Goal: Task Accomplishment & Management: Complete application form

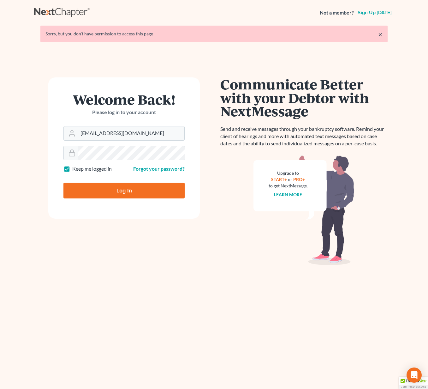
click at [0, 30] on html "Not a member? Sign up today! × Sorry, but you don't have permission to access t…" at bounding box center [214, 203] width 428 height 407
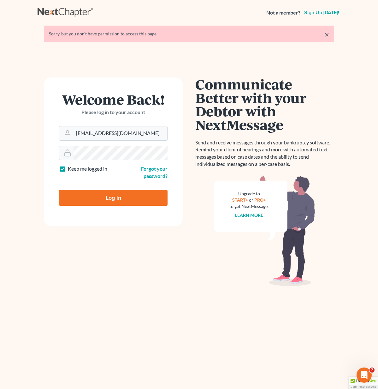
click at [123, 190] on input "Log In" at bounding box center [113, 198] width 109 height 16
type input "Thinking..."
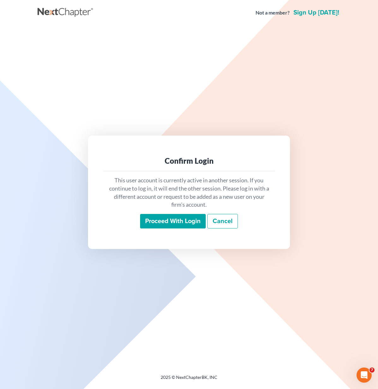
click at [187, 221] on input "Proceed with login" at bounding box center [173, 221] width 66 height 15
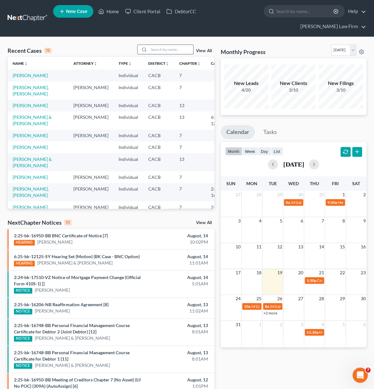
click at [161, 53] on input "search" at bounding box center [171, 49] width 44 height 9
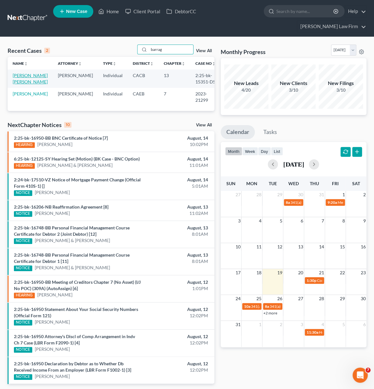
type input "barrag"
click at [22, 82] on link "[PERSON_NAME] [PERSON_NAME]" at bounding box center [30, 79] width 35 height 12
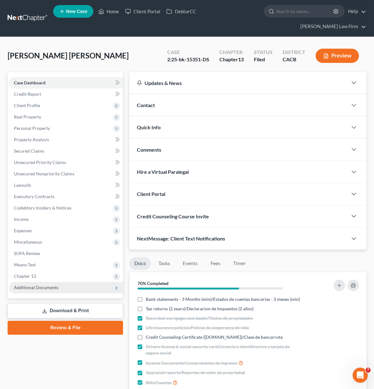
click at [76, 286] on span "Additional Documents" at bounding box center [66, 287] width 114 height 11
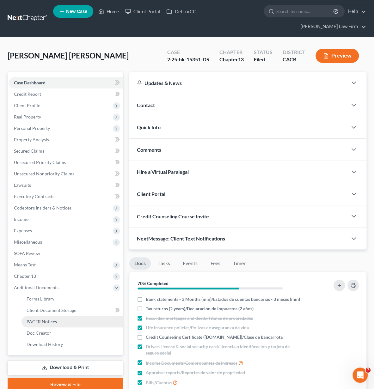
click at [51, 323] on span "PACER Notices" at bounding box center [42, 321] width 30 height 5
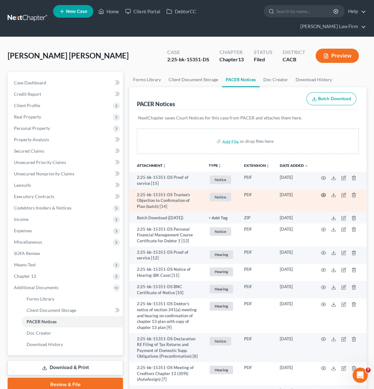
click at [321, 194] on icon "button" at bounding box center [323, 194] width 5 height 5
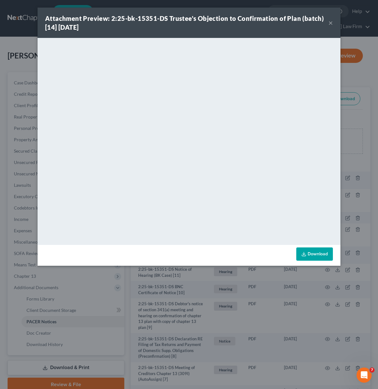
click at [332, 22] on button "×" at bounding box center [331, 23] width 4 height 8
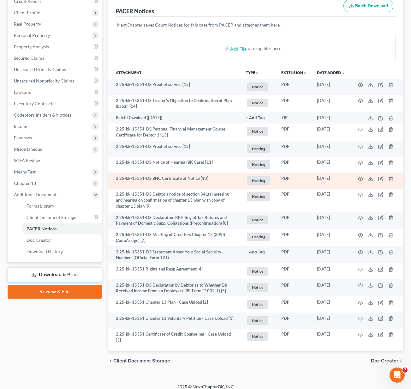
scroll to position [86, 0]
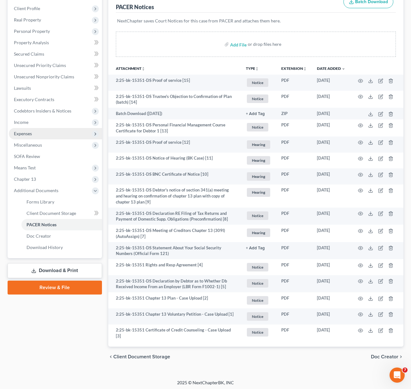
click at [35, 134] on span "Expenses" at bounding box center [55, 133] width 93 height 11
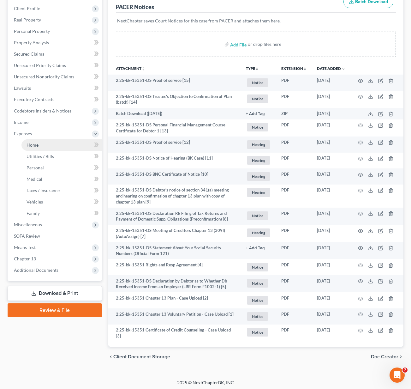
click at [44, 142] on link "Home" at bounding box center [61, 144] width 81 height 11
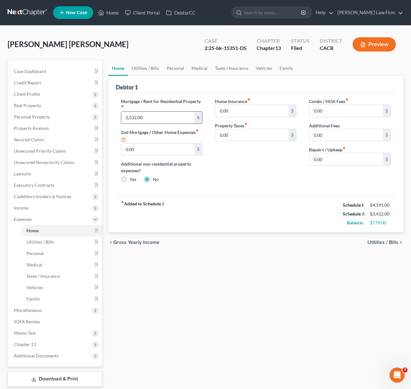
click at [154, 123] on input "2,532.00" at bounding box center [158, 117] width 74 height 12
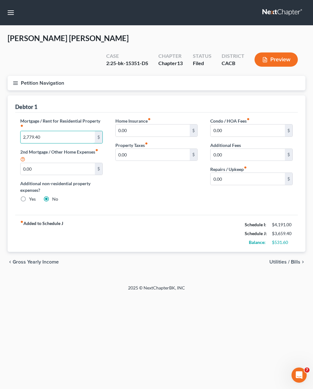
type input "2,779.40"
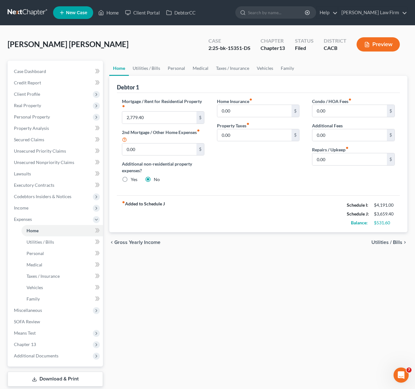
click at [187, 49] on div "Alvarez de Barragan, Maria Upgraded Case 2:25-bk-15351-DS Chapter Chapter 13 St…" at bounding box center [208, 46] width 400 height 27
click at [20, 202] on span "Income" at bounding box center [56, 207] width 94 height 11
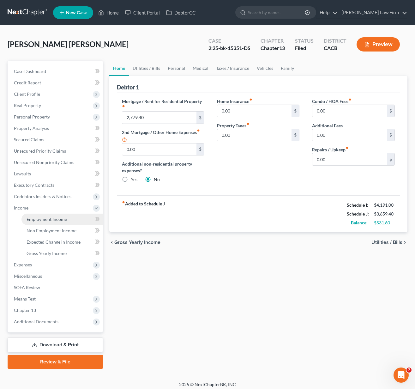
click at [51, 218] on span "Employment Income" at bounding box center [47, 218] width 40 height 5
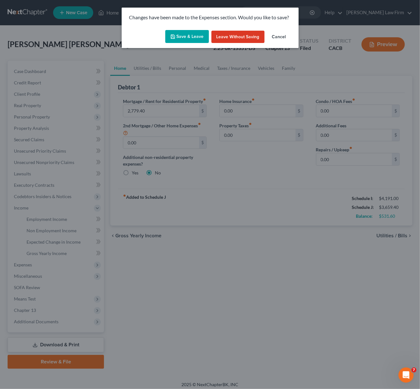
click at [198, 36] on button "Save & Leave" at bounding box center [187, 36] width 44 height 13
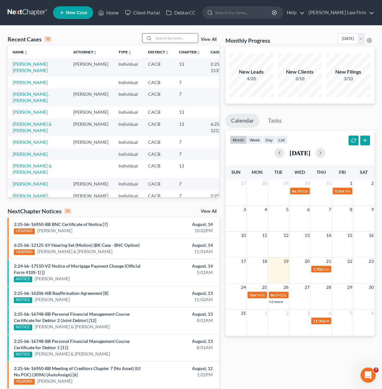
click at [170, 40] on input "search" at bounding box center [176, 37] width 44 height 9
type input "l"
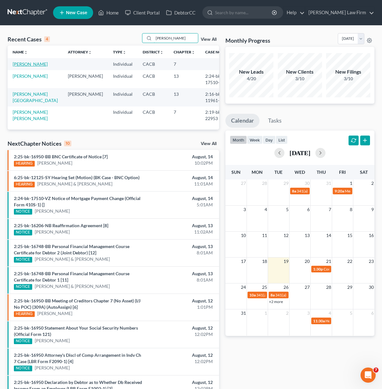
type input "Lara"
click at [28, 66] on link "Lara, Yovana" at bounding box center [30, 63] width 35 height 5
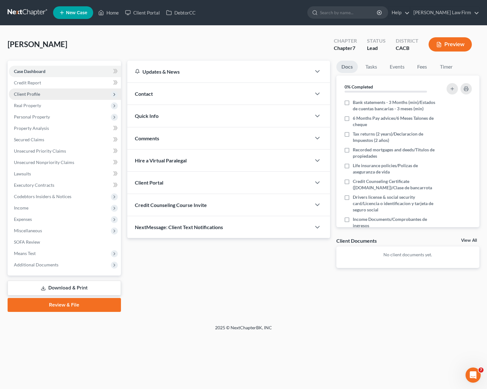
click at [28, 95] on span "Client Profile" at bounding box center [27, 93] width 26 height 5
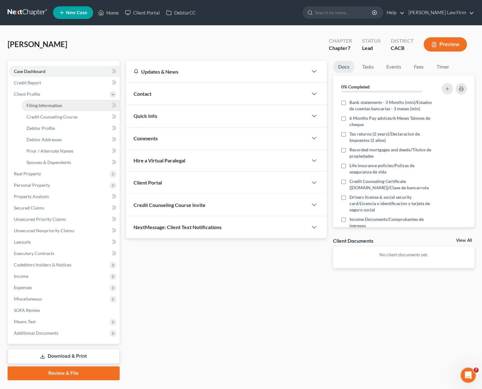
click at [62, 104] on link "Filing Information" at bounding box center [70, 105] width 98 height 11
select select "1"
select select "0"
select select "4"
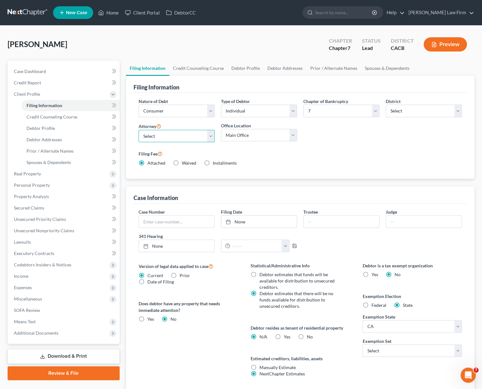
click at [157, 137] on select "Select Cynthia Grande - CACB Cynthia Grande - CAEB Valencia Herrera - CANB" at bounding box center [177, 136] width 76 height 13
select select "0"
click at [139, 130] on select "Select Cynthia Grande - CACB Cynthia Grande - CAEB Valencia Herrera - CANB" at bounding box center [177, 136] width 76 height 13
click at [394, 345] on select "Select 703 704" at bounding box center [412, 350] width 99 height 13
select select "0"
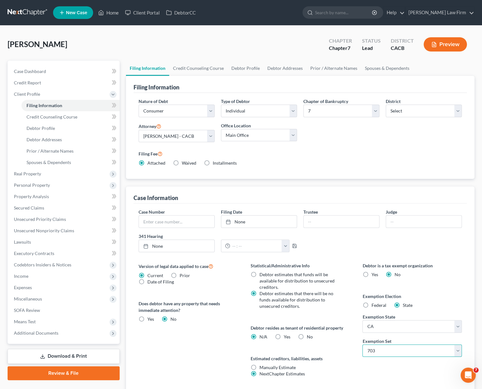
click at [363, 344] on select "Select 703 704" at bounding box center [412, 350] width 99 height 13
click at [189, 65] on link "Credit Counseling Course" at bounding box center [198, 68] width 58 height 15
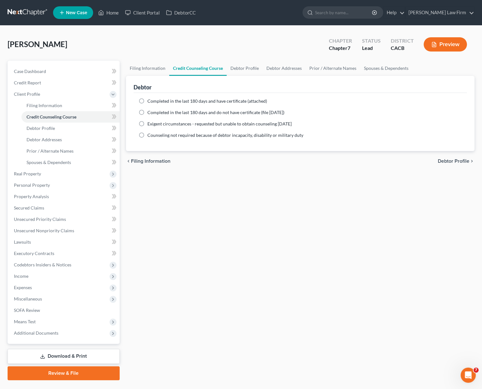
click at [194, 101] on span "Completed in the last 180 days and have certificate (attached)" at bounding box center [208, 100] width 120 height 5
click at [154, 101] on input "Completed in the last 180 days and have certificate (attached)" at bounding box center [152, 100] width 4 height 4
radio input "true"
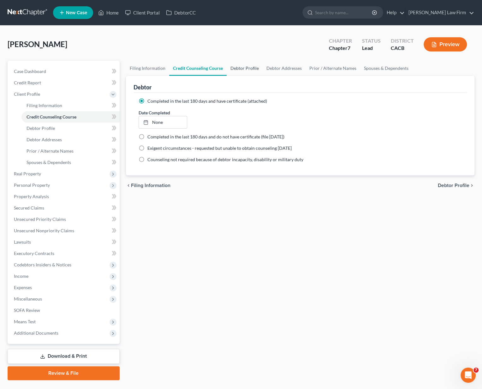
click at [243, 70] on link "Debtor Profile" at bounding box center [245, 68] width 36 height 15
select select "0"
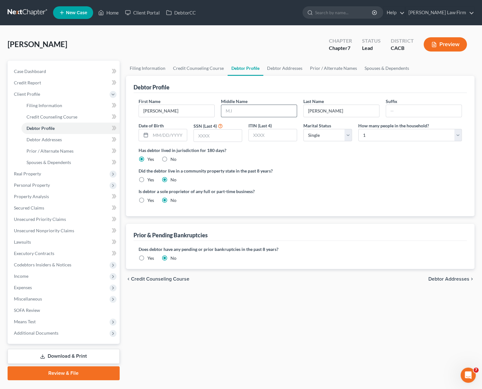
click at [257, 108] on input "text" at bounding box center [258, 111] width 75 height 12
click at [247, 110] on input "text" at bounding box center [258, 111] width 75 height 12
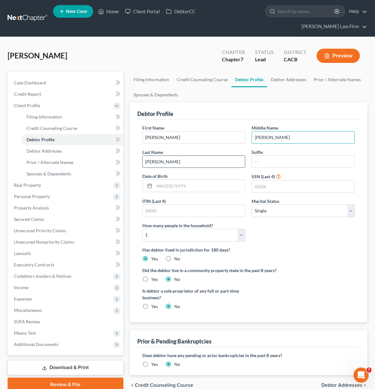
type input "Farfan"
click at [245, 156] on input "Lara" at bounding box center [194, 162] width 103 height 12
click at [252, 131] on input "Farfan" at bounding box center [303, 137] width 103 height 12
click at [147, 131] on input "Yovana" at bounding box center [194, 137] width 103 height 12
click at [252, 131] on input "Farfan" at bounding box center [303, 137] width 103 height 12
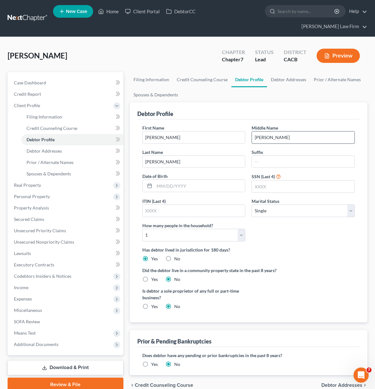
click at [252, 131] on input "Farfan" at bounding box center [303, 137] width 103 height 12
click at [245, 156] on input "Lara" at bounding box center [194, 162] width 103 height 12
click at [154, 180] on input "text" at bounding box center [199, 186] width 91 height 12
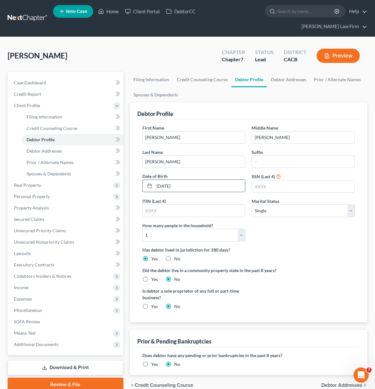
type input "05/15/1974"
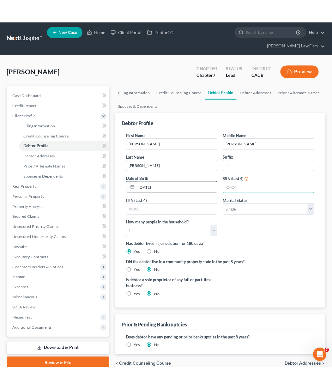
scroll to position [0, 0]
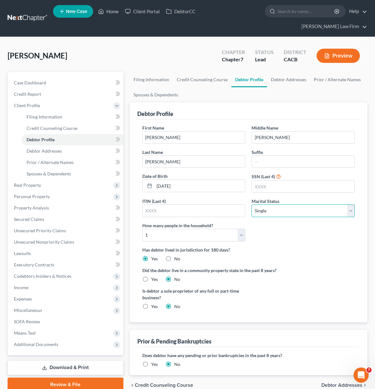
click at [256, 204] on select "Select Single Married Separated Divorced Widowed" at bounding box center [303, 210] width 103 height 13
click at [270, 204] on select "Select Single Married Separated Divorced Widowed" at bounding box center [303, 210] width 103 height 13
click at [252, 204] on select "Select Single Married Separated Divorced Widowed" at bounding box center [303, 210] width 103 height 13
click at [354, 198] on ng-include "First Name Yovana Middle Name Farfan Last Name Lara Suffix Date of Birth 05/15/…" at bounding box center [248, 219] width 213 height 190
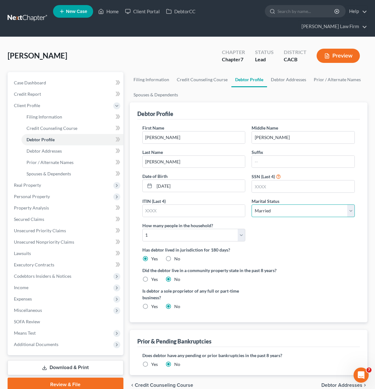
click at [252, 204] on select "Select Single Married Separated Divorced Widowed" at bounding box center [303, 210] width 103 height 13
select select "4"
click at [252, 204] on select "Select Single Married Separated Divorced Widowed" at bounding box center [303, 210] width 103 height 13
click at [339, 267] on div "Did the debtor live in a community property state in the past 8 years? Yes No" at bounding box center [248, 274] width 213 height 15
click at [246, 229] on select "Select 1 2 3 4 5 6 7 8 9 10 11 12 13 14 15 16 17 18 19 20" at bounding box center [193, 235] width 103 height 13
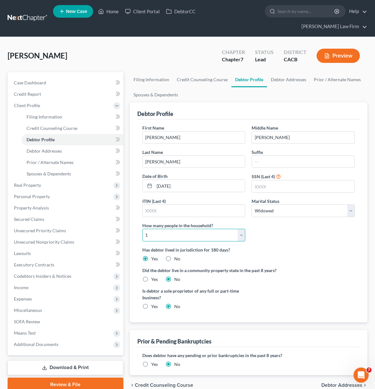
drag, startPoint x: 309, startPoint y: 153, endPoint x: 265, endPoint y: 151, distance: 44.3
click at [246, 229] on select "Select 1 2 3 4 5 6 7 8 9 10 11 12 13 14 15 16 17 18 19 20" at bounding box center [193, 235] width 103 height 13
drag, startPoint x: 166, startPoint y: 145, endPoint x: 283, endPoint y: 146, distance: 117.8
click at [252, 180] on input "text" at bounding box center [303, 186] width 103 height 12
click at [246, 229] on select "Select 1 2 3 4 5 6 7 8 9 10 11 12 13 14 15 16 17 18 19 20" at bounding box center [193, 235] width 103 height 13
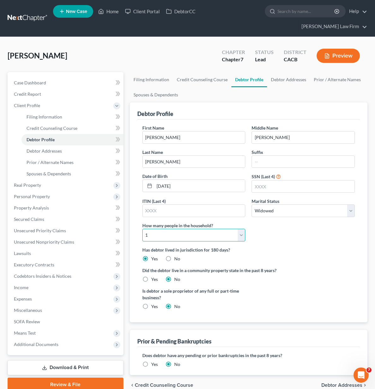
select select "2"
click at [246, 229] on select "Select 1 2 3 4 5 6 7 8 9 10 11 12 13 14 15 16 17 18 19 20" at bounding box center [193, 235] width 103 height 13
drag, startPoint x: 351, startPoint y: 185, endPoint x: 179, endPoint y: 174, distance: 172.2
click at [349, 267] on label "Did the debtor live in a community property state in the past 8 years?" at bounding box center [248, 270] width 213 height 7
click at [151, 276] on label "Yes" at bounding box center [154, 279] width 7 height 6
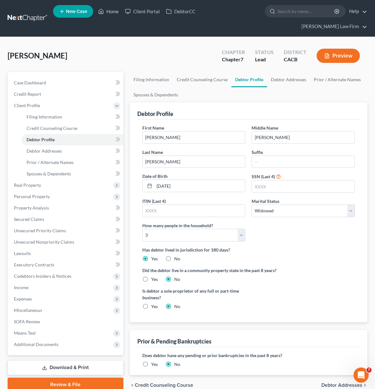
click at [154, 276] on input "Yes" at bounding box center [156, 278] width 4 height 4
radio input "true"
radio input "false"
drag, startPoint x: 171, startPoint y: 150, endPoint x: 174, endPoint y: 150, distance: 3.2
click at [252, 180] on input "text" at bounding box center [303, 186] width 103 height 12
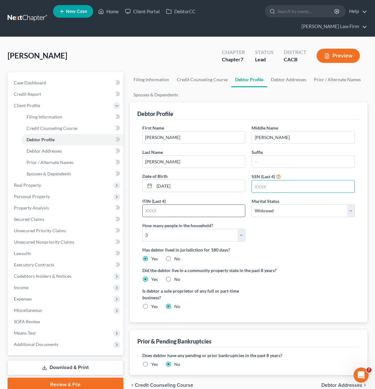
drag, startPoint x: 226, startPoint y: 150, endPoint x: 197, endPoint y: 146, distance: 29.3
click at [226, 205] on input "text" at bounding box center [194, 211] width 103 height 12
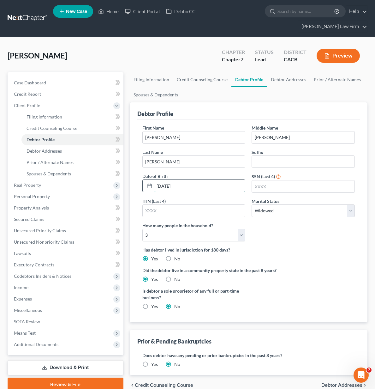
click at [154, 180] on input "05/15/1974" at bounding box center [199, 186] width 91 height 12
click at [252, 180] on input "text" at bounding box center [303, 186] width 103 height 12
type input "9267"
click at [320, 287] on div "Is debtor a sole proprietor of any full or part-time business? Yes No" at bounding box center [248, 300] width 219 height 27
click at [346, 382] on span "Debtor Addresses" at bounding box center [342, 384] width 41 height 5
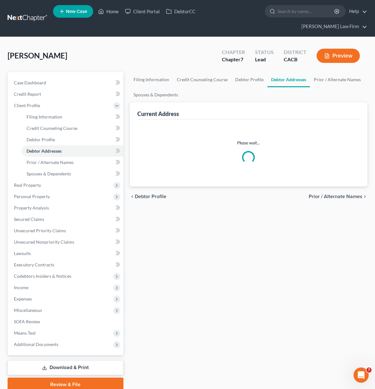
select select "0"
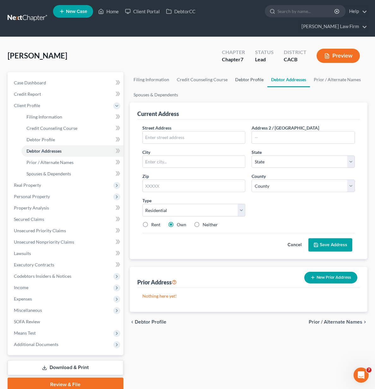
click at [232, 72] on link "Debtor Profile" at bounding box center [250, 79] width 36 height 15
select select "4"
select select "2"
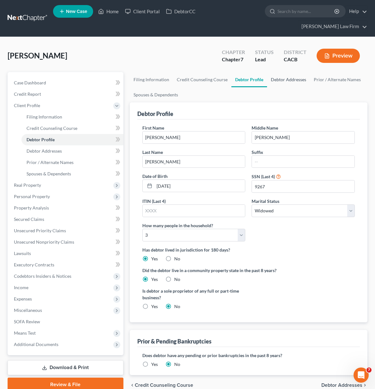
click at [267, 72] on link "Debtor Addresses" at bounding box center [288, 79] width 43 height 15
select select "0"
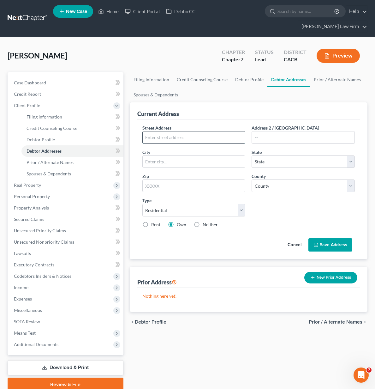
drag, startPoint x: 125, startPoint y: 128, endPoint x: 24, endPoint y: 92, distance: 107.3
click at [143, 131] on input "text" at bounding box center [194, 137] width 103 height 12
type input "4233 W. 166th Street"
type input "Lawndale"
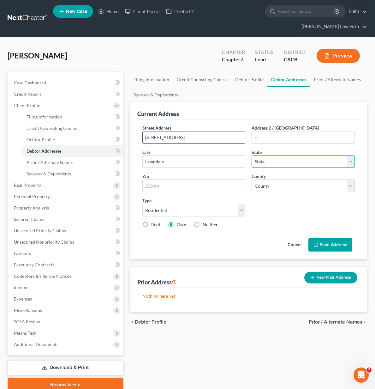
select select "4"
type input "90260"
click at [151, 221] on label "Rent" at bounding box center [155, 224] width 9 height 6
click at [154, 221] on input "Rent" at bounding box center [156, 223] width 4 height 4
radio input "true"
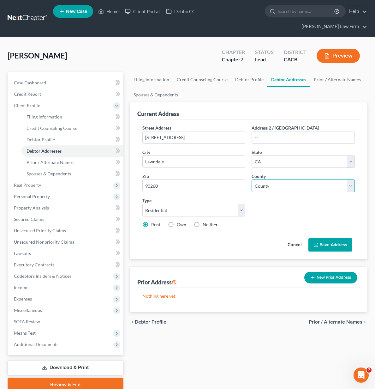
click at [252, 179] on select "County Alameda County Alpine County Amador County Butte County Calaveras County…" at bounding box center [303, 185] width 103 height 13
select select "18"
click at [252, 179] on select "County Alameda County Alpine County Amador County Butte County Calaveras County…" at bounding box center [303, 185] width 103 height 13
click at [327, 172] on div "Street Address * 4233 W. 166th Street Address 2 / PO Box City * Lawndale State …" at bounding box center [248, 178] width 219 height 108
click at [329, 238] on button "Save Address" at bounding box center [331, 244] width 44 height 13
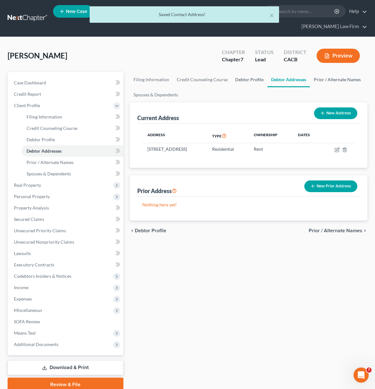
drag, startPoint x: 307, startPoint y: 69, endPoint x: 231, endPoint y: 74, distance: 76.3
click at [310, 72] on link "Prior / Alternate Names" at bounding box center [337, 79] width 55 height 15
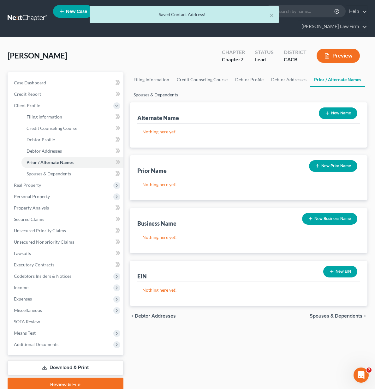
click at [135, 87] on link "Spouses & Dependents" at bounding box center [156, 94] width 52 height 15
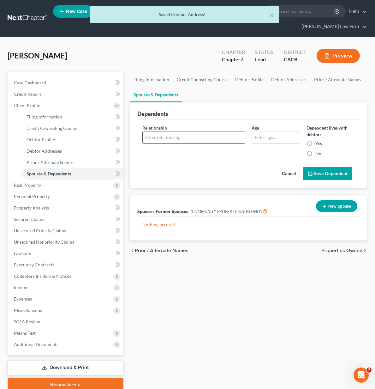
drag, startPoint x: 120, startPoint y: 126, endPoint x: 212, endPoint y: 125, distance: 92.2
click at [143, 131] on input "text" at bounding box center [194, 137] width 103 height 12
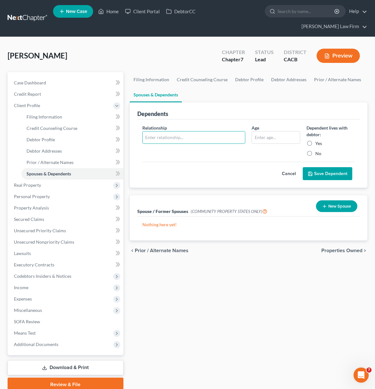
click at [316, 140] on label "Yes" at bounding box center [319, 143] width 7 height 6
click at [318, 140] on input "Yes" at bounding box center [320, 142] width 4 height 4
radio input "true"
click at [186, 131] on input "text" at bounding box center [194, 137] width 103 height 12
type input "Son"
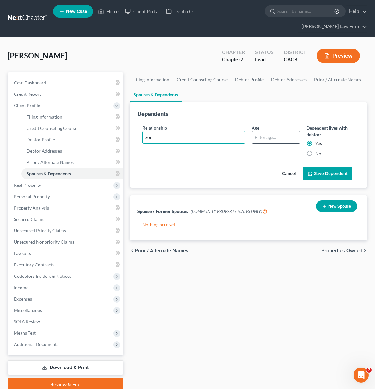
click at [257, 131] on input "text" at bounding box center [276, 137] width 48 height 12
type input "14"
click at [330, 167] on button "Save Dependent" at bounding box center [328, 173] width 50 height 13
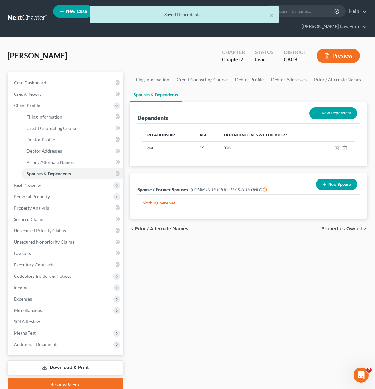
click at [337, 107] on button "New Dependent" at bounding box center [334, 113] width 48 height 12
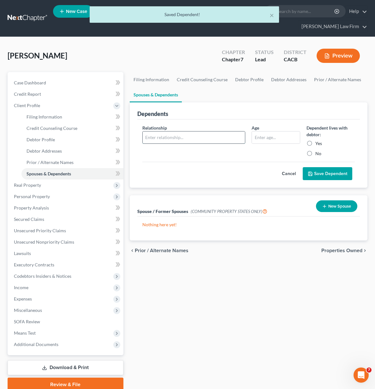
click at [148, 131] on input "text" at bounding box center [194, 137] width 103 height 12
type input "Son"
drag, startPoint x: 301, startPoint y: 130, endPoint x: 262, endPoint y: 126, distance: 39.7
click at [316, 140] on label "Yes" at bounding box center [319, 143] width 7 height 6
click at [318, 140] on input "Yes" at bounding box center [320, 142] width 4 height 4
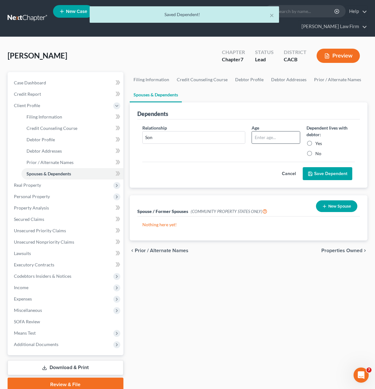
radio input "true"
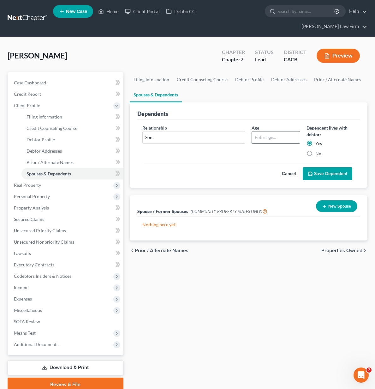
click at [260, 131] on input "text" at bounding box center [276, 137] width 48 height 12
type input "15"
click at [312, 171] on icon "submit" at bounding box center [310, 173] width 5 height 5
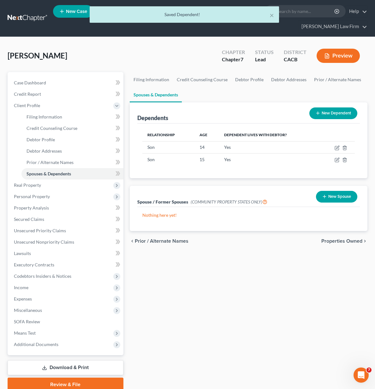
drag, startPoint x: 318, startPoint y: 263, endPoint x: 320, endPoint y: 230, distance: 33.5
click at [318, 262] on div "Filing Information Credit Counseling Course Debtor Profile Debtor Addresses Pri…" at bounding box center [249, 231] width 244 height 319
click at [337, 191] on button "New Spouse" at bounding box center [336, 197] width 41 height 12
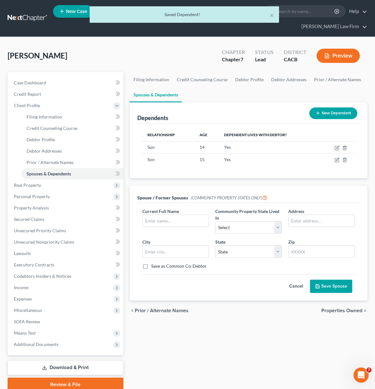
click at [296, 280] on button "Cancel" at bounding box center [296, 286] width 28 height 13
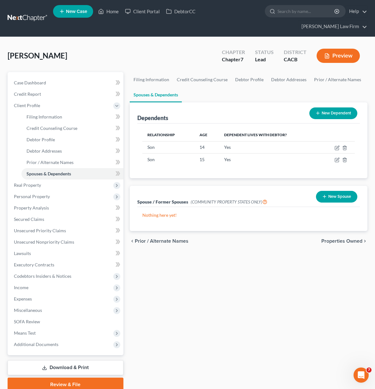
click at [333, 238] on span "Properties Owned" at bounding box center [342, 240] width 41 height 5
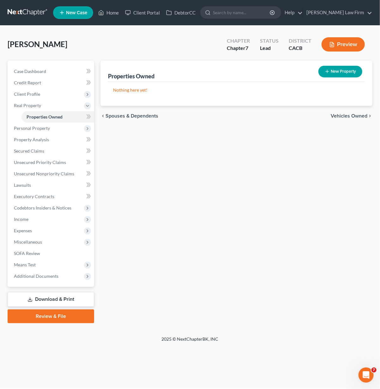
click at [365, 112] on div "chevron_left Spouses & Dependents Vehicles Owned chevron_right" at bounding box center [236, 116] width 272 height 20
click at [365, 113] on span "Vehicles Owned" at bounding box center [349, 115] width 37 height 5
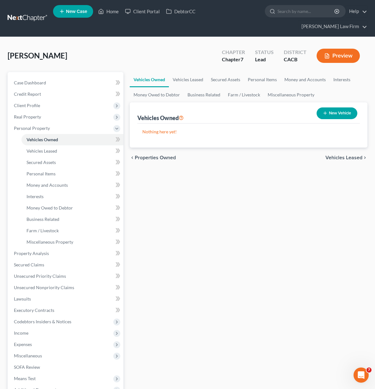
click at [335, 107] on button "New Vehicle" at bounding box center [337, 113] width 41 height 12
select select "0"
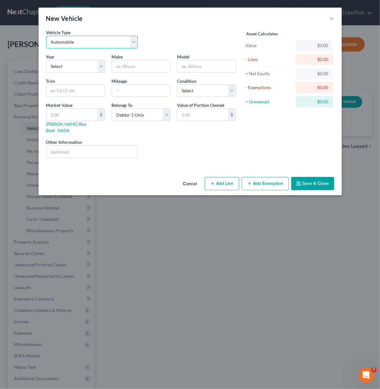
click at [114, 37] on select "Select Automobile Truck Trailer Watercraft Aircraft Motor Home Atv Other Vehicle" at bounding box center [92, 42] width 92 height 13
click at [46, 36] on select "Select Automobile Truck Trailer Watercraft Aircraft Motor Home Atv Other Vehicle" at bounding box center [92, 42] width 92 height 13
click at [70, 66] on select "Select 2026 2025 2024 2023 2022 2021 2020 2019 2018 2017 2016 2015 2014 2013 20…" at bounding box center [75, 66] width 59 height 13
select select "17"
click at [46, 60] on select "Select 2026 2025 2024 2023 2022 2021 2020 2019 2018 2017 2016 2015 2014 2013 20…" at bounding box center [75, 66] width 59 height 13
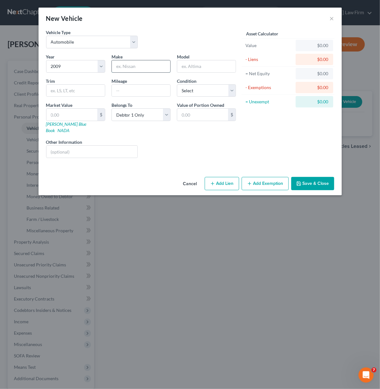
click at [148, 61] on input "text" at bounding box center [141, 66] width 58 height 12
type input "Honda"
click at [197, 68] on input "text" at bounding box center [206, 66] width 58 height 12
drag, startPoint x: 184, startPoint y: 44, endPoint x: 185, endPoint y: 55, distance: 11.7
click at [184, 44] on div "Vehicle Type Select Automobile Truck Trailer Watercraft Aircraft Motor Home Atv…" at bounding box center [141, 41] width 196 height 24
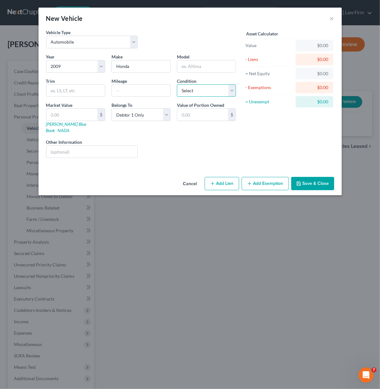
drag, startPoint x: 192, startPoint y: 87, endPoint x: 193, endPoint y: 91, distance: 4.0
click at [193, 87] on select "Select Excellent Very Good Good Fair Poor" at bounding box center [206, 90] width 59 height 13
select select "4"
click at [177, 84] on select "Select Excellent Very Good Good Fair Poor" at bounding box center [206, 90] width 59 height 13
drag, startPoint x: 142, startPoint y: 87, endPoint x: 148, endPoint y: 79, distance: 9.8
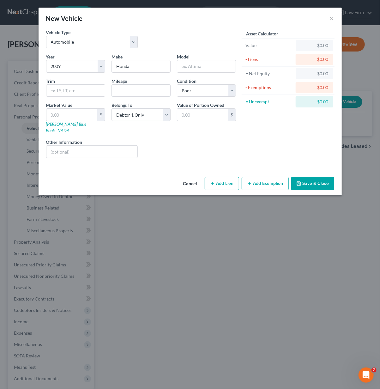
click at [142, 87] on input "text" at bounding box center [141, 91] width 58 height 12
click at [202, 60] on div at bounding box center [206, 66] width 59 height 13
click at [208, 66] on input "text" at bounding box center [206, 66] width 58 height 12
type input "Accord"
click at [137, 89] on input "text" at bounding box center [141, 91] width 58 height 12
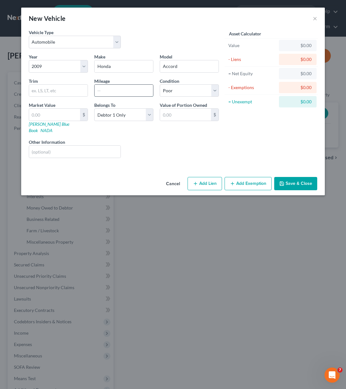
click at [123, 93] on input "text" at bounding box center [123, 91] width 58 height 12
type input "138000"
click at [295, 177] on button "Save & Close" at bounding box center [295, 183] width 43 height 13
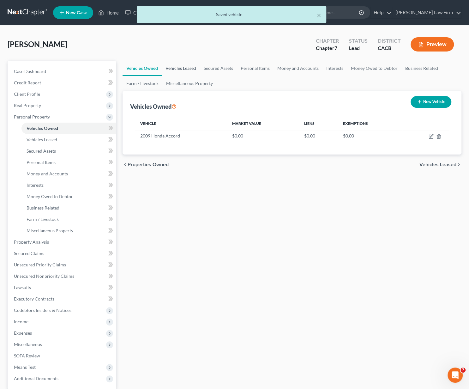
click at [181, 63] on link "Vehicles Leased" at bounding box center [181, 68] width 38 height 15
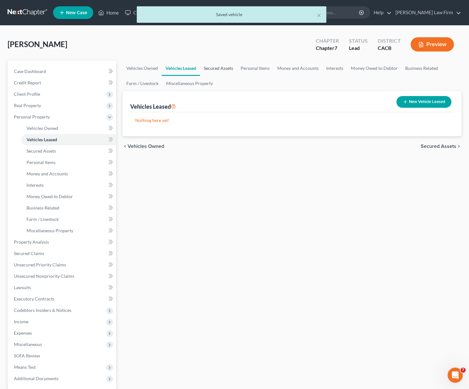
click at [228, 70] on link "Secured Assets" at bounding box center [218, 68] width 37 height 15
click at [250, 68] on link "Personal Items" at bounding box center [255, 68] width 37 height 15
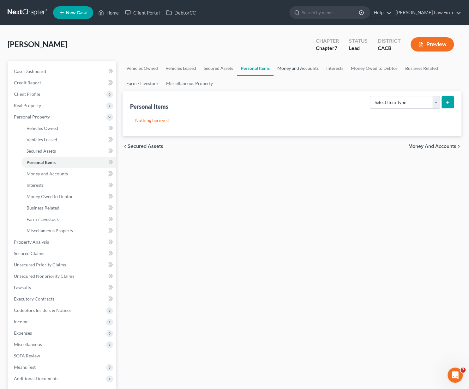
click at [295, 69] on link "Money and Accounts" at bounding box center [298, 68] width 49 height 15
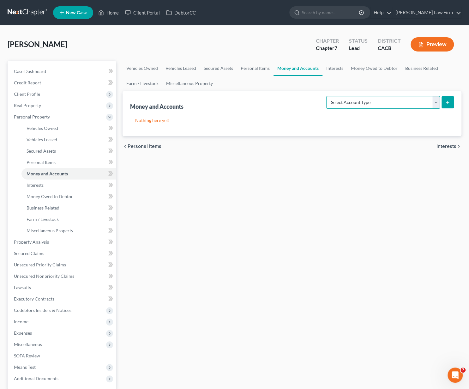
click at [378, 99] on select "Select Account Type Brokerage Cash on Hand Certificates of Deposit Checking Acc…" at bounding box center [383, 102] width 114 height 13
click at [328, 96] on select "Select Account Type Brokerage Cash on Hand Certificates of Deposit Checking Acc…" at bounding box center [383, 102] width 114 height 13
drag, startPoint x: 357, startPoint y: 101, endPoint x: 359, endPoint y: 107, distance: 6.6
click at [357, 101] on select "Select Account Type Brokerage Cash on Hand Certificates of Deposit Checking Acc…" at bounding box center [383, 102] width 114 height 13
select select "checking"
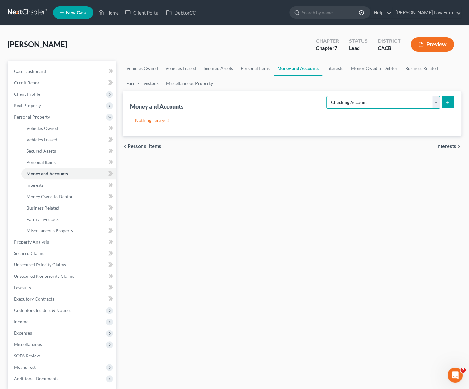
click at [328, 96] on select "Select Account Type Brokerage Cash on Hand Certificates of Deposit Checking Acc…" at bounding box center [383, 102] width 114 height 13
click at [443, 97] on button "submit" at bounding box center [448, 102] width 12 height 12
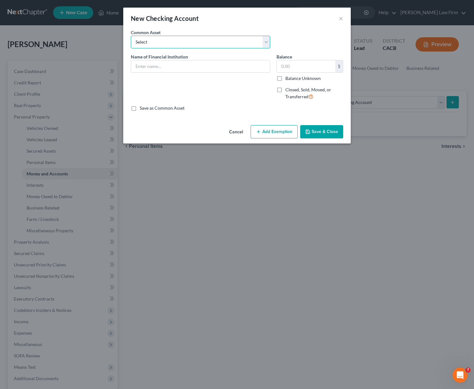
click at [168, 44] on select "Select Bank of America Wells Fargo Bank Wells Fargo Bank Federal Credit Union W…" at bounding box center [200, 42] width 139 height 13
select select "6"
click at [131, 36] on select "Select Bank of America Wells Fargo Bank Wells Fargo Bank Federal Credit Union W…" at bounding box center [200, 42] width 139 height 13
type input "Chase Bank"
click at [308, 65] on input "150.00" at bounding box center [306, 66] width 58 height 12
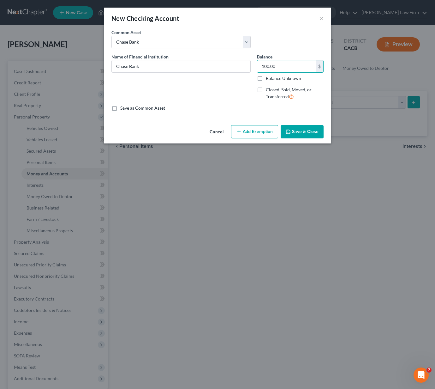
type input "100.00"
click at [291, 136] on button "Save & Close" at bounding box center [302, 131] width 43 height 13
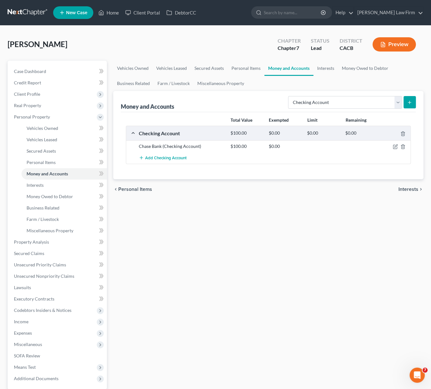
click at [288, 279] on div "Vehicles Owned Vehicles Leased Secured Assets Personal Items Money and Accounts…" at bounding box center [268, 243] width 316 height 365
click at [289, 271] on div "Vehicles Owned Vehicles Leased Secured Assets Personal Items Money and Accounts…" at bounding box center [268, 243] width 316 height 365
drag, startPoint x: 355, startPoint y: 212, endPoint x: 315, endPoint y: 124, distance: 97.0
click at [354, 208] on div "Vehicles Owned Vehicles Leased Secured Assets Personal Items Money and Accounts…" at bounding box center [268, 243] width 316 height 365
click at [328, 98] on select "Select Account Type Brokerage Cash on Hand Certificates of Deposit Checking Acc…" at bounding box center [345, 102] width 114 height 13
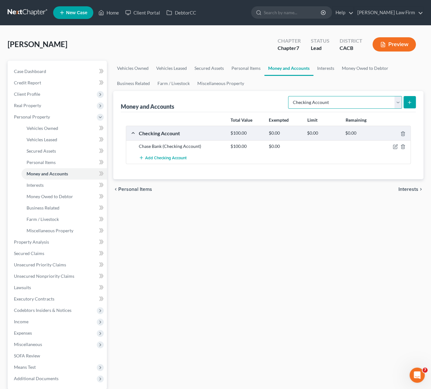
click at [328, 100] on select "Select Account Type Brokerage Cash on Hand Certificates of Deposit Checking Acc…" at bounding box center [345, 102] width 114 height 13
click at [322, 70] on link "Interests" at bounding box center [325, 68] width 25 height 15
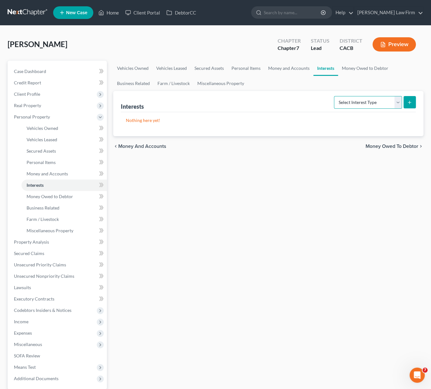
click at [366, 98] on select "Select Interest Type 401K Annuity Bond Education IRA Government Bond Government…" at bounding box center [368, 102] width 68 height 13
select select "401k"
click at [334, 96] on select "Select Interest Type 401K Annuity Bond Education IRA Government Bond Government…" at bounding box center [368, 102] width 68 height 13
click at [413, 103] on button "submit" at bounding box center [409, 102] width 12 height 12
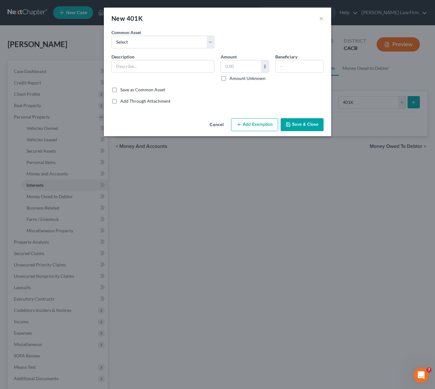
click at [211, 121] on button "Cancel" at bounding box center [217, 125] width 24 height 13
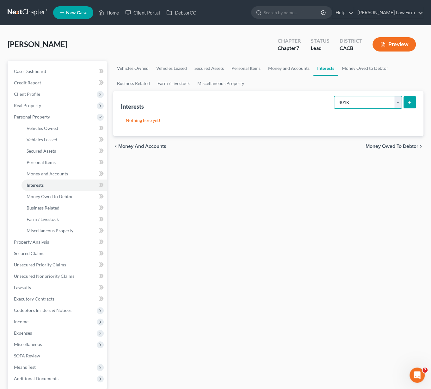
click at [338, 106] on select "Select Interest Type 401K Annuity Bond Education IRA Government Bond Government…" at bounding box center [368, 102] width 68 height 13
click at [354, 101] on select "Select Interest Type 401K Annuity Bond Education IRA Government Bond Government…" at bounding box center [368, 102] width 68 height 13
drag, startPoint x: 286, startPoint y: 70, endPoint x: 300, endPoint y: 70, distance: 14.2
click at [286, 70] on link "Money and Accounts" at bounding box center [288, 68] width 49 height 15
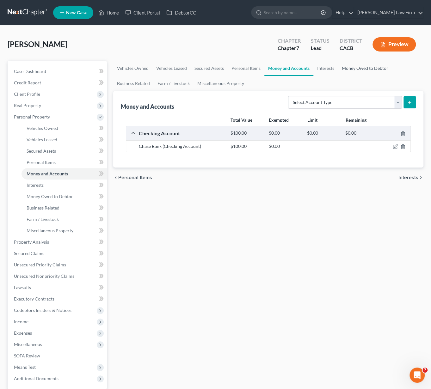
drag, startPoint x: 337, startPoint y: 70, endPoint x: 364, endPoint y: 70, distance: 27.2
click at [338, 70] on link "Money Owed to Debtor" at bounding box center [365, 68] width 54 height 15
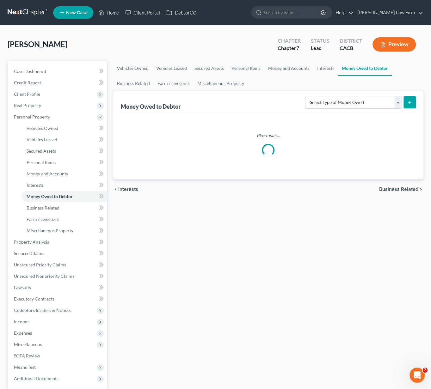
click at [364, 70] on link "Money Owed to Debtor" at bounding box center [365, 68] width 54 height 15
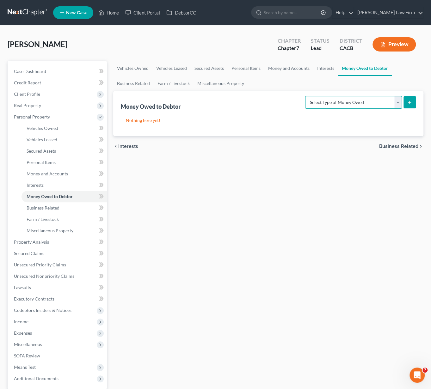
click at [354, 102] on select "Select Type of Money Owed Accounts Receivable Alimony Child Support Claims Agai…" at bounding box center [353, 102] width 97 height 13
click at [355, 102] on select "Select Type of Money Owed Accounts Receivable Alimony Child Support Claims Agai…" at bounding box center [353, 102] width 97 height 13
click at [142, 86] on link "Business Related" at bounding box center [133, 83] width 40 height 15
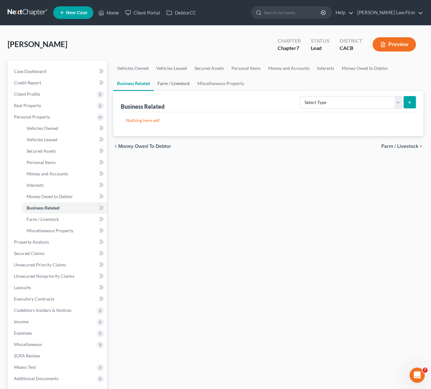
click at [179, 83] on link "Farm / Livestock" at bounding box center [174, 83] width 40 height 15
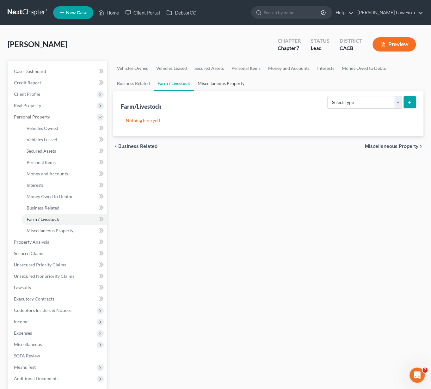
click at [230, 84] on link "Miscellaneous Property" at bounding box center [221, 83] width 54 height 15
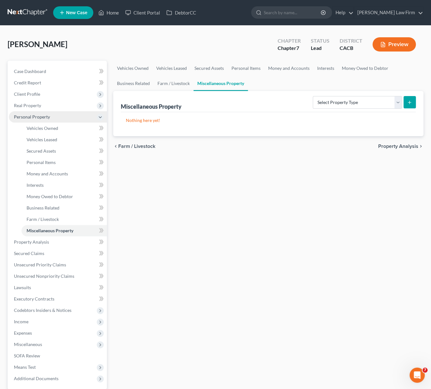
click at [21, 116] on span "Personal Property" at bounding box center [32, 116] width 36 height 5
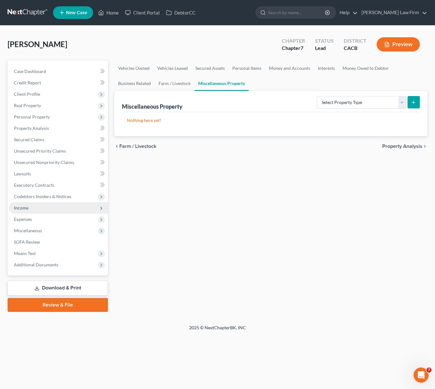
click at [29, 208] on span "Income" at bounding box center [58, 207] width 99 height 11
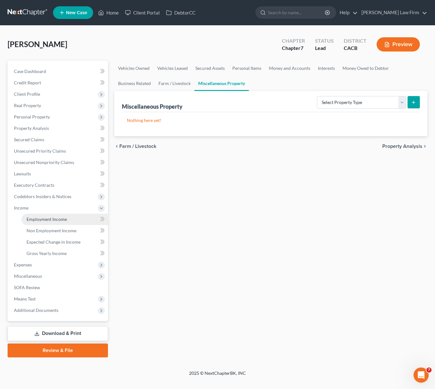
click at [70, 219] on link "Employment Income" at bounding box center [64, 219] width 87 height 11
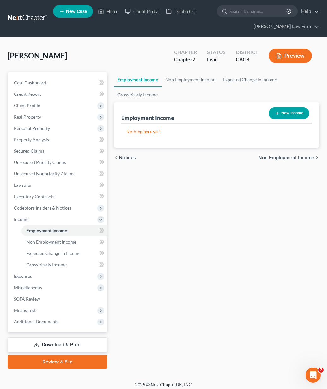
click at [285, 113] on button "New Income" at bounding box center [289, 113] width 41 height 12
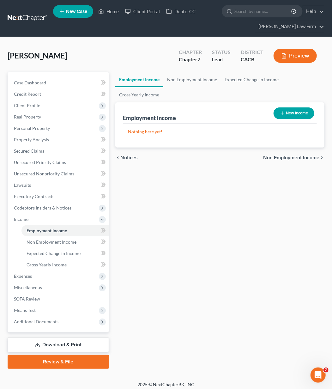
select select "0"
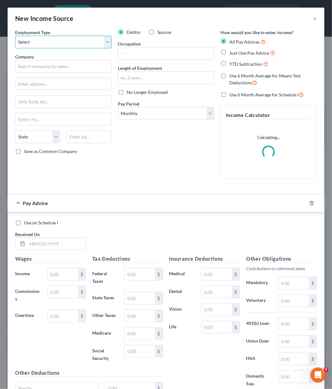
click at [33, 38] on select "Select Full or Part Time Employment Self Employment" at bounding box center [63, 42] width 96 height 13
select select "0"
click at [15, 36] on select "Select Full or Part Time Employment Self Employment" at bounding box center [63, 42] width 96 height 13
click at [143, 60] on div "Debtor Spouse Occupation Length of Employment No Longer Employed Pay Period * S…" at bounding box center [166, 106] width 103 height 155
click at [143, 55] on input "text" at bounding box center [166, 53] width 96 height 12
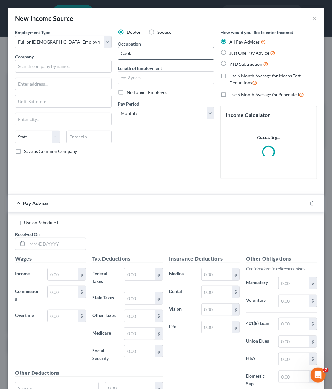
type input "Cook"
drag, startPoint x: 142, startPoint y: 72, endPoint x: 146, endPoint y: 81, distance: 9.3
click at [142, 72] on input "text" at bounding box center [166, 78] width 96 height 12
click at [141, 74] on input "text" at bounding box center [166, 78] width 96 height 12
click at [142, 78] on input "text" at bounding box center [166, 78] width 96 height 12
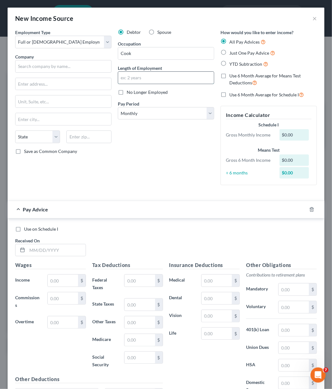
click at [142, 78] on input "text" at bounding box center [166, 78] width 96 height 12
type input "8 years"
click at [159, 112] on select "Select Monthly Twice Monthly Every Other Week Weekly" at bounding box center [166, 113] width 96 height 13
select select "1"
click at [118, 107] on select "Select Monthly Twice Monthly Every Other Week Weekly" at bounding box center [166, 113] width 96 height 13
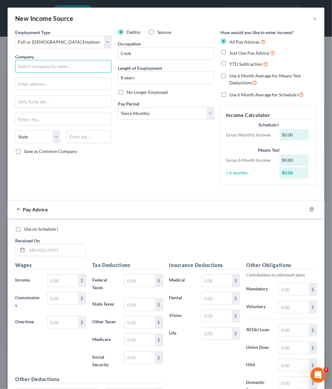
click at [57, 65] on input "text" at bounding box center [63, 66] width 96 height 13
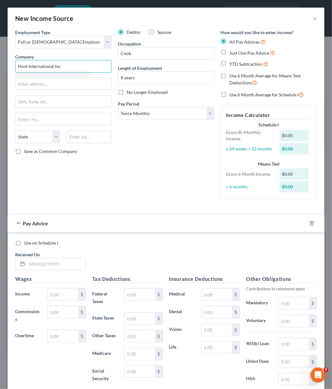
type input "Host International Inc"
type input "6"
type input "6905 Rockledge Dr"
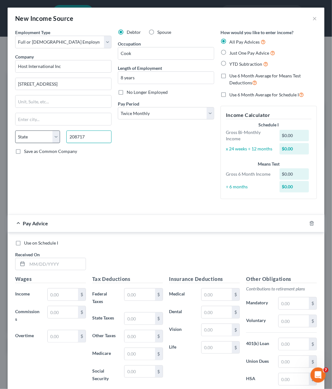
drag, startPoint x: 96, startPoint y: 136, endPoint x: 35, endPoint y: 141, distance: 61.4
click at [35, 141] on div "State AL AK AR AZ CA CO CT DE DC FL GA GU HI ID IL IN IA KS KY LA ME MD MA MI M…" at bounding box center [63, 139] width 103 height 18
type input "20817"
type input "Bethesda"
select select "21"
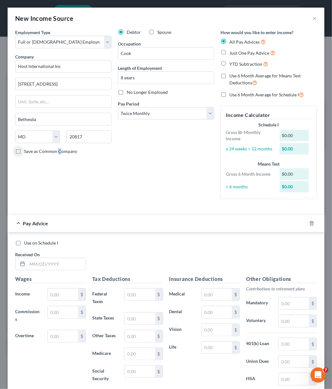
click at [59, 150] on span "Save as Common Company" at bounding box center [50, 150] width 53 height 5
click at [50, 149] on span "Save as Common Company" at bounding box center [50, 150] width 53 height 5
click at [31, 149] on input "Save as Common Company" at bounding box center [29, 150] width 4 height 4
checkbox input "true"
click at [55, 259] on input "text" at bounding box center [56, 264] width 58 height 12
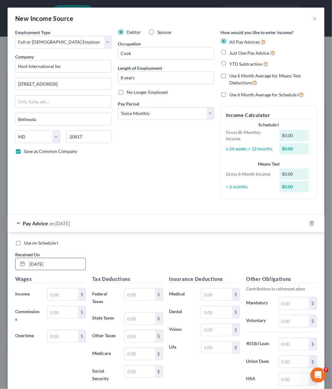
type input "01/30/2025"
type input "3,154.34"
type input "8"
type input "222.00"
type input "48.00"
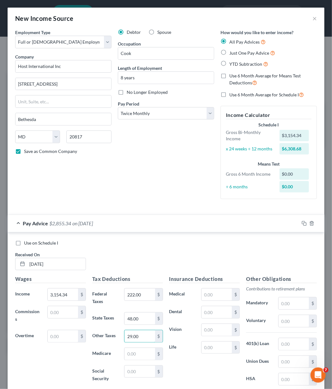
type input "29.00"
type input "27.00"
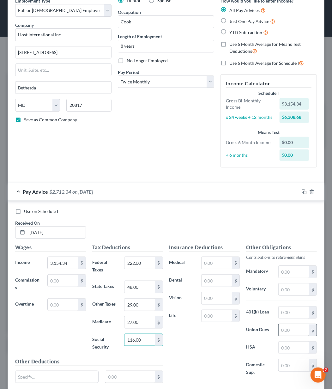
type input "116.00"
click at [294, 331] on input "text" at bounding box center [294, 330] width 30 height 12
type input "81.00"
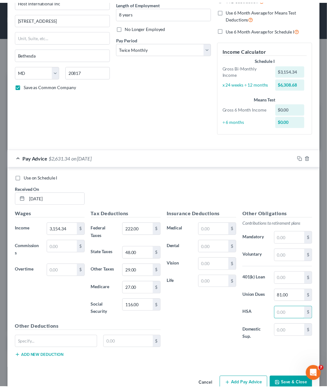
scroll to position [79, 0]
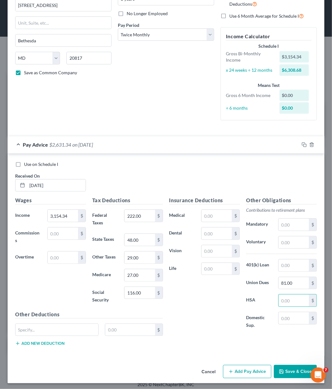
click at [293, 358] on div "Employment Type * Select Full or Part Time Employment Self Employment Company *…" at bounding box center [166, 156] width 317 height 412
click at [297, 367] on button "Save & Close" at bounding box center [295, 371] width 43 height 13
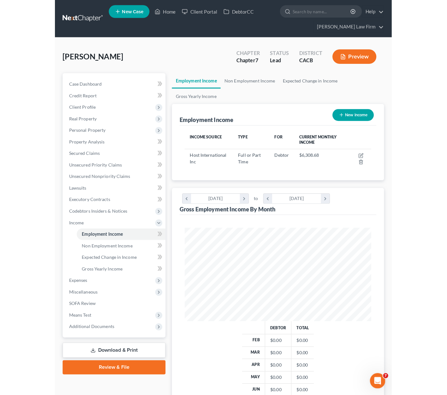
scroll to position [315763, 315660]
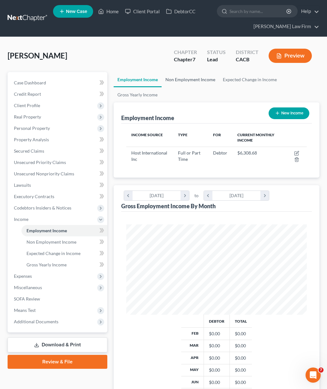
drag, startPoint x: 196, startPoint y: 73, endPoint x: 202, endPoint y: 78, distance: 8.2
click at [196, 73] on link "Non Employment Income" at bounding box center [190, 79] width 57 height 15
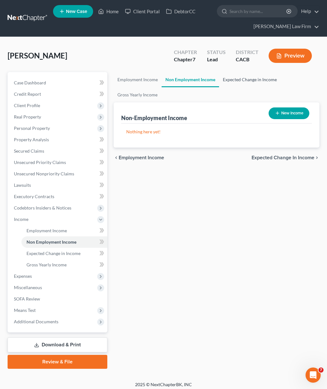
click at [268, 79] on link "Expected Change in Income" at bounding box center [250, 79] width 62 height 15
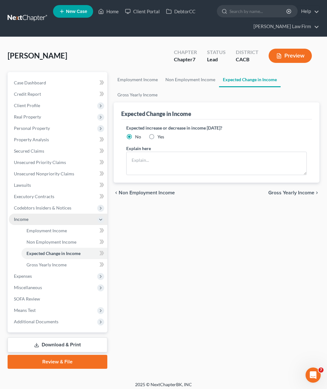
click at [34, 222] on span "Income" at bounding box center [58, 219] width 99 height 11
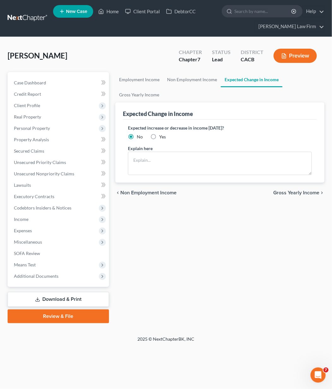
click at [238, 274] on div "Employment Income Non Employment Income Expected Change in Income Gross Yearly …" at bounding box center [219, 197] width 215 height 251
click at [32, 228] on span "Expenses" at bounding box center [59, 230] width 100 height 11
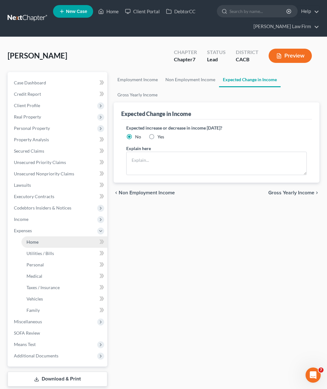
click at [35, 238] on link "Home" at bounding box center [64, 241] width 86 height 11
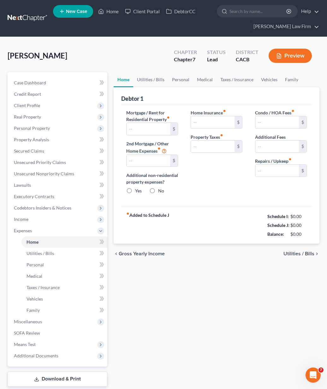
type input "0.00"
radio input "true"
type input "0.00"
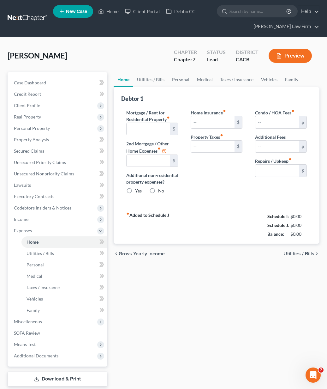
type input "0.00"
drag, startPoint x: 0, startPoint y: 45, endPoint x: -25, endPoint y: 45, distance: 25.0
click at [0, 45] on html "Home New Case Client Portal DebtorCC Cynthia Grande Law Firm diazeunice1988@gma…" at bounding box center [163, 213] width 327 height 427
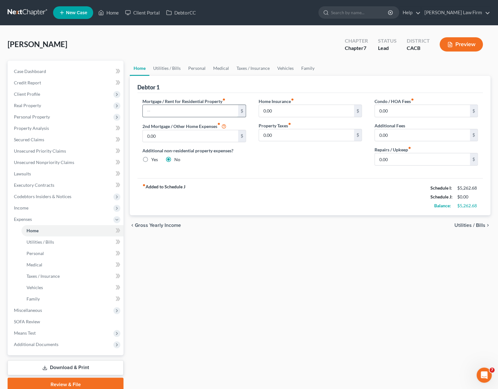
click at [185, 114] on input "text" at bounding box center [190, 111] width 95 height 12
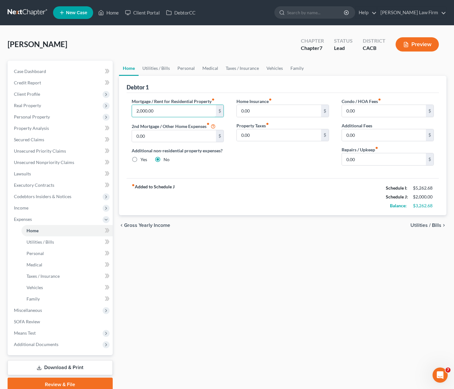
type input "2,000.00"
click at [367, 160] on input "0.00" at bounding box center [384, 159] width 84 height 12
type input "50.00"
click at [156, 66] on link "Utilities / Bills" at bounding box center [156, 68] width 35 height 15
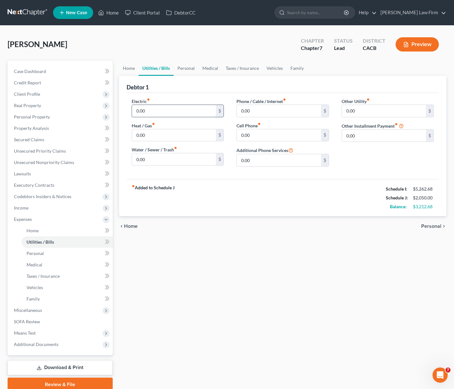
click at [163, 107] on input "0.00" at bounding box center [174, 111] width 84 height 12
type input "130.00"
click at [165, 134] on input "25.00" at bounding box center [174, 135] width 84 height 12
type input "40.00"
type input "9"
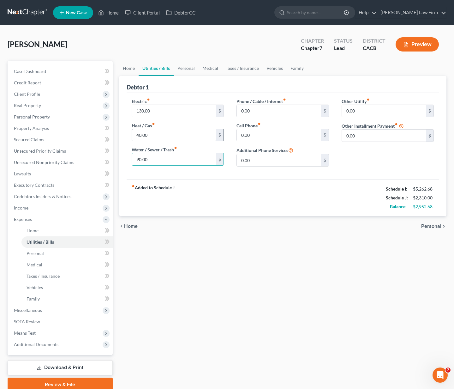
type input "90.00"
click at [262, 132] on input "0.00" at bounding box center [279, 135] width 84 height 12
click at [263, 109] on input "0.00" at bounding box center [279, 111] width 84 height 12
click at [266, 132] on input "0.00" at bounding box center [279, 135] width 84 height 12
click at [265, 114] on input "0.00" at bounding box center [279, 111] width 84 height 12
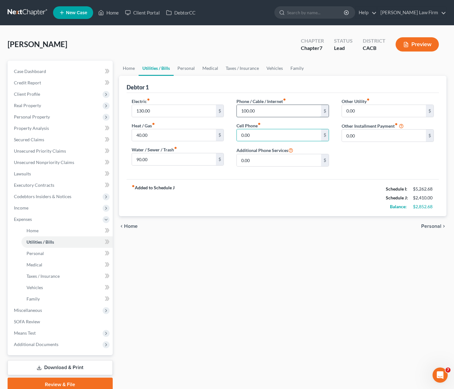
click at [278, 110] on input "100.00" at bounding box center [279, 111] width 84 height 12
type input "0.00"
click at [184, 67] on link "Personal" at bounding box center [186, 68] width 25 height 15
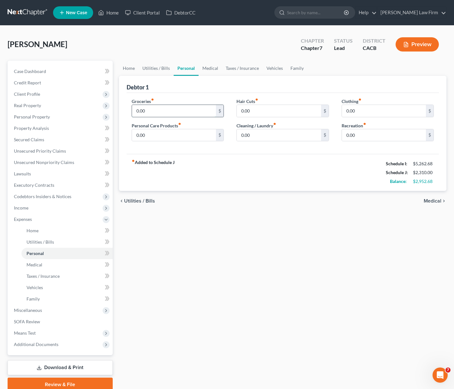
click at [174, 106] on input "0.00" at bounding box center [174, 111] width 84 height 12
type input "600.00"
type input "100.00"
type input "75.00"
type input "50.00"
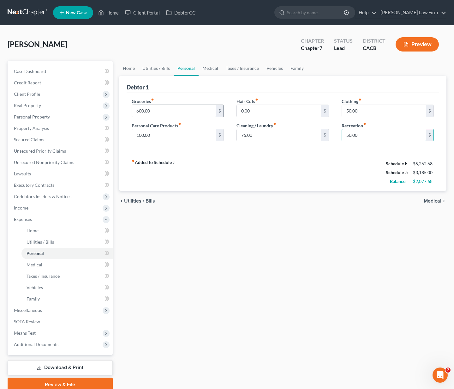
type input "50.00"
click at [213, 65] on link "Medical" at bounding box center [210, 68] width 23 height 15
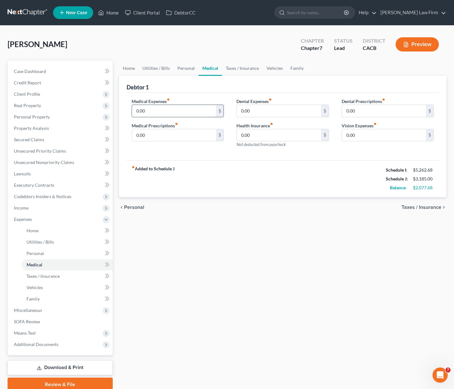
click at [163, 110] on input "0.00" at bounding box center [174, 111] width 84 height 12
type input "25.00"
type input "0.00"
click at [239, 72] on link "Taxes / Insurance" at bounding box center [242, 68] width 41 height 15
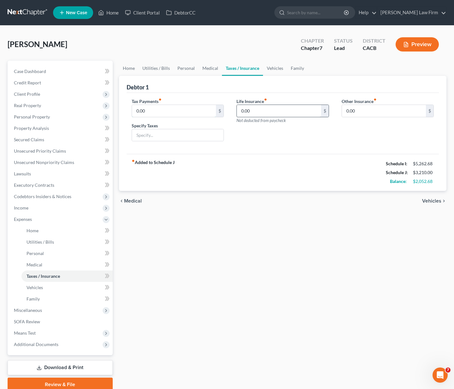
drag, startPoint x: 183, startPoint y: 109, endPoint x: 242, endPoint y: 110, distance: 59.4
click at [183, 109] on input "0.00" at bounding box center [174, 111] width 84 height 12
drag, startPoint x: 283, startPoint y: 110, endPoint x: 278, endPoint y: 98, distance: 13.1
click at [283, 110] on input "0.00" at bounding box center [279, 111] width 84 height 12
click at [276, 63] on link "Vehicles" at bounding box center [275, 68] width 24 height 15
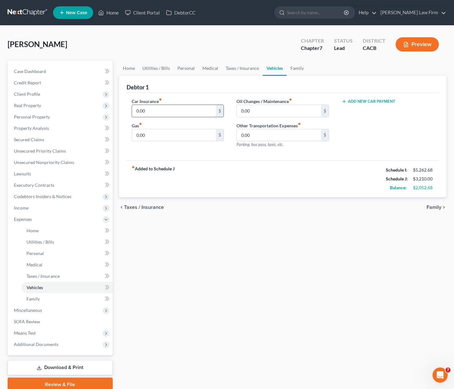
click at [179, 110] on input "0.00" at bounding box center [174, 111] width 84 height 12
type input "114.00"
type input "320.00"
type input "50.00"
click at [164, 139] on input "320.00" at bounding box center [174, 135] width 84 height 12
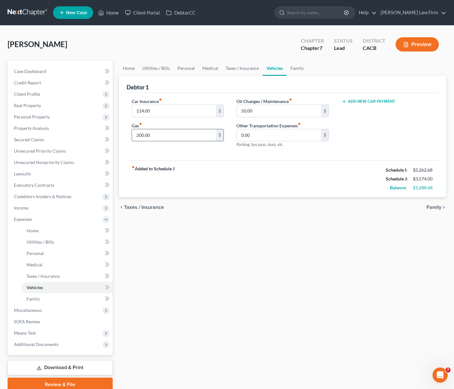
type input "200.00"
click at [291, 62] on link "Family" at bounding box center [297, 68] width 21 height 15
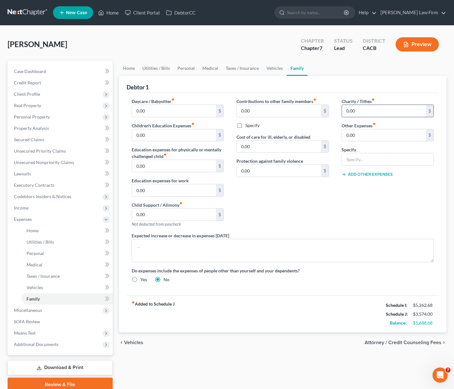
drag, startPoint x: 347, startPoint y: 102, endPoint x: 356, endPoint y: 110, distance: 12.1
click at [349, 105] on div "Charity / Tithes fiber_manual_record 0.00 $" at bounding box center [388, 107] width 93 height 19
click at [357, 110] on input "0.00" at bounding box center [384, 111] width 84 height 12
type input "50.00"
click at [190, 109] on input "0.00" at bounding box center [174, 111] width 84 height 12
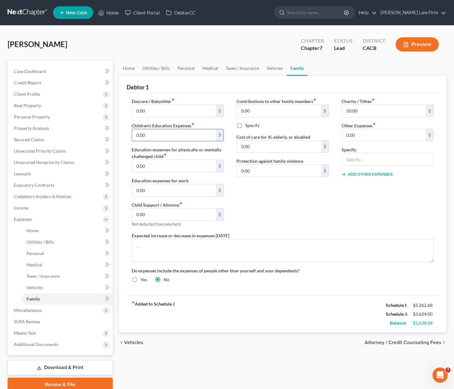
click at [144, 129] on input "0.00" at bounding box center [174, 135] width 84 height 12
drag, startPoint x: 378, startPoint y: 161, endPoint x: 364, endPoint y: 147, distance: 19.7
click at [378, 161] on input "text" at bounding box center [388, 159] width 92 height 12
click at [361, 133] on input "0.00" at bounding box center [384, 135] width 84 height 12
type input "200.00"
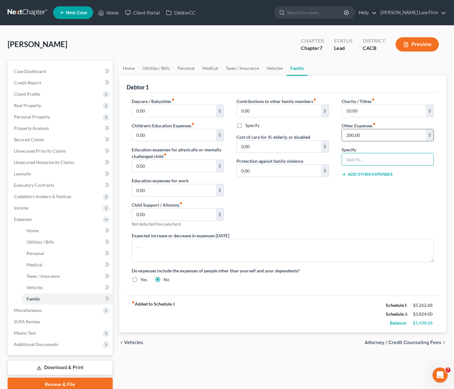
type input "Storage Unit"
drag, startPoint x: 399, startPoint y: 159, endPoint x: 301, endPoint y: 159, distance: 97.6
click at [306, 160] on div "Daycare / Babysitter fiber_manual_record 0.00 $ Children's Education Expenses f…" at bounding box center [282, 193] width 315 height 190
type input "Prudent Reserve"
drag, startPoint x: 123, startPoint y: 68, endPoint x: 133, endPoint y: 71, distance: 10.3
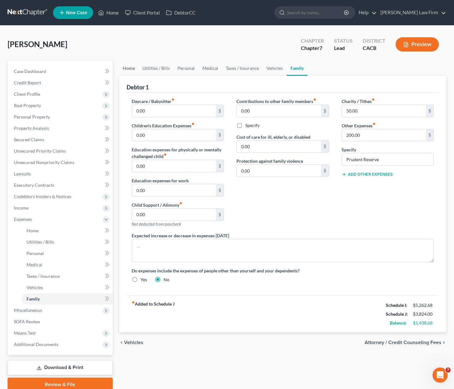
click at [124, 68] on link "Home" at bounding box center [129, 68] width 20 height 15
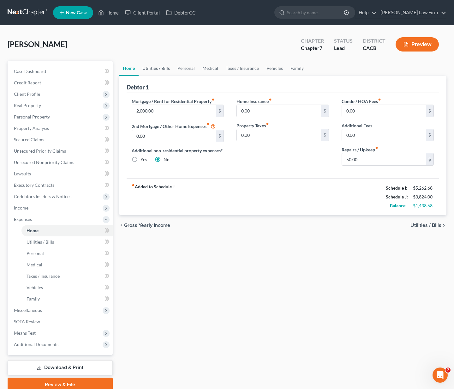
click at [157, 71] on link "Utilities / Bills" at bounding box center [156, 68] width 35 height 15
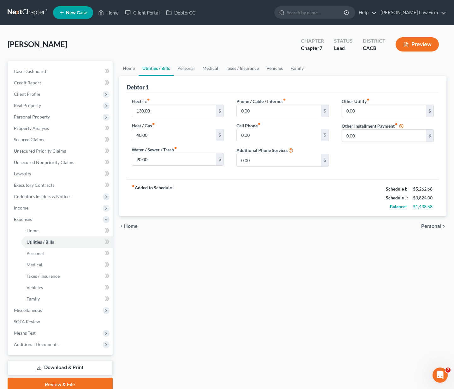
click at [191, 298] on div "Home Utilities / Bills Personal Medical Taxes / Insurance Vehicles Family Debto…" at bounding box center [283, 226] width 334 height 331
click at [190, 65] on link "Personal" at bounding box center [186, 68] width 25 height 15
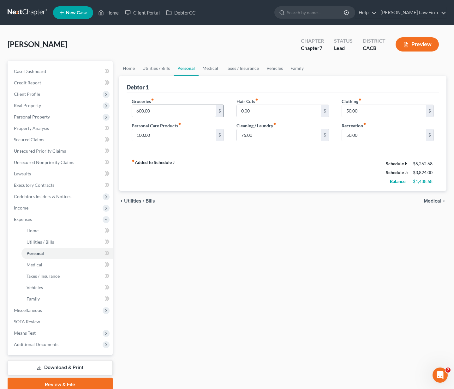
click at [166, 108] on input "600.00" at bounding box center [174, 111] width 84 height 12
click at [277, 209] on div "chevron_left Utilities / Bills Medical chevron_right" at bounding box center [283, 201] width 328 height 20
click at [179, 109] on input "600.00" at bounding box center [174, 111] width 84 height 12
type input "1,000.00"
type input "95.00"
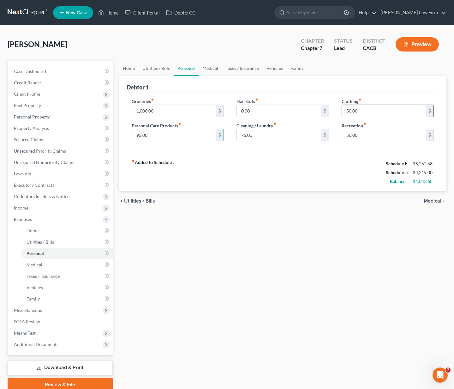
click at [388, 106] on input "50.00" at bounding box center [384, 111] width 84 height 12
type input "200.00"
type input "100.00"
drag, startPoint x: 157, startPoint y: 144, endPoint x: 174, endPoint y: 136, distance: 18.9
click at [162, 142] on div "Groceries fiber_manual_record 1,000.00 $ Personal Care Products fiber_manual_re…" at bounding box center [177, 122] width 105 height 49
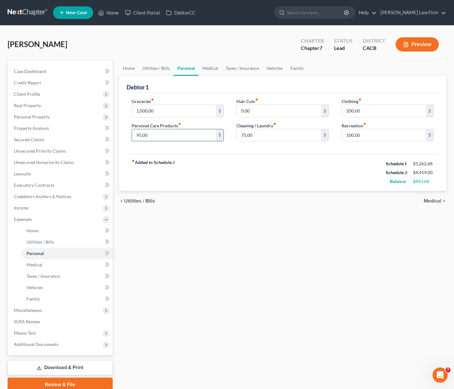
click at [174, 136] on input "95.00" at bounding box center [174, 135] width 84 height 12
type input "100.00"
click at [272, 140] on input "100.00" at bounding box center [279, 135] width 84 height 12
type input "75.00"
click at [156, 69] on link "Utilities / Bills" at bounding box center [156, 68] width 35 height 15
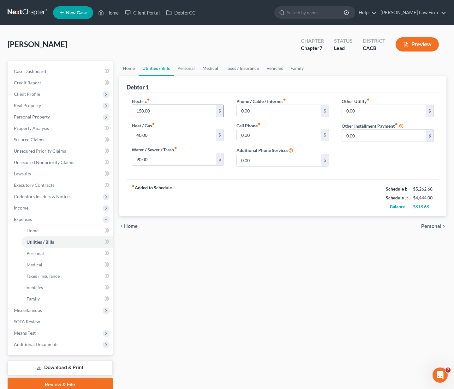
type input "150.00"
type input "50.00"
type input "100.00"
type input "95.00"
type input "150.00"
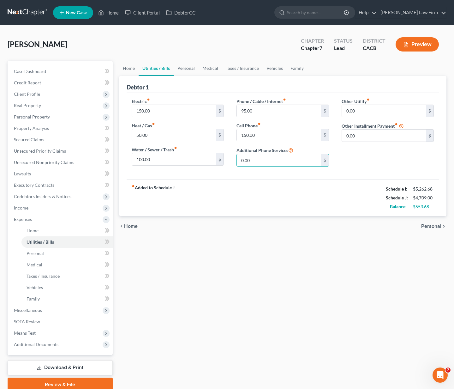
click at [188, 69] on link "Personal" at bounding box center [186, 68] width 25 height 15
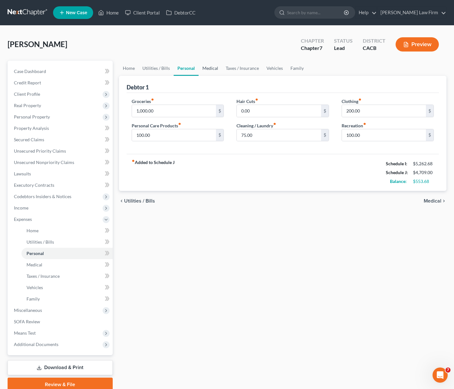
click at [214, 68] on link "Medical" at bounding box center [210, 68] width 23 height 15
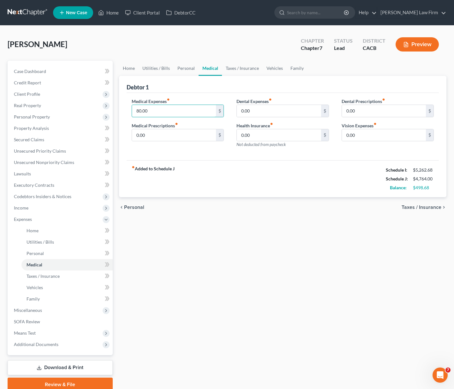
type input "80.00"
type input "20.00"
click at [239, 71] on link "Taxes / Insurance" at bounding box center [242, 68] width 41 height 15
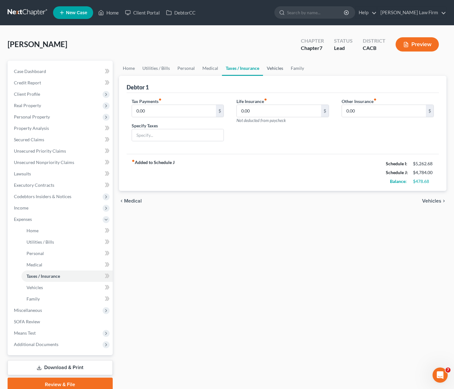
click at [273, 69] on link "Vehicles" at bounding box center [275, 68] width 24 height 15
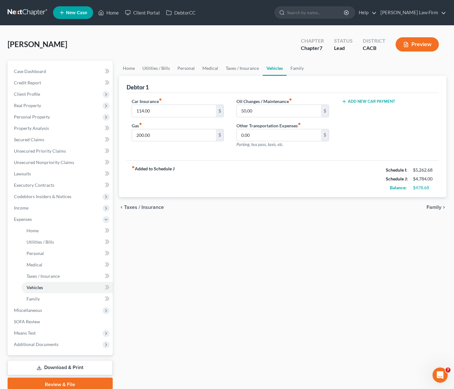
click at [178, 103] on div "Car Insurance fiber_manual_record 114.00 $" at bounding box center [178, 107] width 93 height 19
click at [178, 108] on input "114.00" at bounding box center [174, 111] width 84 height 12
type input "150.00"
type input "300.00"
type input "75.00"
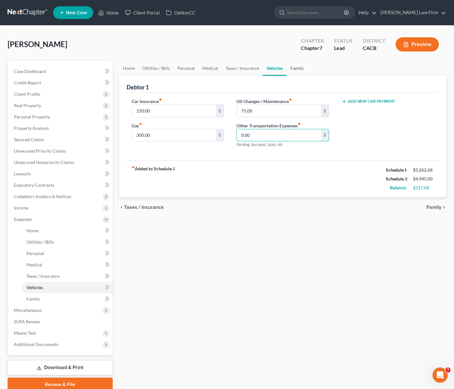
click at [295, 69] on link "Family" at bounding box center [297, 68] width 21 height 15
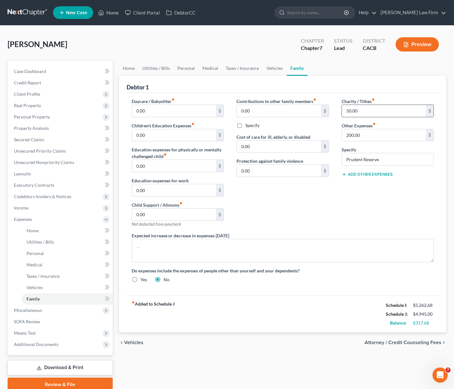
click at [365, 109] on input "50.00" at bounding box center [384, 111] width 84 height 12
click at [126, 68] on link "Home" at bounding box center [129, 68] width 20 height 15
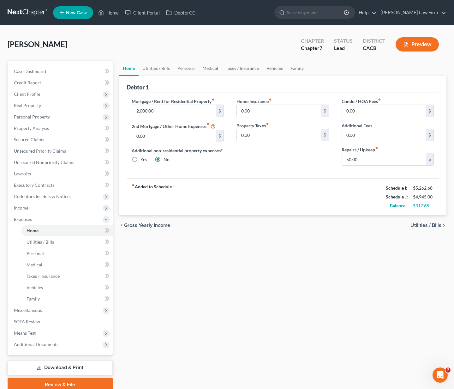
click at [431, 225] on span "Utilities / Bills" at bounding box center [426, 225] width 31 height 5
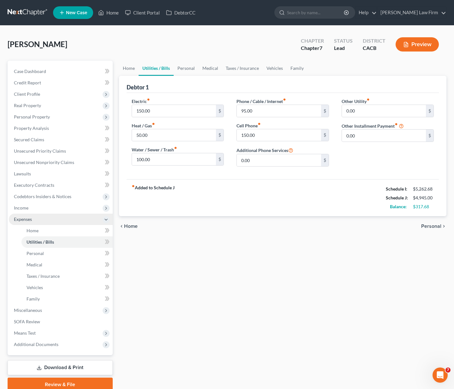
click at [30, 221] on span "Expenses" at bounding box center [23, 218] width 18 height 5
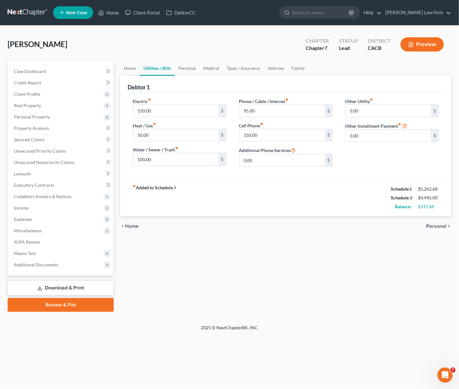
click at [236, 27] on div "Lara, Yovana Upgraded Chapter Chapter 7 Status Lead District CACB Preview Petit…" at bounding box center [229, 175] width 459 height 299
click at [327, 284] on div "Home Utilities / Bills Personal Medical Taxes / Insurance Vehicles Family Debto…" at bounding box center [286, 186] width 338 height 251
click at [435, 224] on span "Personal" at bounding box center [436, 226] width 20 height 5
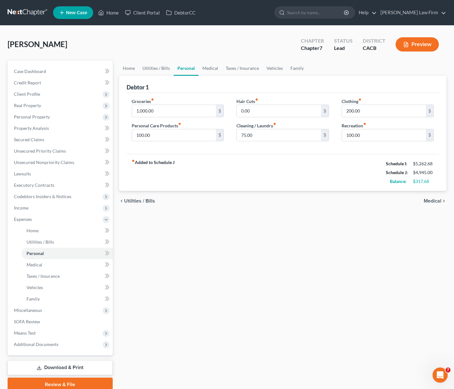
click at [442, 197] on div "chevron_left Utilities / Bills Medical chevron_right" at bounding box center [283, 201] width 328 height 20
click at [437, 202] on span "Medical" at bounding box center [433, 200] width 18 height 5
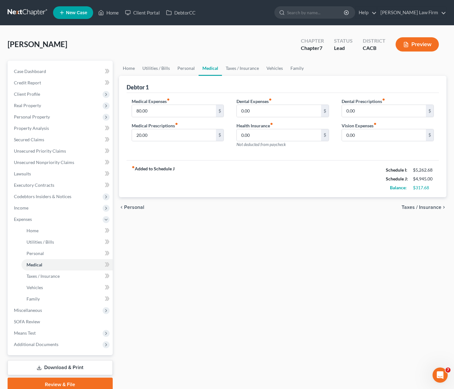
click at [437, 202] on div "chevron_left Personal Taxes / Insurance chevron_right" at bounding box center [283, 207] width 328 height 20
click at [436, 206] on span "Taxes / Insurance" at bounding box center [422, 207] width 40 height 5
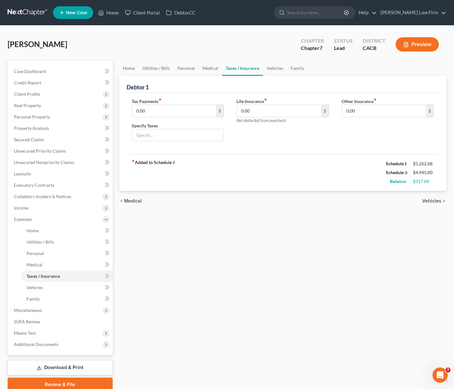
click at [436, 198] on span "Vehicles" at bounding box center [431, 200] width 19 height 5
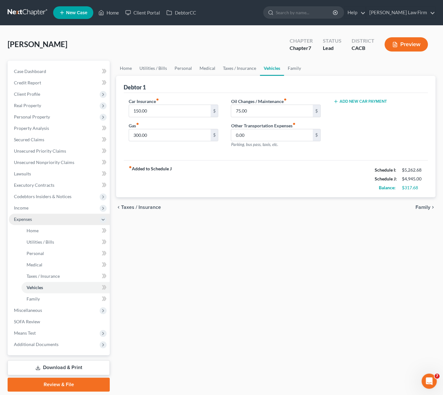
click at [32, 221] on span "Expenses" at bounding box center [23, 218] width 18 height 5
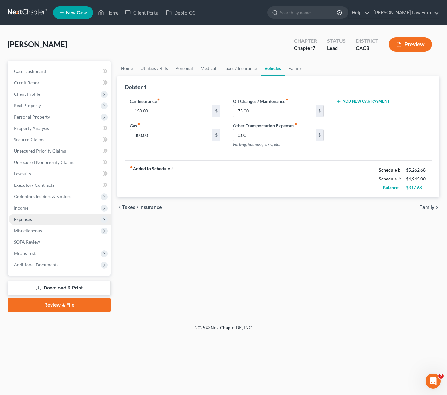
click at [32, 221] on span "Expenses" at bounding box center [23, 218] width 18 height 5
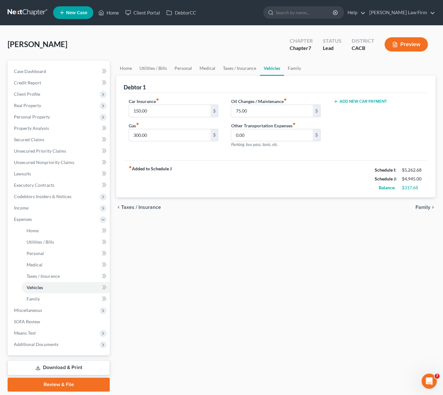
drag, startPoint x: 263, startPoint y: 288, endPoint x: 352, endPoint y: 250, distance: 96.5
click at [263, 288] on div "Home Utilities / Bills Personal Medical Taxes / Insurance Vehicles Family Debto…" at bounding box center [275, 226] width 325 height 331
drag, startPoint x: 328, startPoint y: 233, endPoint x: 155, endPoint y: 209, distance: 175.4
click at [328, 231] on div "Home Utilities / Bills Personal Medical Taxes / Insurance Vehicles Family Debto…" at bounding box center [275, 226] width 325 height 331
click at [37, 209] on span "Income" at bounding box center [59, 207] width 101 height 11
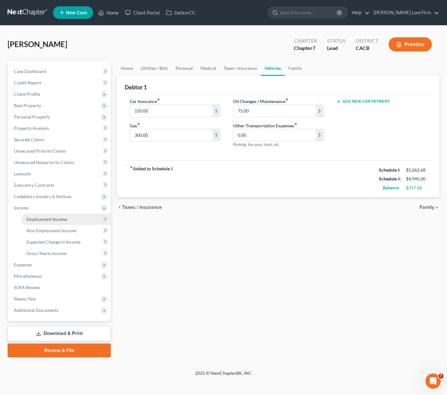
click at [76, 220] on link "Employment Income" at bounding box center [65, 219] width 89 height 11
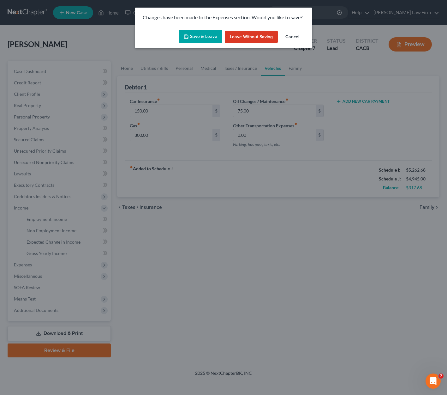
click at [209, 38] on button "Save & Leave" at bounding box center [201, 36] width 44 height 13
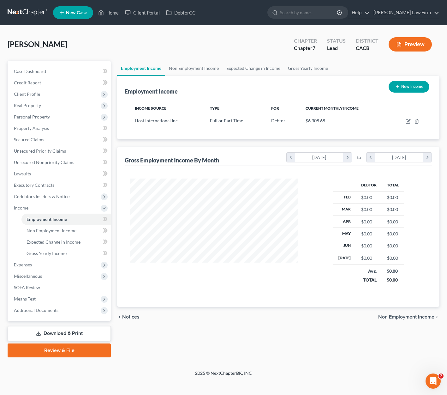
scroll to position [112, 181]
drag, startPoint x: 236, startPoint y: 302, endPoint x: 234, endPoint y: 299, distance: 3.3
click at [236, 302] on div "Debtor Total Feb $0.00 $0.00 Mar $0.00 $0.00 Apr $0.00 $0.00 May $0.00 $0.00 Ju…" at bounding box center [278, 236] width 307 height 141
click at [196, 66] on link "Non Employment Income" at bounding box center [193, 68] width 57 height 15
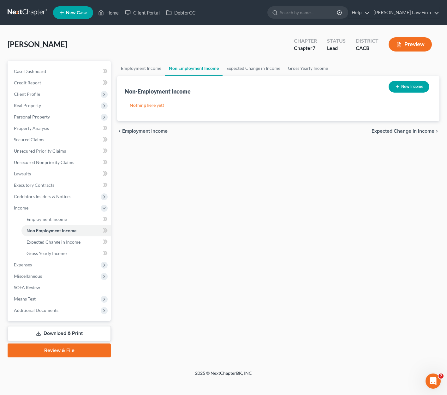
click at [409, 84] on button "New Income" at bounding box center [409, 87] width 41 height 12
select select "0"
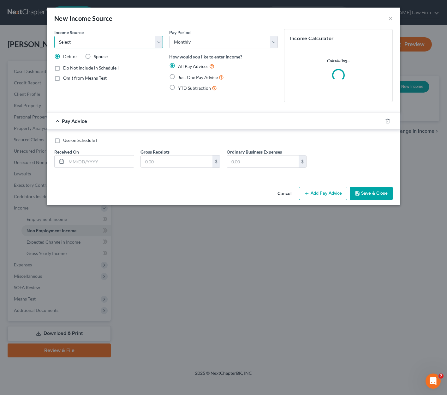
click at [84, 38] on select "Select Unemployment Disability (from employer) Pension Retirement Social Securi…" at bounding box center [108, 42] width 109 height 13
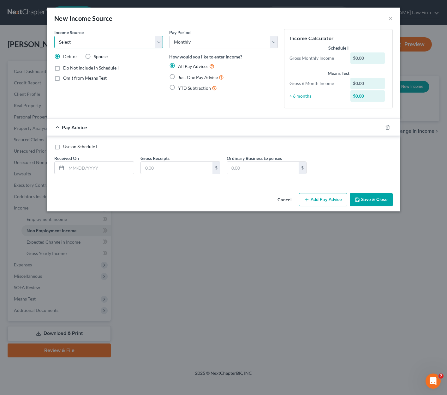
select select "4"
click at [54, 36] on select "Select Unemployment Disability (from employer) Pension Retirement Social Securi…" at bounding box center [108, 42] width 109 height 13
drag, startPoint x: 92, startPoint y: 56, endPoint x: 96, endPoint y: 56, distance: 3.8
click at [94, 56] on label "Spouse" at bounding box center [101, 56] width 14 height 6
click at [96, 56] on input "Spouse" at bounding box center [98, 55] width 4 height 4
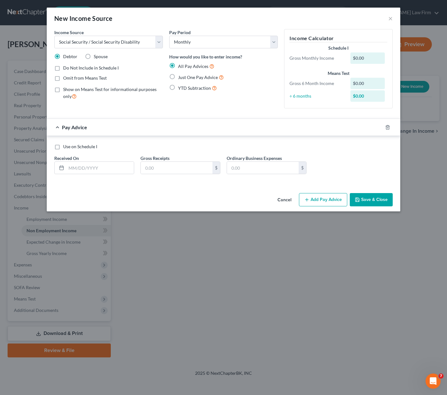
radio input "true"
click at [204, 79] on span "Just One Pay Advice" at bounding box center [198, 77] width 40 height 5
click at [185, 78] on input "Just One Pay Advice" at bounding box center [183, 76] width 4 height 4
radio input "true"
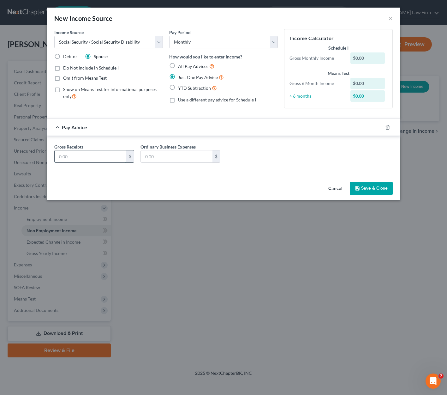
click at [91, 160] on input "text" at bounding box center [91, 156] width 72 height 12
type input "9"
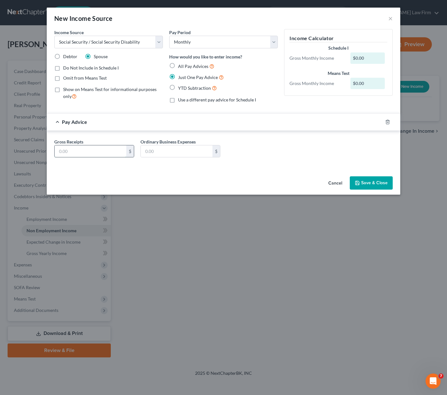
click at [98, 153] on input "text" at bounding box center [91, 151] width 72 height 12
type input "1,876.00"
click at [310, 144] on div "Gross Receipts 1,876.00 $ Ordinary Business Expenses $" at bounding box center [223, 150] width 345 height 24
click at [65, 54] on span "Debtor" at bounding box center [70, 56] width 14 height 5
click at [66, 54] on input "Debtor" at bounding box center [68, 55] width 4 height 4
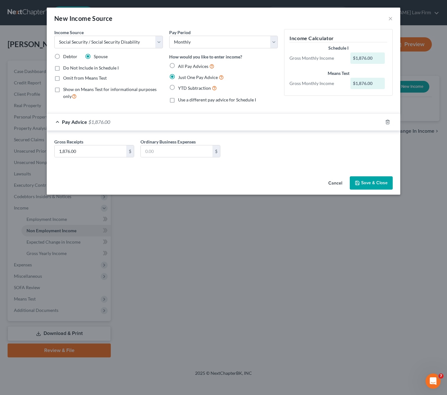
radio input "true"
click at [374, 182] on button "Save & Close" at bounding box center [371, 182] width 43 height 13
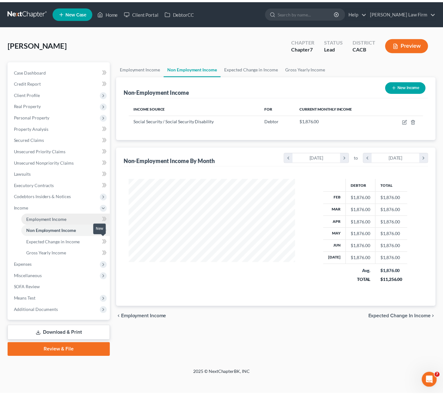
scroll to position [112, 181]
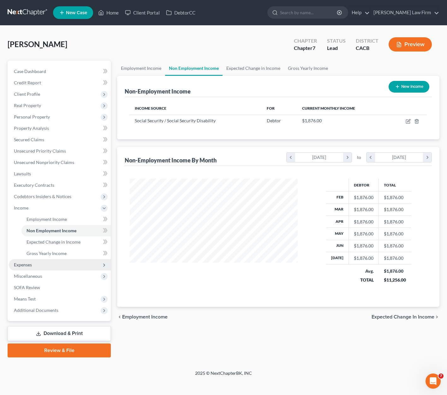
click at [26, 264] on span "Expenses" at bounding box center [23, 264] width 18 height 5
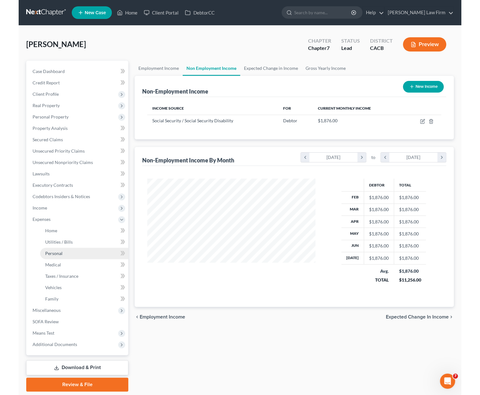
scroll to position [315741, 315674]
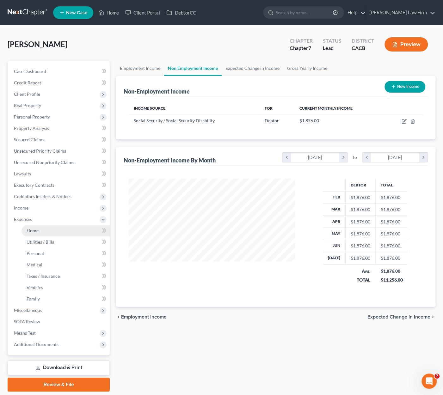
click at [40, 230] on link "Home" at bounding box center [65, 230] width 88 height 11
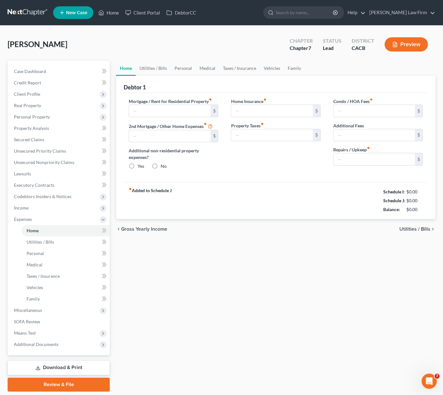
type input "2,000.00"
type input "0.00"
radio input "true"
type input "0.00"
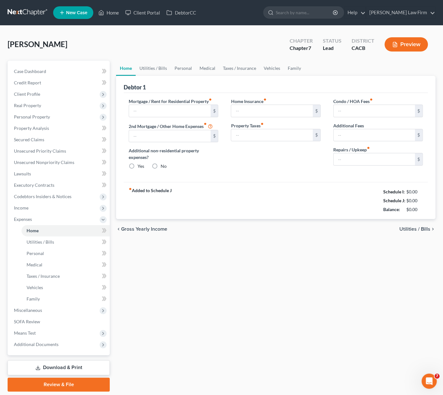
type input "0.00"
type input "50.00"
click at [337, 312] on div "Home Utilities / Bills Personal Medical Taxes / Insurance Vehicles Family Debto…" at bounding box center [275, 226] width 325 height 331
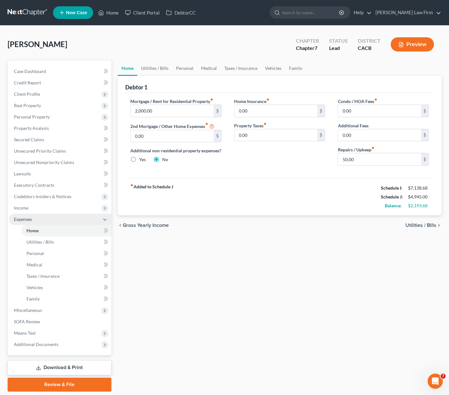
click at [14, 214] on span "Expenses" at bounding box center [60, 219] width 103 height 11
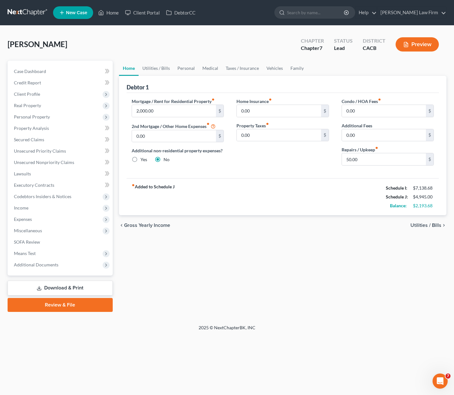
click at [286, 300] on div "Home Utilities / Bills Personal Medical Taxes / Insurance Vehicles Family Debto…" at bounding box center [283, 186] width 334 height 251
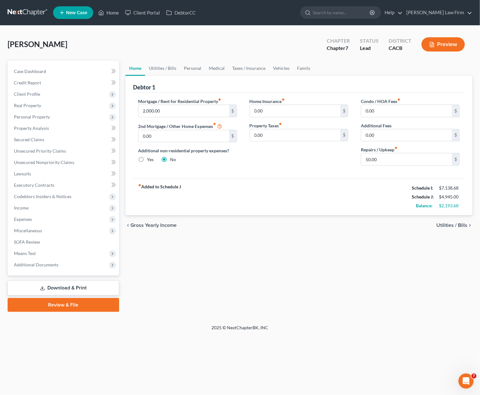
drag, startPoint x: 368, startPoint y: 247, endPoint x: 222, endPoint y: 208, distance: 150.6
click at [369, 247] on div "Home Utilities / Bills Personal Medical Taxes / Insurance Vehicles Family Debto…" at bounding box center [298, 186] width 353 height 251
drag, startPoint x: 377, startPoint y: 291, endPoint x: 306, endPoint y: 215, distance: 103.9
click at [377, 290] on div "Home Utilities / Bills Personal Medical Taxes / Insurance Vehicles Family Debto…" at bounding box center [298, 186] width 353 height 251
click at [27, 212] on span "Income" at bounding box center [64, 207] width 110 height 11
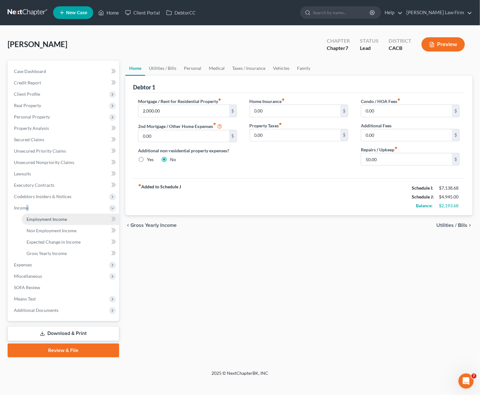
click at [60, 216] on link "Employment Income" at bounding box center [70, 219] width 98 height 11
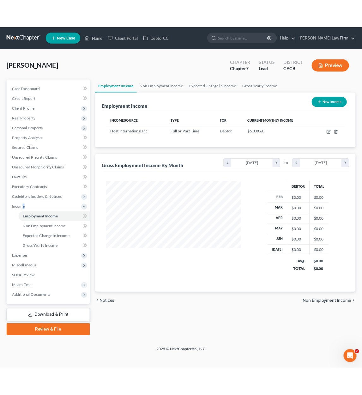
scroll to position [315741, 315685]
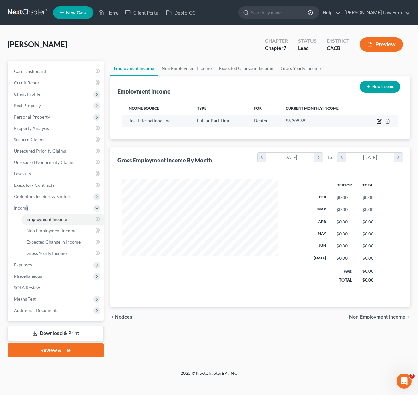
click at [378, 122] on icon "button" at bounding box center [379, 121] width 5 height 5
select select "0"
select select "21"
select select "1"
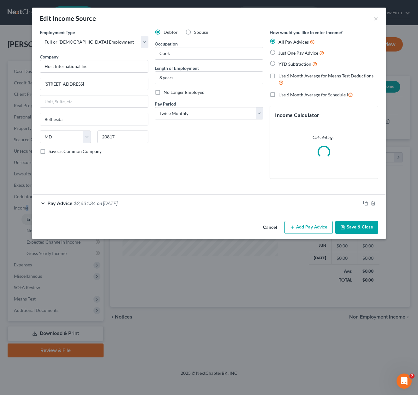
click at [108, 201] on span "on 01/30/2025" at bounding box center [107, 203] width 21 height 6
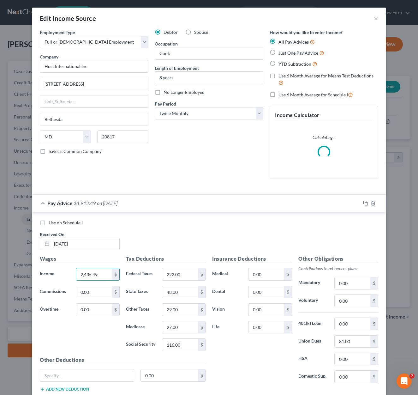
type input "2,435.49"
click at [148, 178] on div "Employment Type * Select Full or Part Time Employment Self Employment Company *…" at bounding box center [94, 106] width 115 height 155
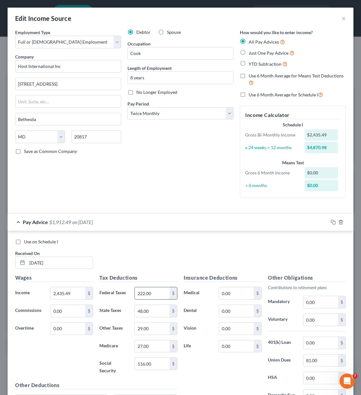
scroll to position [65, 0]
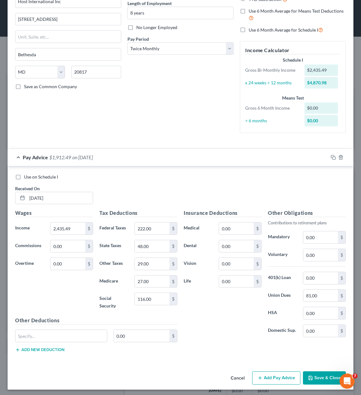
click at [93, 158] on span "on 01/30/2025" at bounding box center [82, 157] width 21 height 6
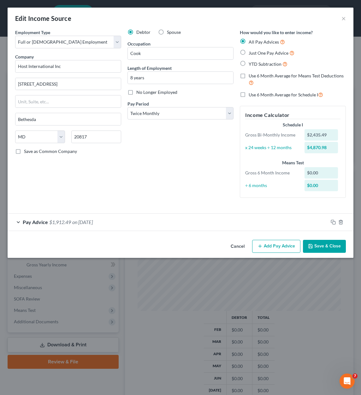
scroll to position [0, 0]
click at [332, 223] on icon "button" at bounding box center [333, 222] width 5 height 5
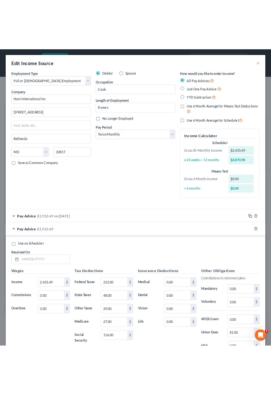
scroll to position [82, 0]
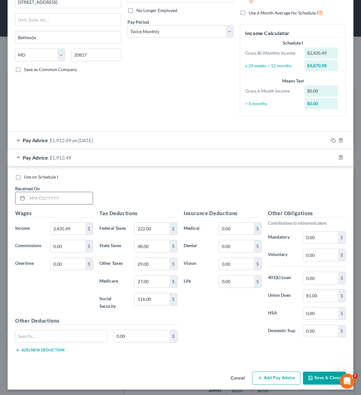
click at [54, 197] on input "text" at bounding box center [60, 198] width 66 height 12
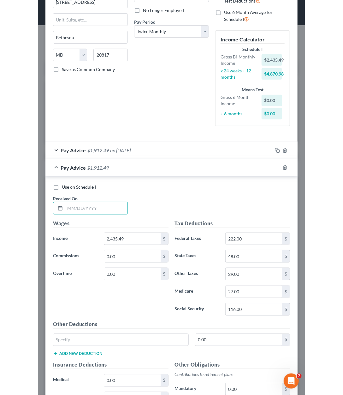
scroll to position [113, 240]
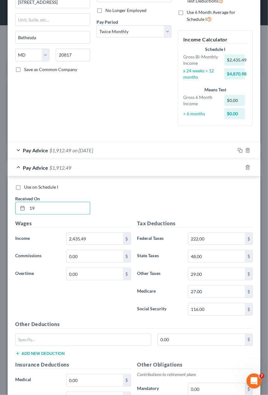
type input "1"
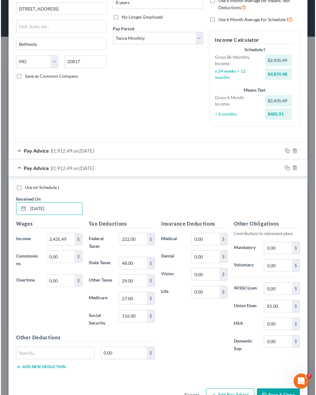
scroll to position [0, 0]
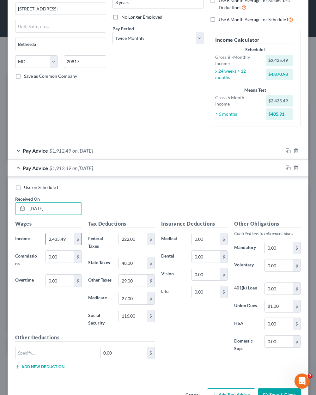
type input "02/13/2025"
click at [74, 238] on div "$" at bounding box center [78, 239] width 8 height 12
click at [68, 238] on input "2,435.49" at bounding box center [60, 239] width 28 height 12
type input "1,909.62"
click at [137, 235] on input "222.00" at bounding box center [133, 239] width 28 height 12
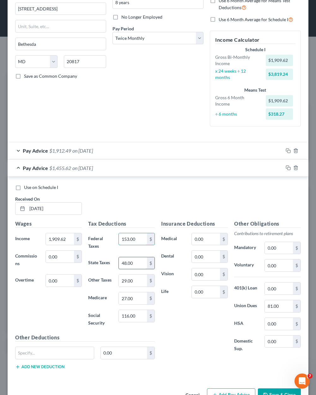
type input "153.00"
click at [135, 264] on input "48.00" at bounding box center [133, 263] width 28 height 12
type input "23.00"
type input "29.00"
type input "22.00"
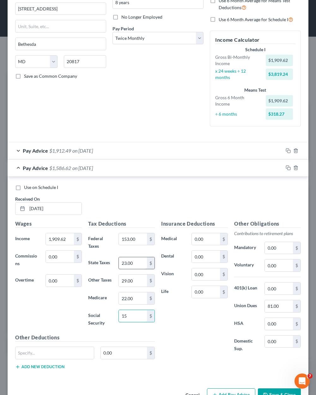
type input "1"
type input "93.00"
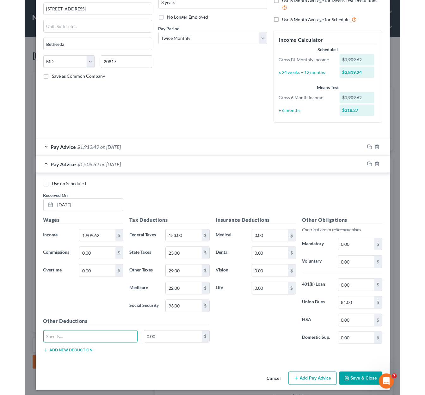
scroll to position [315741, 315682]
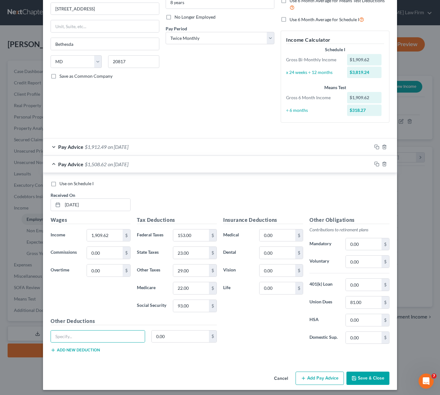
click at [108, 163] on span "on 02/13/2025" at bounding box center [118, 164] width 21 height 6
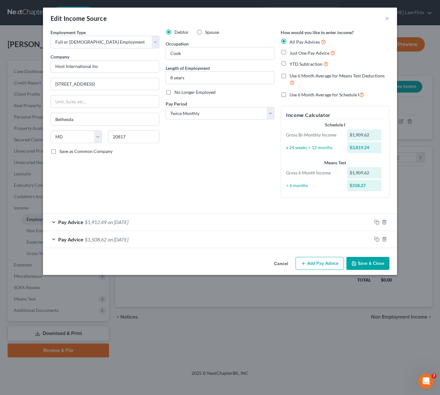
click at [373, 268] on button "Save & Close" at bounding box center [367, 263] width 43 height 13
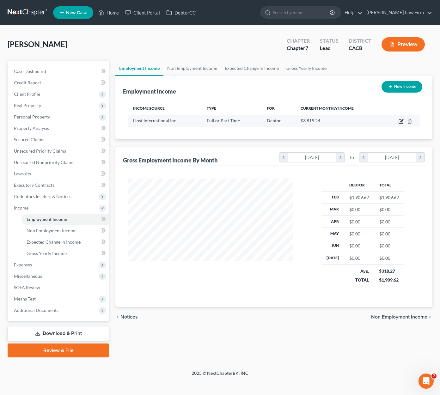
click at [399, 122] on icon "button" at bounding box center [400, 121] width 5 height 5
select select "0"
select select "21"
select select "1"
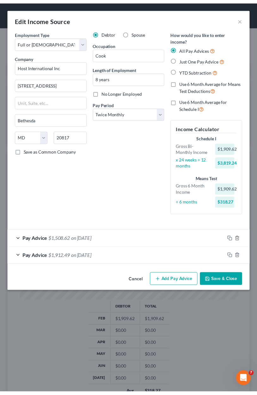
scroll to position [315742, 315619]
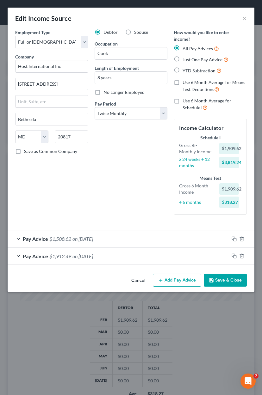
click at [220, 274] on button "Save & Close" at bounding box center [224, 280] width 43 height 13
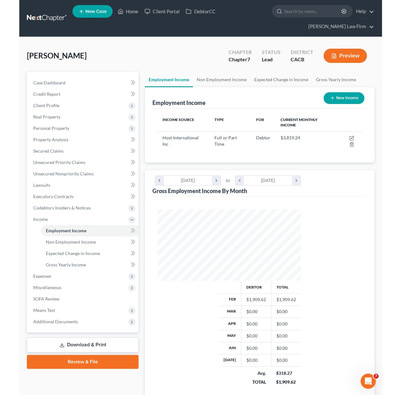
scroll to position [112, 160]
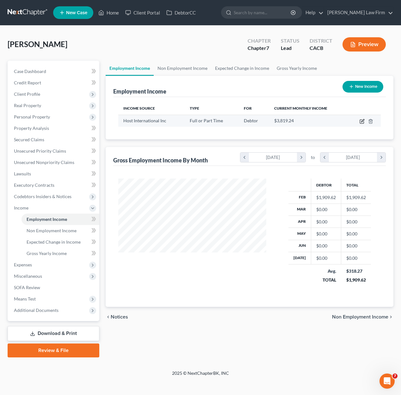
click at [361, 121] on icon "button" at bounding box center [361, 121] width 5 height 5
select select "0"
select select "21"
select select "1"
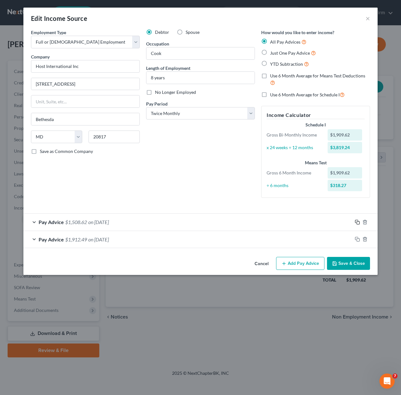
click at [357, 222] on icon "button" at bounding box center [356, 222] width 5 height 5
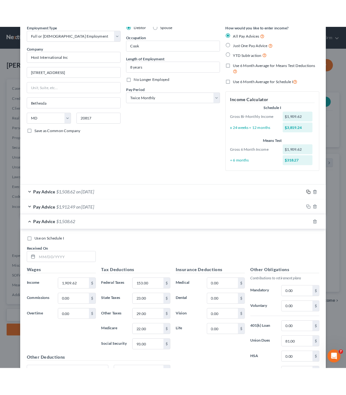
scroll to position [32, 0]
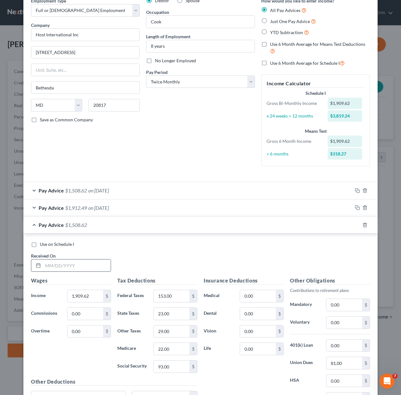
click at [57, 267] on input "text" at bounding box center [77, 265] width 68 height 12
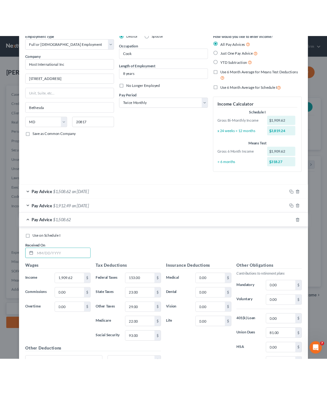
scroll to position [315763, 315660]
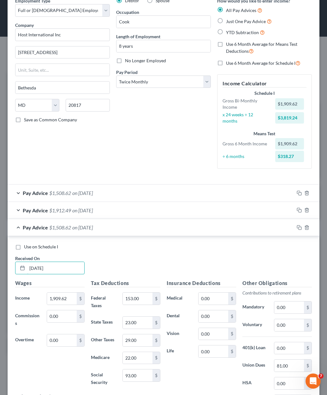
type input "03/13/2025"
type input "1,949.57"
type input "158.00"
type input "30.00"
type input "2"
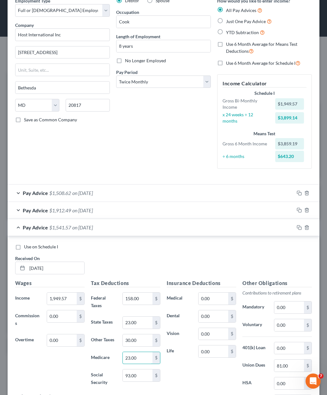
type input "23.00"
type input "97.00"
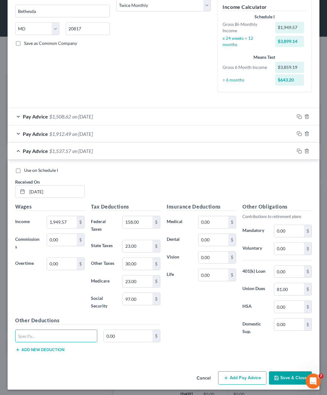
click at [60, 150] on span "$1,537.57" at bounding box center [60, 151] width 22 height 6
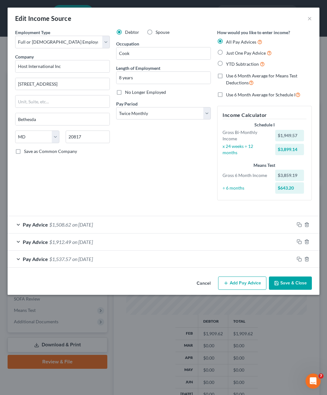
scroll to position [0, 0]
click at [300, 224] on rect "button" at bounding box center [300, 225] width 3 height 3
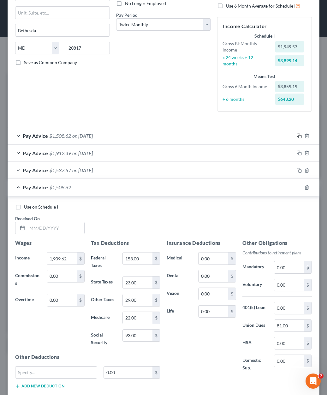
scroll to position [95, 0]
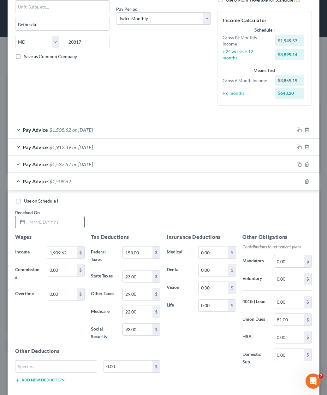
click at [63, 220] on input "text" at bounding box center [55, 222] width 57 height 12
type input "02/27/2025"
type input "1,846.55"
type input "139.00"
type input "26.00"
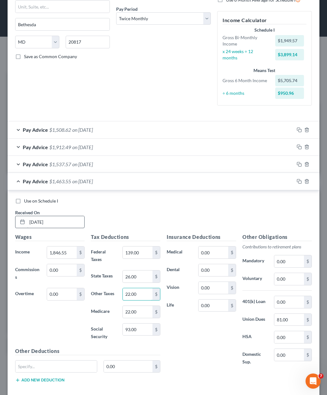
type input "22.00"
type input "20.00"
type input "84.00"
click at [93, 182] on span "on 02/27/2025" at bounding box center [82, 181] width 21 height 6
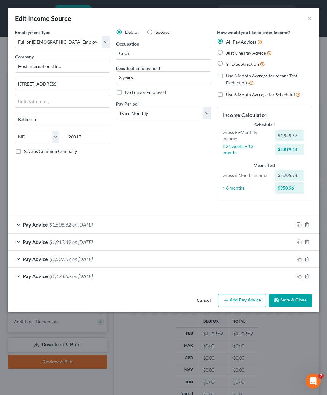
scroll to position [0, 0]
click at [300, 258] on icon "button" at bounding box center [299, 258] width 5 height 5
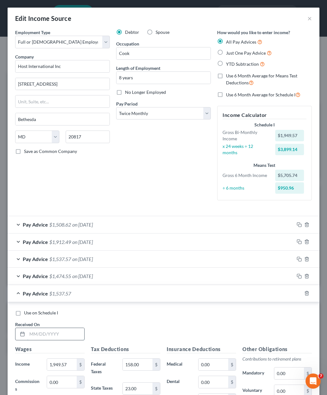
click at [45, 331] on input "text" at bounding box center [55, 334] width 57 height 12
type input "03/27/2025"
type input "1,977.87"
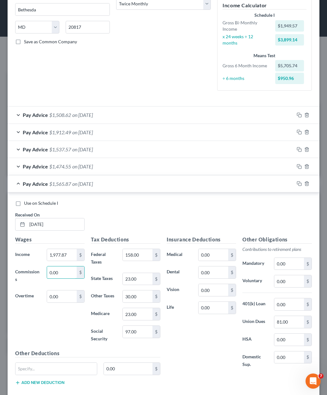
scroll to position [126, 0]
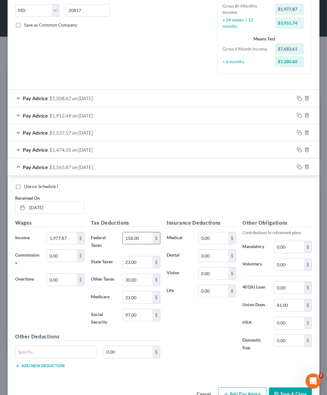
click at [142, 237] on input "158.00" at bounding box center [138, 238] width 30 height 12
type input "154.00"
click at [107, 164] on div "Pay Advice $1,569.87 on 03/27/2025" at bounding box center [151, 167] width 287 height 17
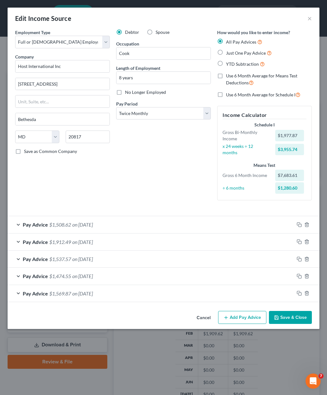
scroll to position [0, 0]
drag, startPoint x: 299, startPoint y: 256, endPoint x: 167, endPoint y: 279, distance: 133.7
click at [299, 256] on icon "button" at bounding box center [299, 258] width 5 height 5
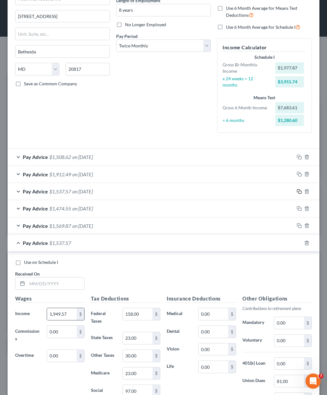
scroll to position [95, 0]
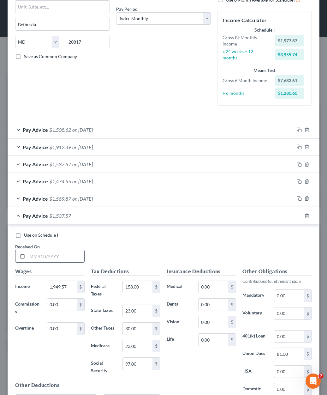
click at [57, 256] on input "text" at bounding box center [55, 256] width 57 height 12
type input "04/10/2025"
type input "1,900.10"
type input "149.00"
type input "28.00"
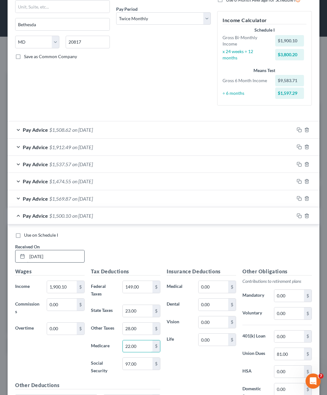
type input "22.00"
type input "96.00"
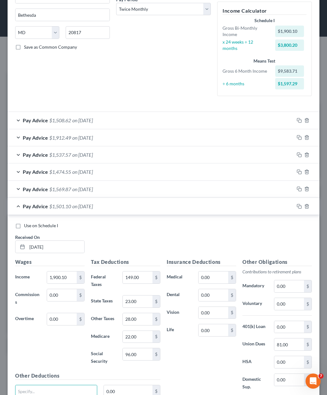
click at [73, 204] on div "Pay Advice $1,501.10 on 04/10/2025" at bounding box center [151, 206] width 287 height 17
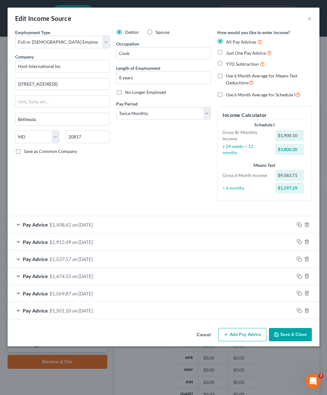
scroll to position [0, 0]
click at [298, 308] on icon "button" at bounding box center [299, 310] width 5 height 5
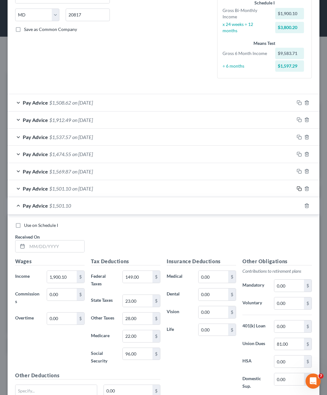
scroll to position [158, 0]
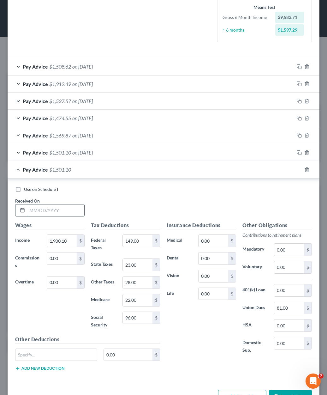
click at [62, 206] on input "text" at bounding box center [55, 210] width 57 height 12
type input "05/08/2025"
type input "2,311.54"
type input "1"
type input "199.00"
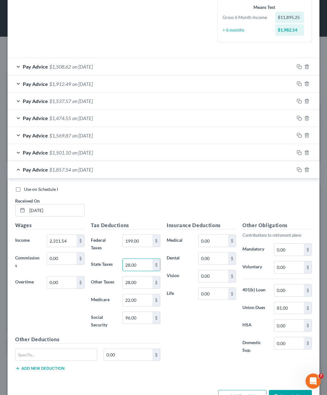
type input "28.00"
type input "40.00"
type input "26.00"
type input "111.00"
click at [93, 171] on span "on 05/08/2025" at bounding box center [82, 169] width 21 height 6
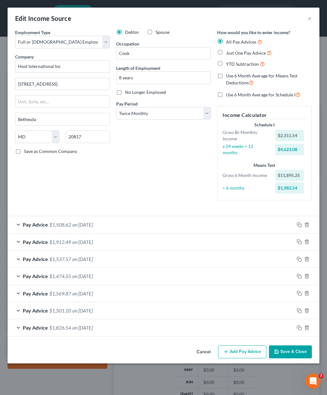
scroll to position [0, 0]
click at [300, 309] on icon "button" at bounding box center [299, 310] width 5 height 5
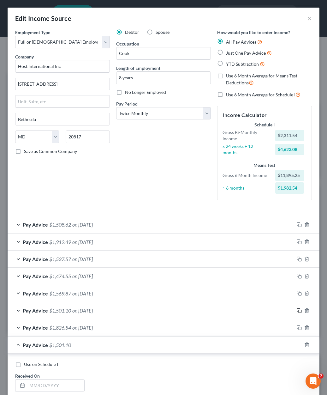
scroll to position [158, 0]
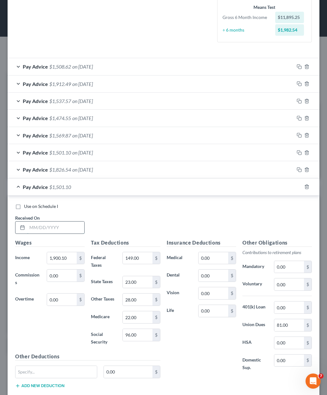
click at [65, 224] on input "text" at bounding box center [55, 227] width 57 height 12
type input "04/24/2025"
type input "1,224.49"
type input "61.00"
type input "14.00"
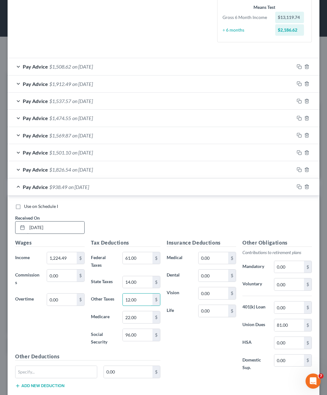
type input "12.00"
type input "13.00"
type input "56.00"
click at [89, 184] on span "on 04/24/2025" at bounding box center [79, 187] width 21 height 6
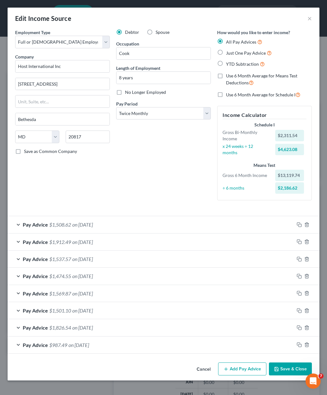
scroll to position [0, 0]
drag, startPoint x: 298, startPoint y: 326, endPoint x: 265, endPoint y: 310, distance: 37.2
click at [298, 326] on icon "button" at bounding box center [299, 327] width 5 height 5
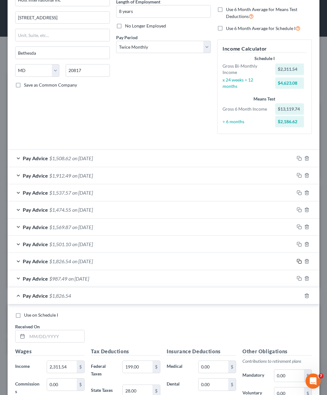
scroll to position [95, 0]
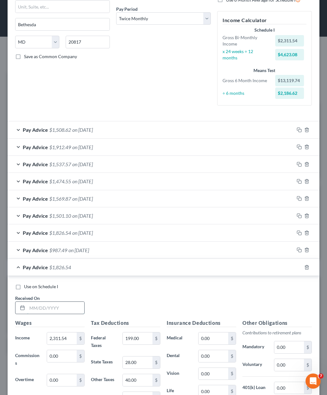
click at [53, 311] on input "text" at bounding box center [55, 308] width 57 height 12
type input "05/22/2025"
type input "2,348.16"
click at [102, 269] on div "Pay Advice $1,863.16 on 05/22/2025" at bounding box center [151, 267] width 287 height 17
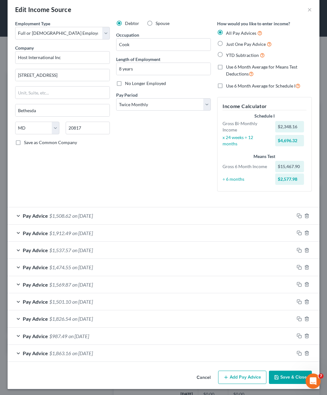
scroll to position [9, 0]
click at [297, 352] on icon "button" at bounding box center [299, 353] width 5 height 5
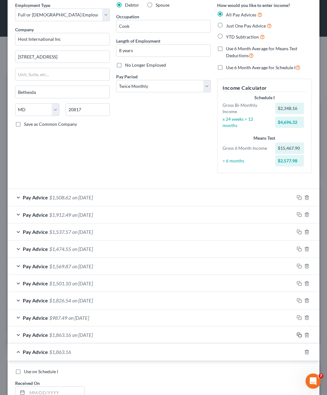
scroll to position [57, 0]
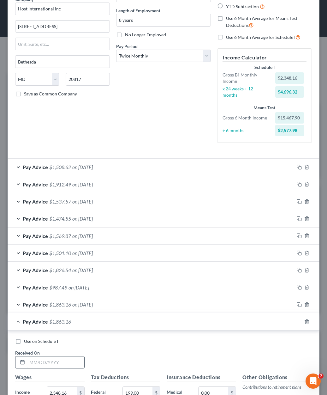
drag, startPoint x: 58, startPoint y: 362, endPoint x: 55, endPoint y: 355, distance: 7.5
click at [58, 362] on input "text" at bounding box center [55, 362] width 57 height 12
type input "06/18/2025"
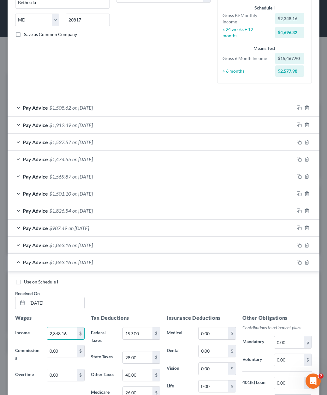
scroll to position [123, 0]
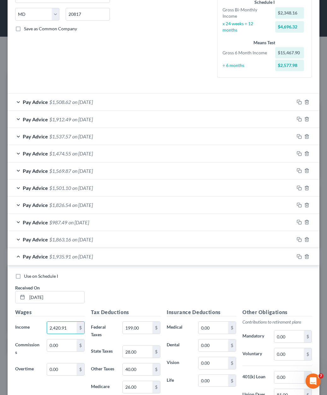
type input "2,420.91"
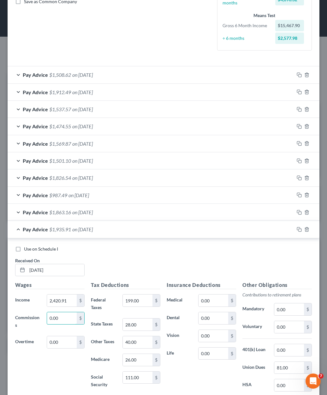
scroll to position [154, 0]
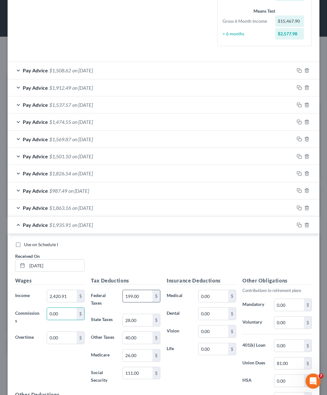
click at [138, 295] on input "199.00" at bounding box center [138, 296] width 30 height 12
type input "205.00"
click at [138, 376] on input "111.00" at bounding box center [138, 373] width 30 height 12
type input "109.00"
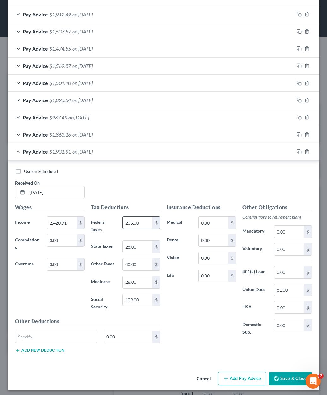
click at [139, 220] on input "205.00" at bounding box center [138, 223] width 30 height 12
click at [144, 242] on input "28.00" at bounding box center [138, 247] width 30 height 12
type input "43.00"
type input "26.00"
click at [106, 152] on div "Pay Advice $1,928.91 on 06/18/2025" at bounding box center [151, 151] width 287 height 17
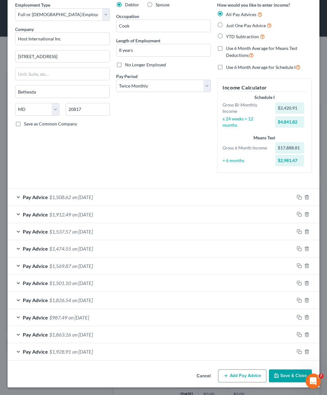
scroll to position [26, 0]
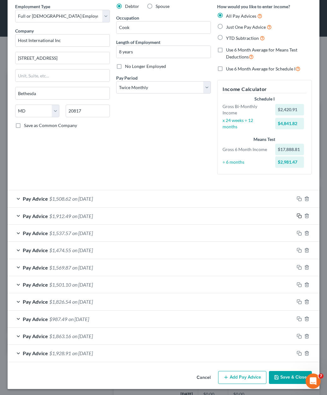
click at [297, 214] on icon "button" at bounding box center [299, 215] width 5 height 5
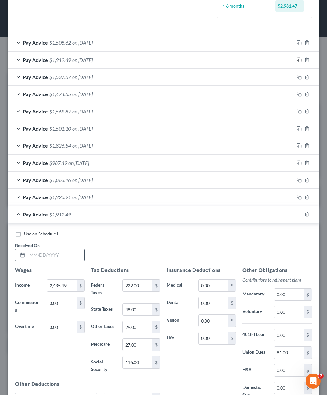
scroll to position [184, 0]
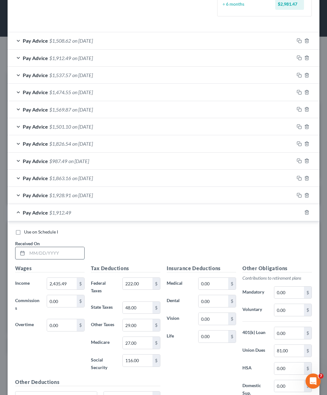
click at [64, 255] on input "text" at bounding box center [55, 253] width 57 height 12
type input "06/05/2025"
type input "2,757.88"
type input "295.00"
type input "60.00"
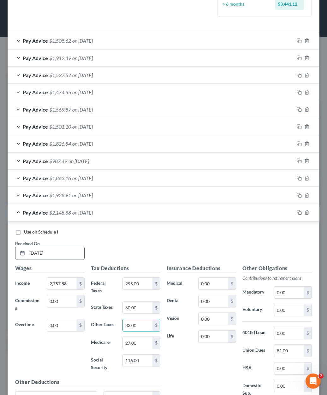
type input "33.00"
type input "30.00"
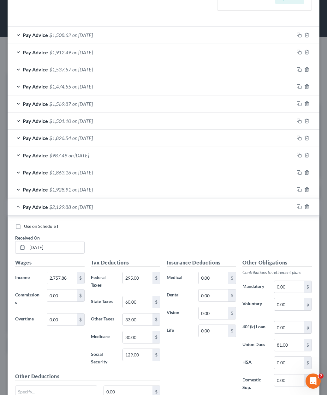
click at [93, 207] on span "on 06/05/2025" at bounding box center [82, 207] width 21 height 6
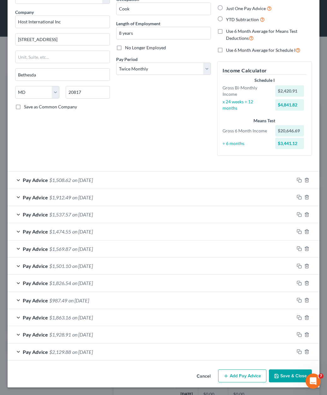
scroll to position [43, 0]
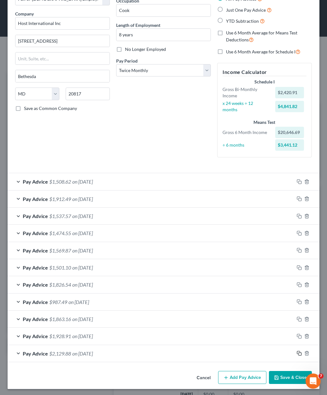
click at [297, 352] on icon "button" at bounding box center [299, 353] width 5 height 5
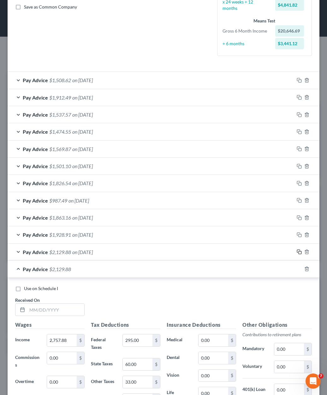
scroll to position [169, 0]
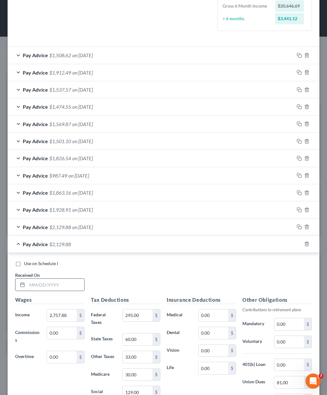
click at [66, 286] on input "text" at bounding box center [55, 285] width 57 height 12
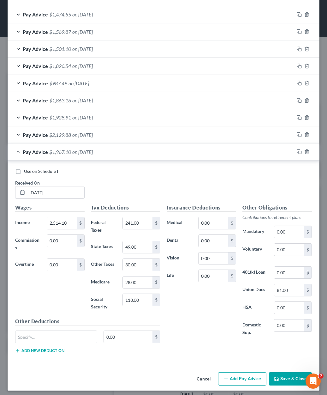
click at [90, 149] on span "on 07/03/2025" at bounding box center [82, 152] width 21 height 6
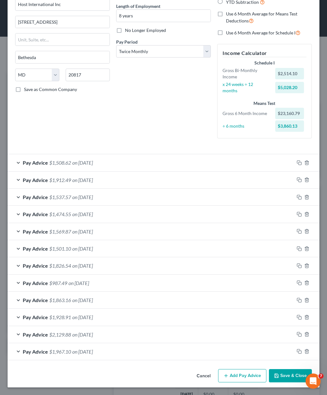
scroll to position [60, 0]
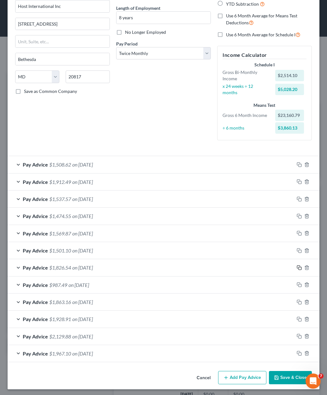
drag, startPoint x: 293, startPoint y: 266, endPoint x: 200, endPoint y: 274, distance: 93.2
click at [297, 266] on icon "button" at bounding box center [299, 267] width 5 height 5
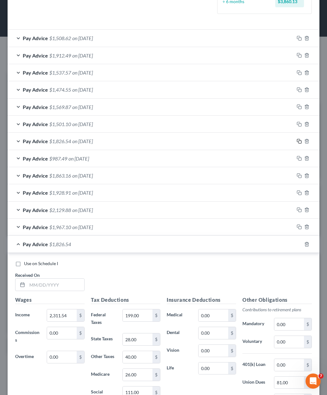
scroll to position [186, 0]
click at [75, 280] on input "text" at bounding box center [55, 285] width 57 height 12
click at [144, 309] on input "199.00" at bounding box center [138, 315] width 30 height 12
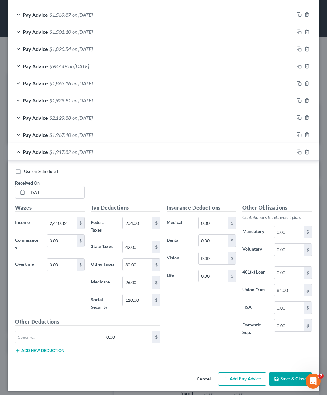
click at [71, 153] on span "$1,917.82" at bounding box center [60, 152] width 22 height 6
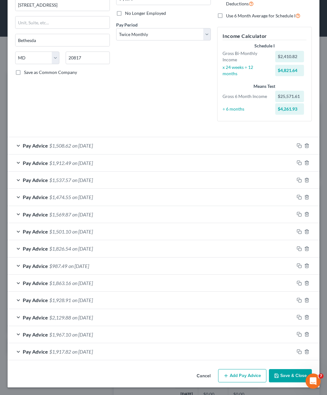
scroll to position [77, 0]
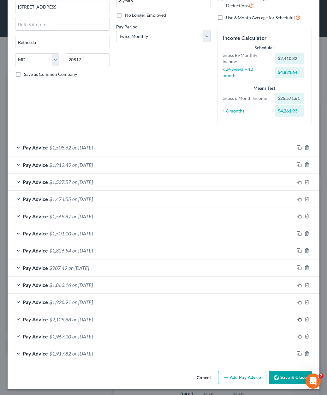
click at [297, 316] on icon "button" at bounding box center [299, 318] width 5 height 5
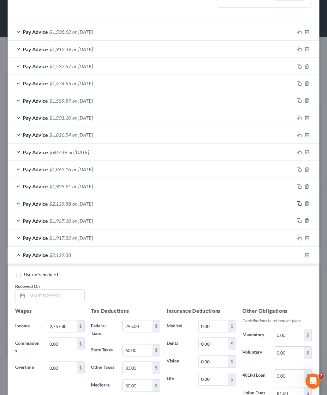
scroll to position [235, 0]
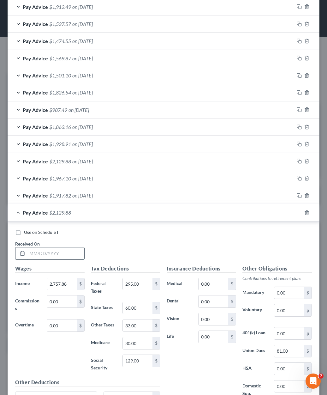
click at [60, 252] on input "text" at bounding box center [55, 253] width 57 height 12
click at [145, 282] on input "295.00" at bounding box center [138, 284] width 30 height 12
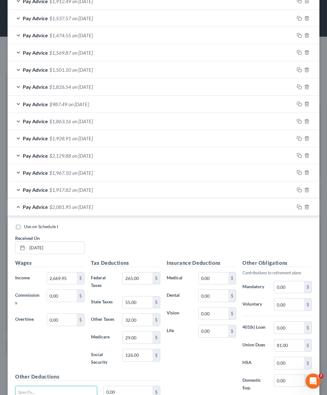
click at [93, 204] on span "on 07/31/2025" at bounding box center [82, 207] width 21 height 6
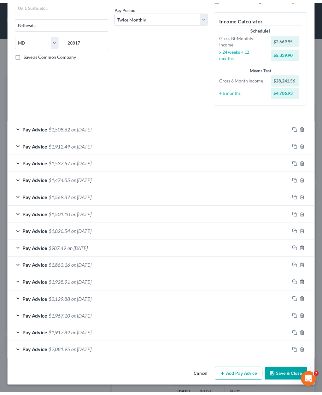
scroll to position [94, 0]
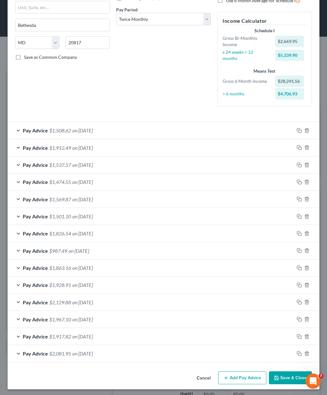
drag, startPoint x: 291, startPoint y: 375, endPoint x: 285, endPoint y: 345, distance: 30.6
click at [289, 375] on button "Save & Close" at bounding box center [290, 377] width 43 height 13
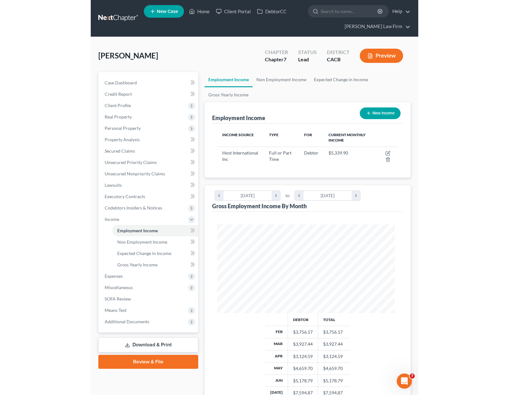
scroll to position [315764, 315663]
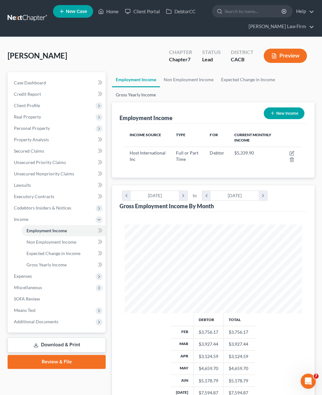
click at [132, 93] on link "Gross Yearly Income" at bounding box center [136, 94] width 48 height 15
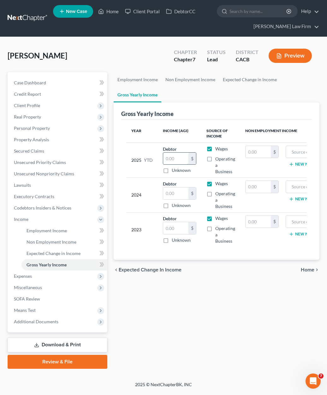
click at [178, 160] on input "text" at bounding box center [175, 159] width 25 height 12
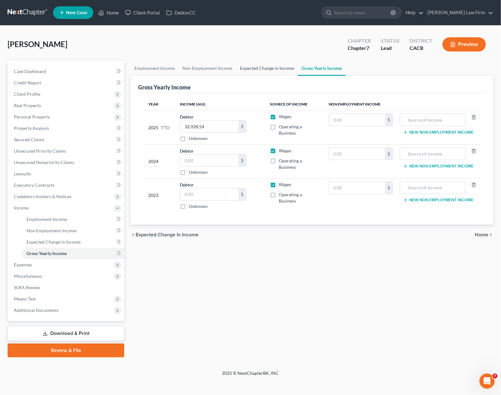
click at [266, 63] on link "Expected Change in Income" at bounding box center [267, 68] width 62 height 15
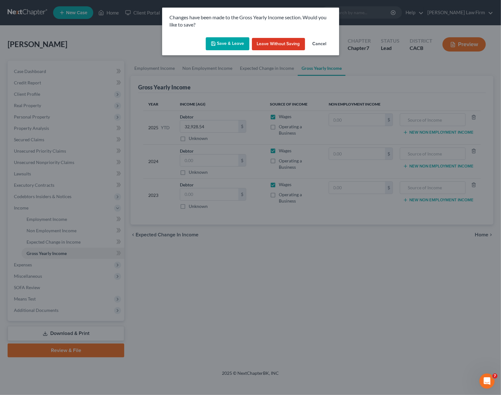
click at [225, 38] on button "Save & Leave" at bounding box center [228, 43] width 44 height 13
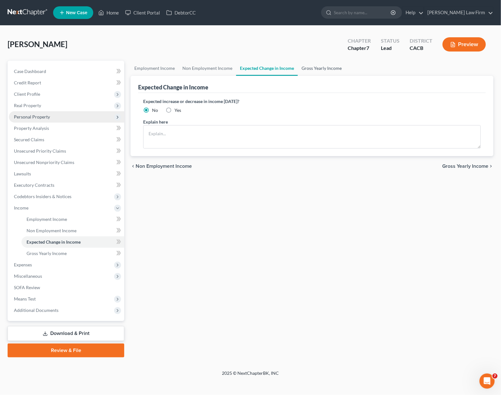
drag, startPoint x: 315, startPoint y: 67, endPoint x: 117, endPoint y: 117, distance: 204.2
click at [314, 67] on link "Gross Yearly Income" at bounding box center [322, 68] width 48 height 15
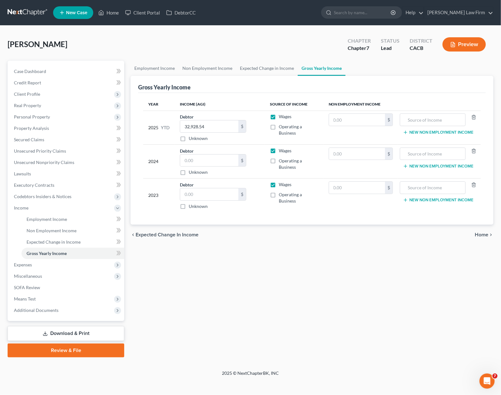
click at [326, 316] on div "Employment Income Non Employment Income Expected Change in Income Gross Yearly …" at bounding box center [311, 209] width 369 height 297
click at [215, 160] on input "text" at bounding box center [209, 160] width 58 height 12
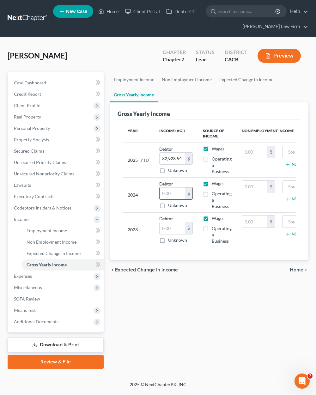
click at [175, 193] on input "text" at bounding box center [172, 193] width 25 height 12
click at [172, 228] on input "text" at bounding box center [172, 228] width 25 height 12
click at [0, 82] on html "Home New Case Client Portal DebtorCC Cynthia Grande Law Firm diazeunice1988@gma…" at bounding box center [158, 197] width 316 height 395
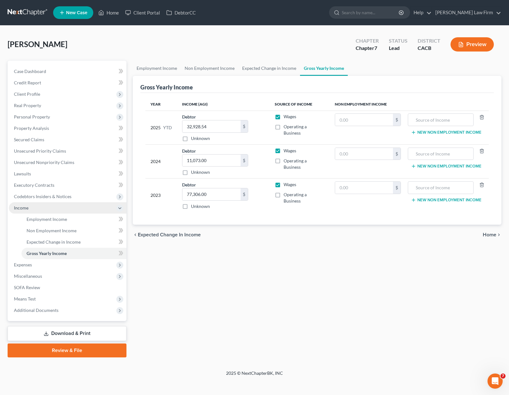
click at [19, 207] on span "Income" at bounding box center [21, 207] width 15 height 5
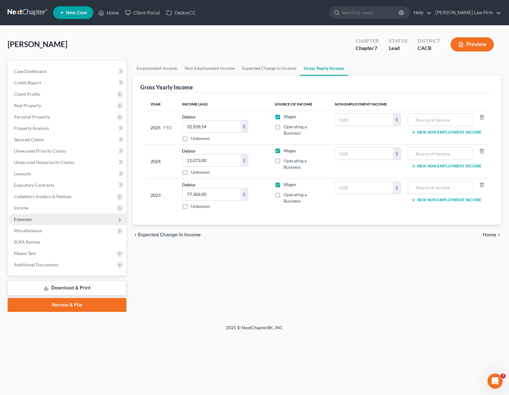
click at [35, 220] on span "Expenses" at bounding box center [67, 219] width 117 height 11
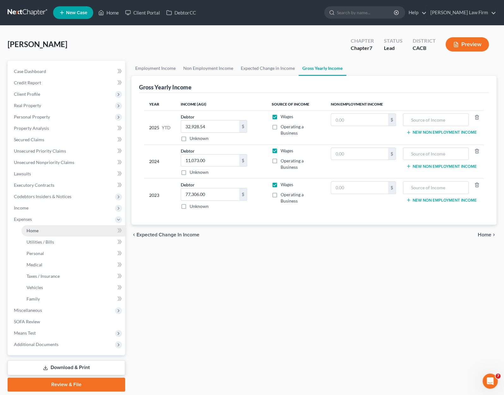
click at [41, 230] on link "Home" at bounding box center [73, 230] width 104 height 11
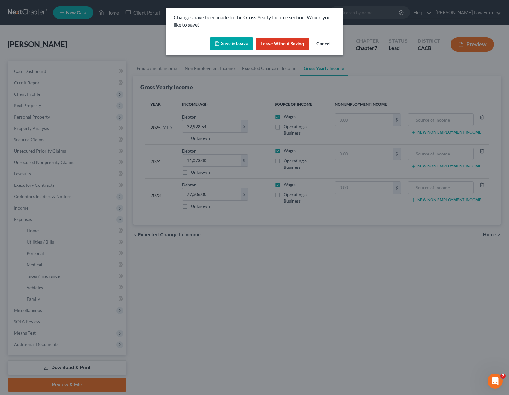
click at [226, 43] on button "Save & Leave" at bounding box center [231, 43] width 44 height 13
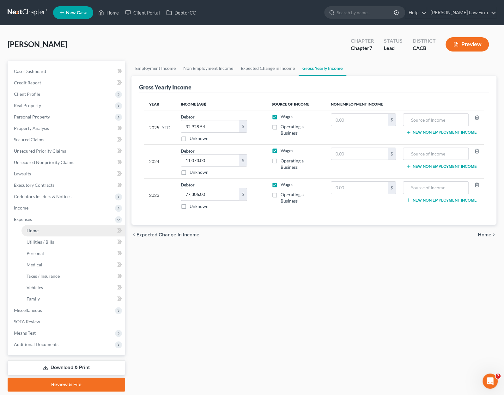
click at [39, 228] on link "Home" at bounding box center [73, 230] width 104 height 11
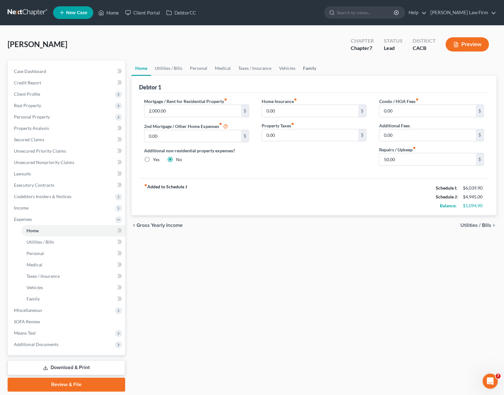
click at [308, 68] on link "Family" at bounding box center [309, 68] width 21 height 15
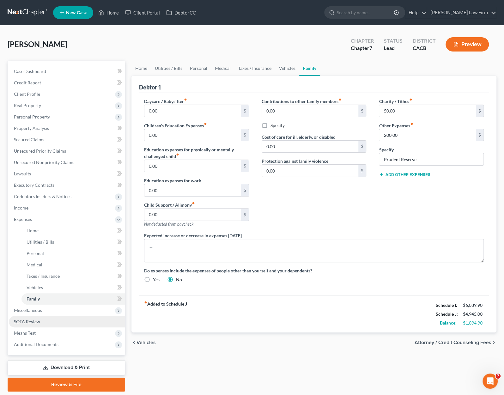
click at [41, 323] on link "SOFA Review" at bounding box center [67, 321] width 116 height 11
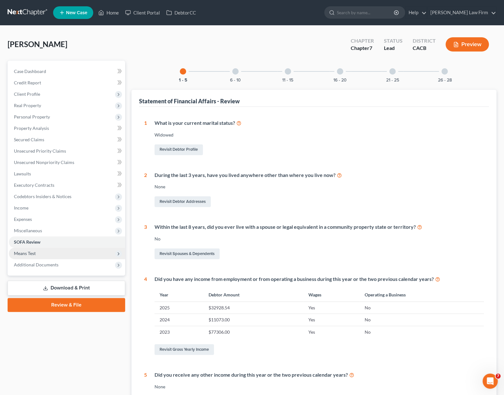
click at [35, 334] on div "Case Dashboard Payments Invoices Payments Payments Credit Report Client Profile" at bounding box center [66, 256] width 124 height 390
click at [33, 256] on span "Means Test" at bounding box center [67, 253] width 116 height 11
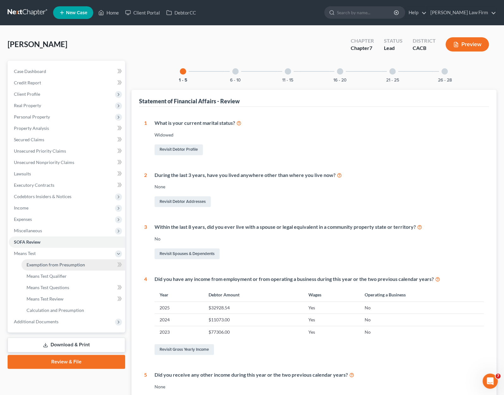
click at [59, 264] on span "Exemption from Presumption" at bounding box center [56, 264] width 58 height 5
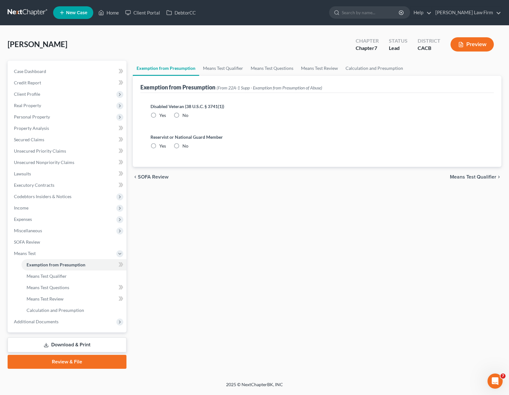
click at [182, 112] on label "No" at bounding box center [185, 115] width 6 height 6
click at [185, 112] on input "No" at bounding box center [187, 114] width 4 height 4
click at [177, 152] on div "Reservist or National Guard Member Yes No" at bounding box center [316, 144] width 343 height 31
click at [182, 144] on label "No" at bounding box center [185, 146] width 6 height 6
click at [185, 144] on input "No" at bounding box center [187, 145] width 4 height 4
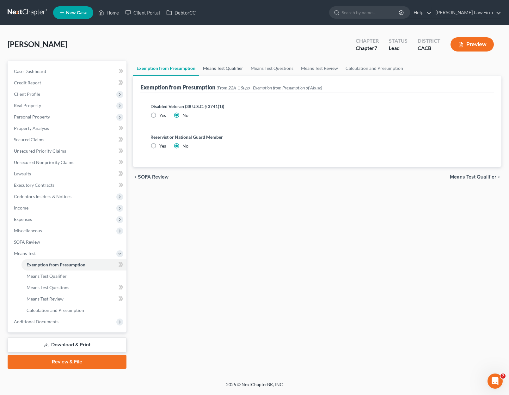
click at [211, 72] on link "Means Test Qualifier" at bounding box center [223, 68] width 48 height 15
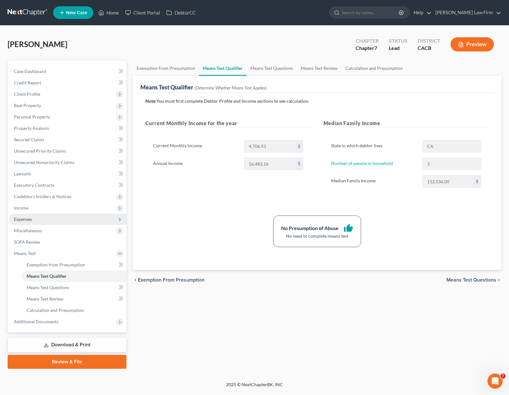
click at [35, 219] on span "Expenses" at bounding box center [67, 219] width 117 height 11
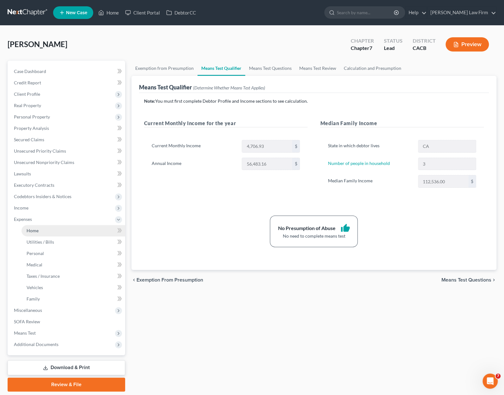
click at [42, 229] on link "Home" at bounding box center [73, 230] width 104 height 11
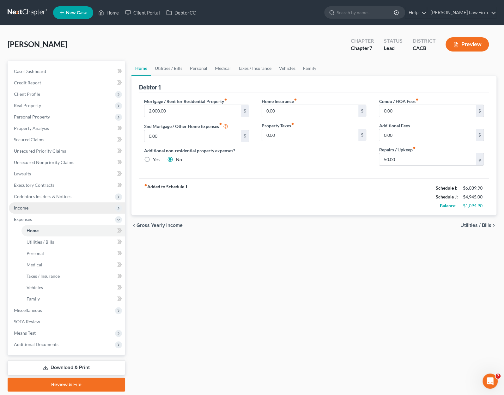
click at [26, 205] on span "Income" at bounding box center [21, 207] width 15 height 5
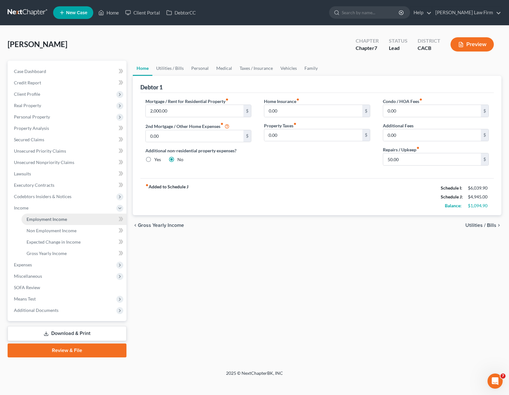
drag, startPoint x: 47, startPoint y: 219, endPoint x: 51, endPoint y: 216, distance: 4.6
click at [47, 218] on span "Employment Income" at bounding box center [47, 218] width 40 height 5
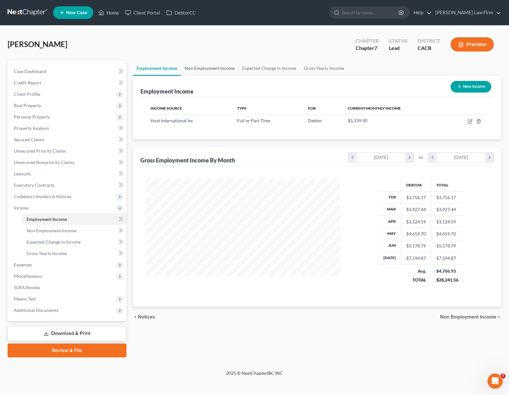
scroll to position [112, 207]
click at [196, 73] on link "Non Employment Income" at bounding box center [209, 68] width 57 height 15
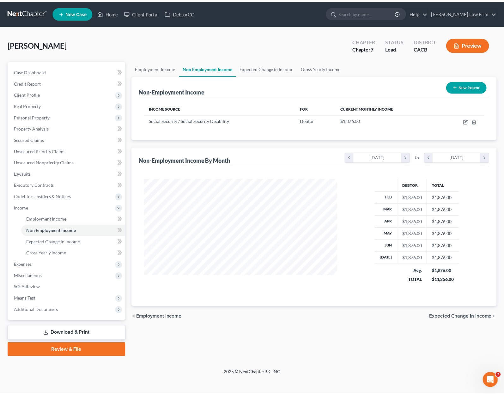
scroll to position [112, 207]
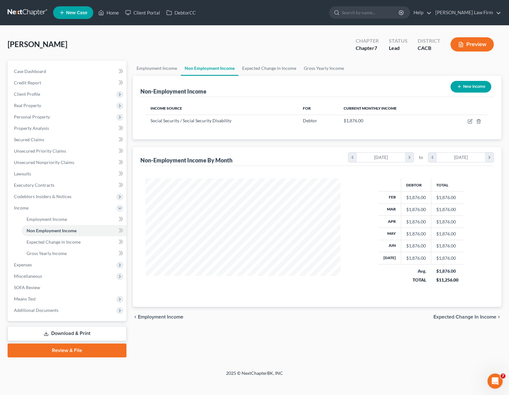
drag, startPoint x: 324, startPoint y: 48, endPoint x: 387, endPoint y: 94, distance: 78.5
click at [324, 48] on div "Lara, Yovana Upgraded Chapter Chapter 7 Status Lead District CACB Preview" at bounding box center [254, 46] width 493 height 27
click at [445, 122] on icon "button" at bounding box center [469, 121] width 5 height 5
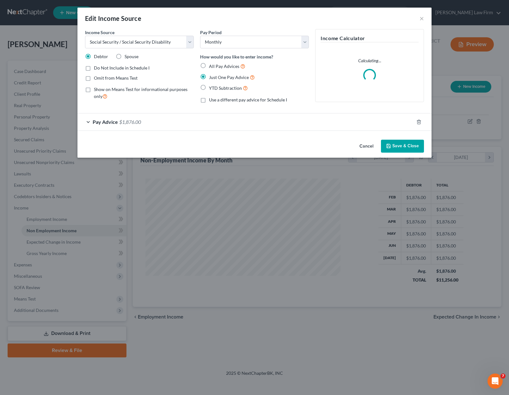
click at [129, 119] on span "$1,876.00" at bounding box center [130, 122] width 22 height 6
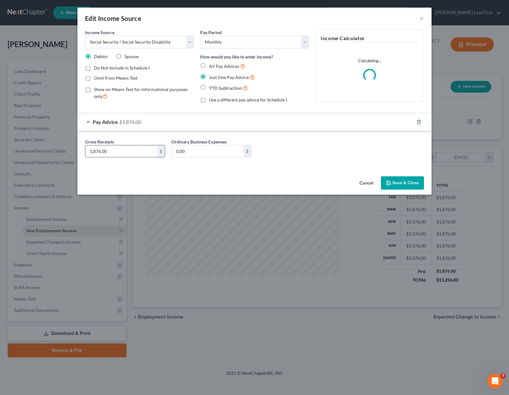
click at [125, 153] on input "1,876.00" at bounding box center [121, 151] width 72 height 12
click at [267, 20] on div "Edit Income Source ×" at bounding box center [254, 18] width 354 height 21
click at [395, 185] on button "Save & Close" at bounding box center [402, 182] width 43 height 13
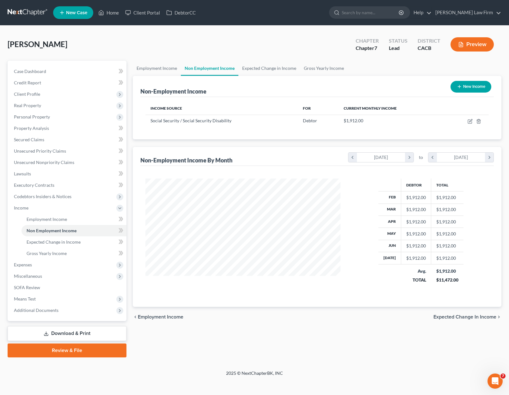
drag, startPoint x: 317, startPoint y: 35, endPoint x: 204, endPoint y: 83, distance: 122.3
click at [317, 35] on div "Lara, Yovana Upgraded Chapter Chapter 7 Status Lead District CACB Preview" at bounding box center [254, 46] width 493 height 27
click at [27, 207] on span "Income" at bounding box center [21, 207] width 15 height 5
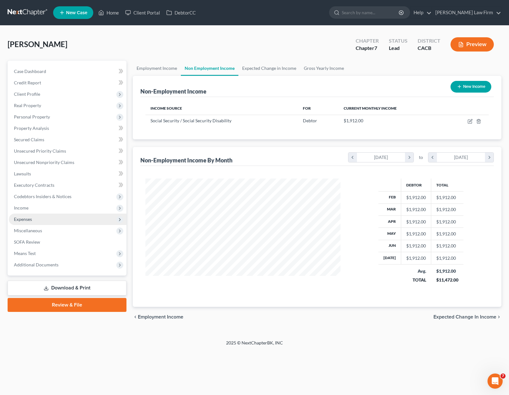
click at [32, 219] on span "Expenses" at bounding box center [23, 218] width 18 height 5
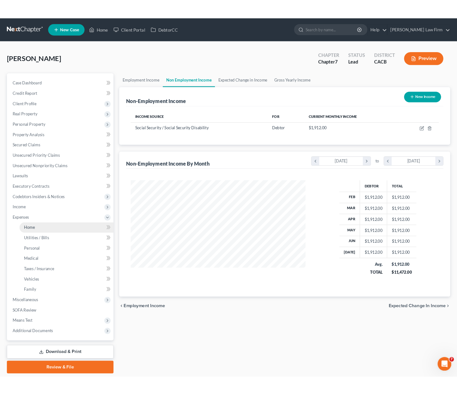
scroll to position [315741, 315647]
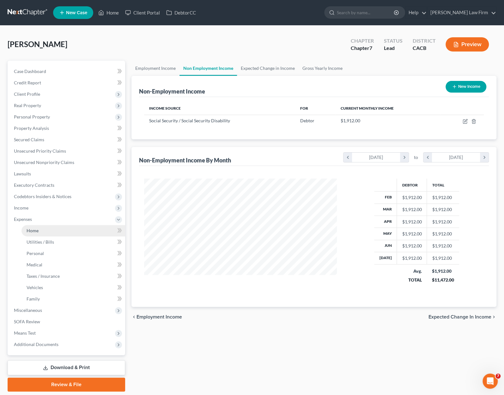
drag, startPoint x: 50, startPoint y: 228, endPoint x: 59, endPoint y: 226, distance: 9.4
click at [51, 228] on link "Home" at bounding box center [73, 230] width 104 height 11
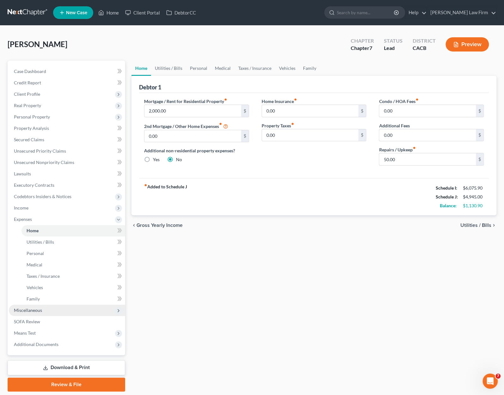
click at [30, 312] on span "Miscellaneous" at bounding box center [28, 309] width 28 height 5
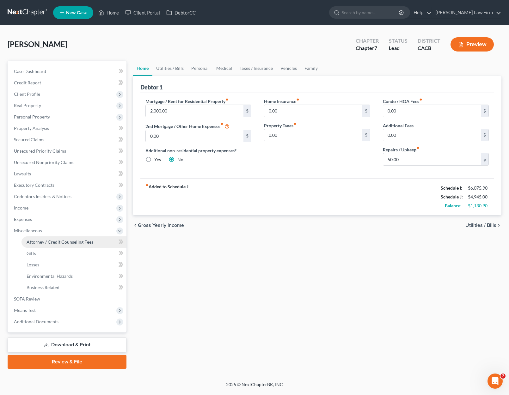
click at [81, 244] on link "Attorney / Credit Counseling Fees" at bounding box center [73, 241] width 105 height 11
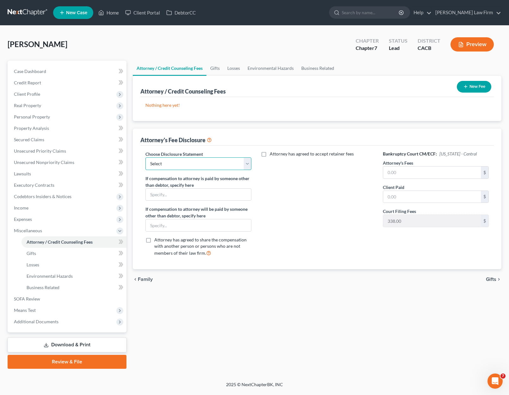
drag, startPoint x: 215, startPoint y: 165, endPoint x: 214, endPoint y: 168, distance: 4.2
click at [216, 165] on select "Select Disclosure" at bounding box center [198, 163] width 106 height 13
click at [145, 157] on select "Select Disclosure" at bounding box center [198, 163] width 106 height 13
click at [394, 172] on input "text" at bounding box center [432, 172] width 98 height 12
click at [445, 90] on button "New Fee" at bounding box center [473, 87] width 34 height 12
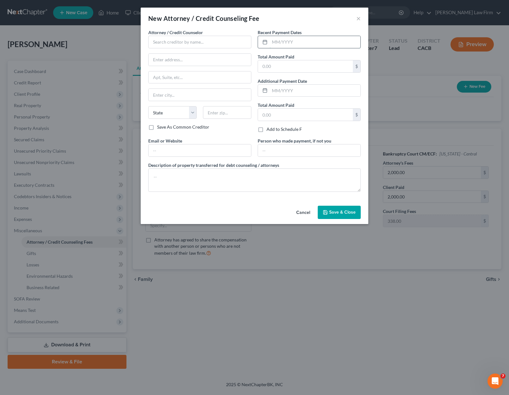
click at [278, 44] on input "text" at bounding box center [314, 42] width 91 height 12
click at [205, 41] on input "text" at bounding box center [199, 42] width 103 height 13
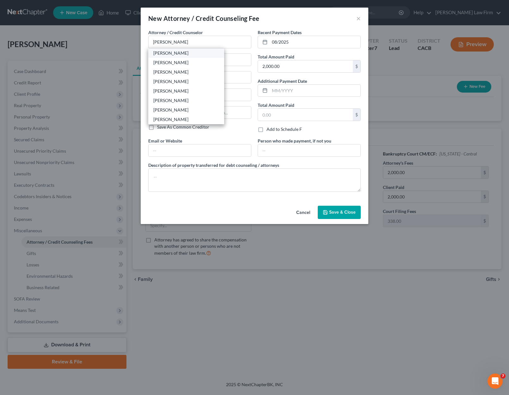
click at [186, 54] on div "[PERSON_NAME]" at bounding box center [186, 53] width 66 height 6
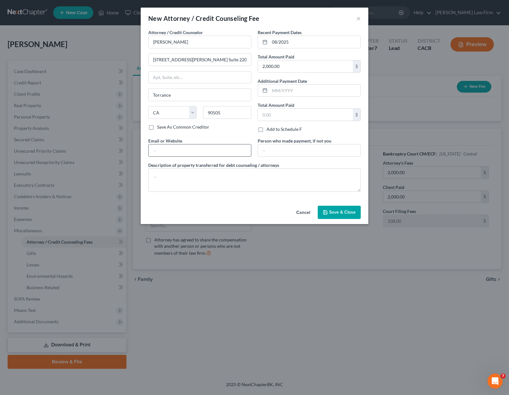
click at [187, 148] on input "text" at bounding box center [199, 150] width 102 height 12
click at [183, 186] on textarea at bounding box center [254, 179] width 212 height 23
click at [351, 207] on button "Save & Close" at bounding box center [338, 212] width 43 height 13
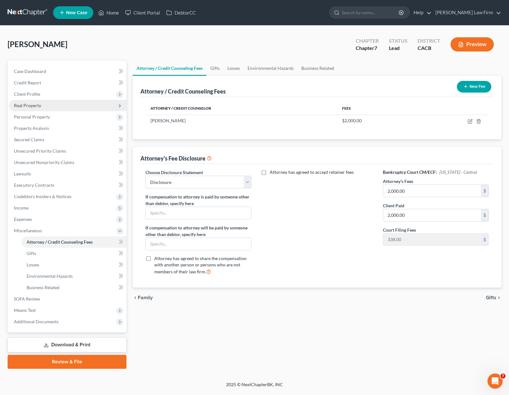
drag, startPoint x: 33, startPoint y: 104, endPoint x: 36, endPoint y: 107, distance: 4.5
click at [33, 104] on span "Real Property" at bounding box center [27, 105] width 27 height 5
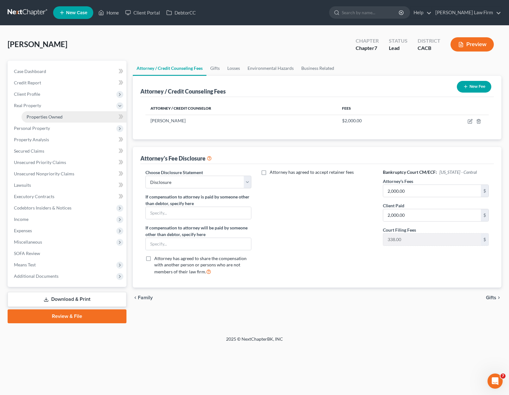
click at [46, 116] on span "Properties Owned" at bounding box center [45, 116] width 36 height 5
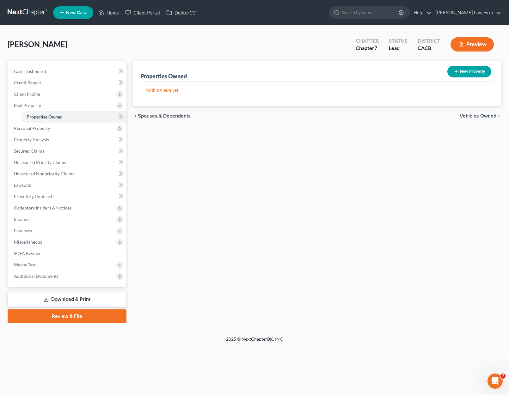
drag, startPoint x: 474, startPoint y: 109, endPoint x: 480, endPoint y: 120, distance: 12.7
click at [445, 111] on div "chevron_left Spouses & Dependents Vehicles Owned chevron_right" at bounding box center [317, 116] width 369 height 20
click at [445, 120] on div "chevron_left Spouses & Dependents Vehicles Owned chevron_right" at bounding box center [317, 116] width 369 height 20
click at [445, 119] on div "chevron_left Spouses & Dependents Vehicles Owned chevron_right" at bounding box center [317, 116] width 369 height 20
click at [445, 118] on span "Vehicles Owned" at bounding box center [477, 115] width 37 height 5
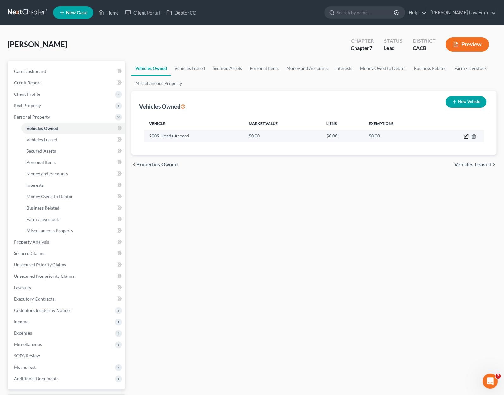
click at [445, 135] on icon "button" at bounding box center [465, 136] width 5 height 5
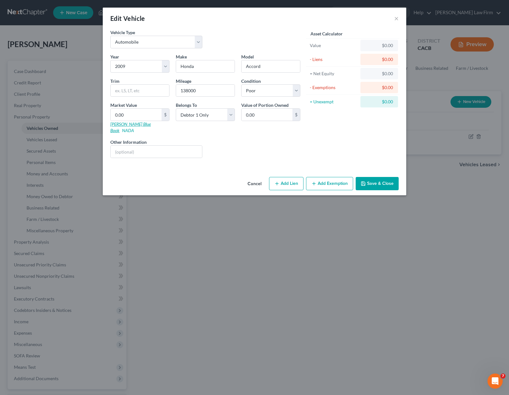
click at [131, 123] on link "Kelly Blue Book" at bounding box center [130, 127] width 40 height 12
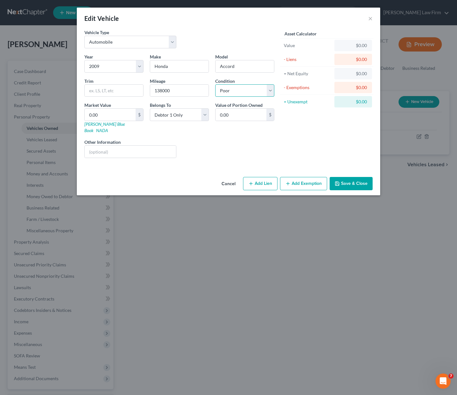
click at [250, 92] on select "Select Excellent Very Good Good Fair Poor" at bounding box center [244, 90] width 59 height 13
click at [215, 84] on select "Select Excellent Very Good Good Fair Poor" at bounding box center [244, 90] width 59 height 13
click at [123, 111] on input "0.00" at bounding box center [110, 115] width 51 height 12
click at [292, 177] on button "Add Exemption" at bounding box center [303, 183] width 47 height 13
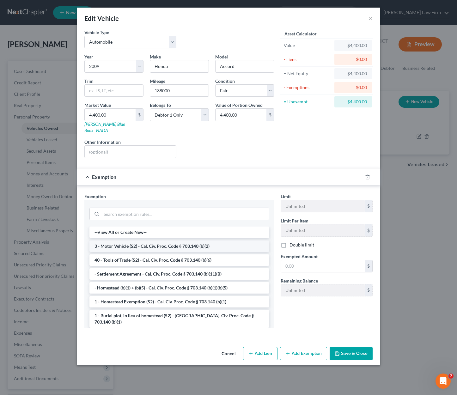
click at [127, 240] on li "3 - Motor Vehicle (S2) - Cal. Civ. Proc. Code § 703.140 (b)(2)" at bounding box center [179, 245] width 180 height 11
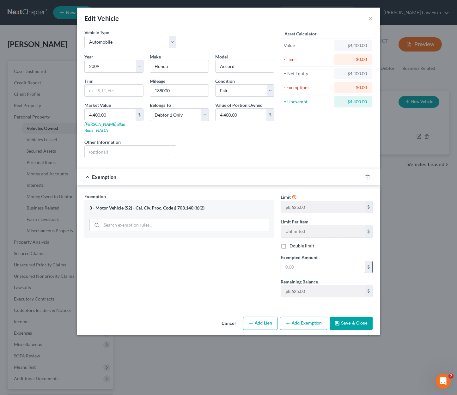
click at [306, 261] on input "text" at bounding box center [323, 267] width 84 height 12
click at [349, 318] on button "Save & Close" at bounding box center [350, 322] width 43 height 13
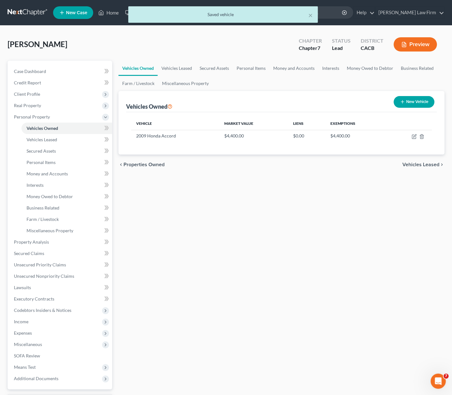
click at [356, 283] on div "Vehicles Owned Vehicles Leased Secured Assets Personal Items Money and Accounts…" at bounding box center [281, 243] width 332 height 365
click at [176, 65] on link "Vehicles Leased" at bounding box center [177, 68] width 38 height 15
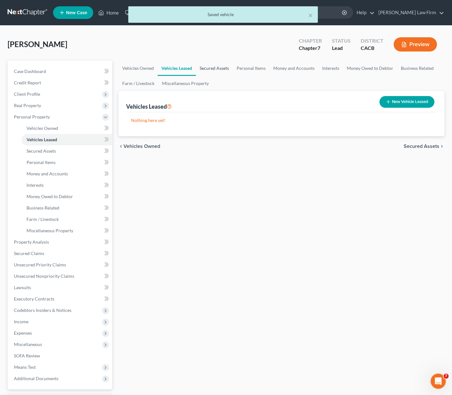
click at [224, 64] on link "Secured Assets" at bounding box center [214, 68] width 37 height 15
click at [268, 68] on link "Personal Items" at bounding box center [251, 68] width 37 height 15
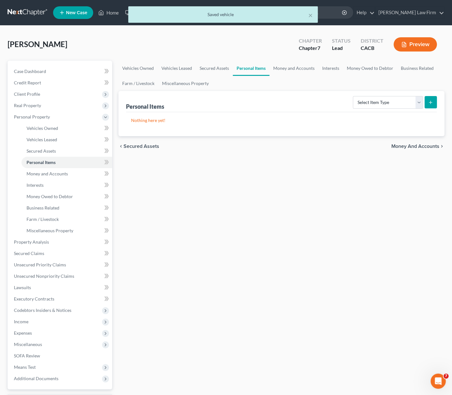
drag, startPoint x: 382, startPoint y: 111, endPoint x: 370, endPoint y: 102, distance: 15.4
click at [382, 111] on div "Personal Items Select Item Type Clothing Collectibles Of Value Electronics Fire…" at bounding box center [281, 101] width 311 height 21
drag, startPoint x: 369, startPoint y: 100, endPoint x: 370, endPoint y: 108, distance: 7.6
click at [369, 100] on select "Select Item Type Clothing Collectibles Of Value Electronics Firearms Household …" at bounding box center [388, 102] width 70 height 13
click at [354, 96] on select "Select Item Type Clothing Collectibles Of Value Electronics Firearms Household …" at bounding box center [388, 102] width 70 height 13
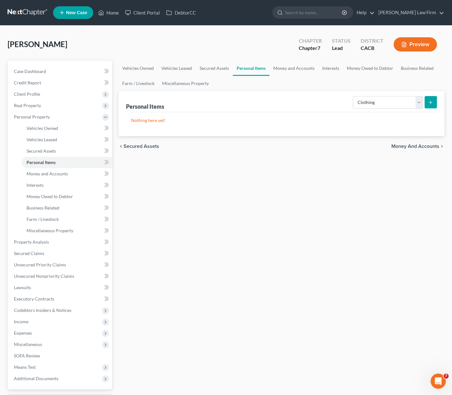
click at [434, 97] on button "submit" at bounding box center [431, 102] width 12 height 12
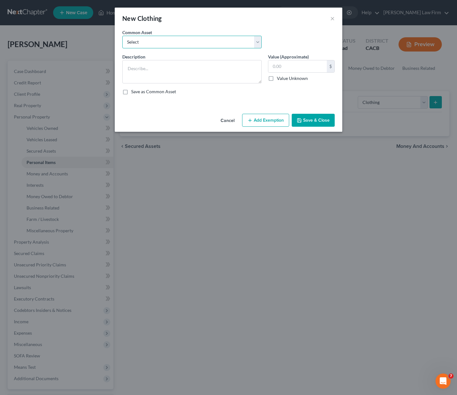
click at [147, 41] on select "Select Clothes, Shoes, 3 Purses, Belts, Hats, Sweaters and Jackets Clothes, Sho…" at bounding box center [191, 42] width 139 height 13
click at [122, 36] on select "Select Clothes, Shoes, 3 Purses, Belts, Hats, Sweaters and Jackets Clothes, Sho…" at bounding box center [191, 42] width 139 height 13
click at [275, 124] on button "Add Exemption" at bounding box center [265, 120] width 47 height 13
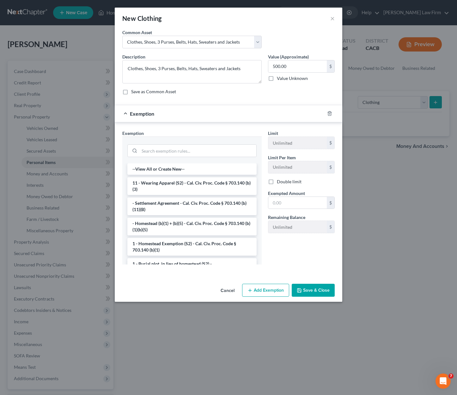
drag, startPoint x: 155, startPoint y: 182, endPoint x: 258, endPoint y: 214, distance: 107.1
click at [157, 182] on li "11 - Wearing Apparel (S2) - Cal. Civ. Proc. Code § 703.140 (b)(3)" at bounding box center [191, 186] width 129 height 18
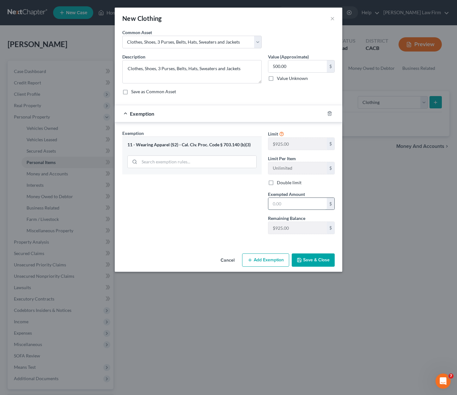
click at [294, 205] on input "text" at bounding box center [297, 204] width 58 height 12
click at [320, 255] on button "Save & Close" at bounding box center [313, 259] width 43 height 13
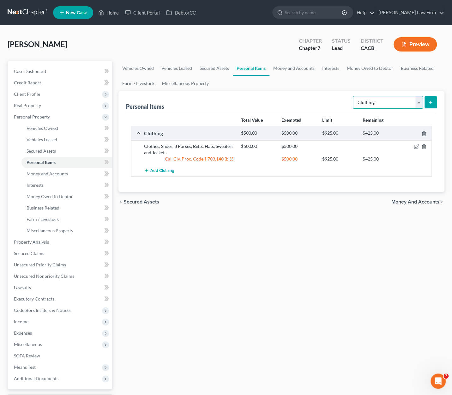
drag, startPoint x: 388, startPoint y: 103, endPoint x: 386, endPoint y: 107, distance: 4.6
click at [388, 103] on select "Select Item Type Clothing Collectibles Of Value Electronics Firearms Household …" at bounding box center [388, 102] width 70 height 13
click at [354, 96] on select "Select Item Type Clothing Collectibles Of Value Electronics Firearms Household …" at bounding box center [388, 102] width 70 height 13
drag, startPoint x: 429, startPoint y: 99, endPoint x: 316, endPoint y: 75, distance: 115.0
click at [419, 99] on form "Select Item Type Clothing Collectibles Of Value Electronics Firearms Household …" at bounding box center [395, 102] width 84 height 13
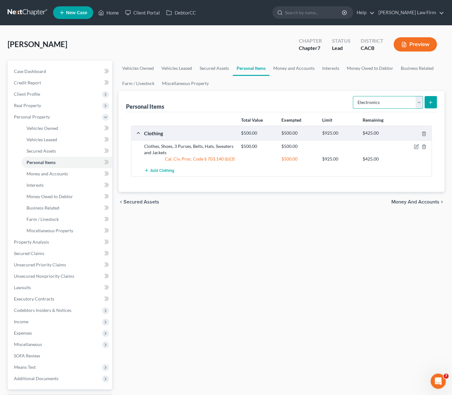
click at [379, 101] on select "Select Item Type Clothing Collectibles Of Value Electronics Firearms Household …" at bounding box center [388, 102] width 70 height 13
click at [431, 100] on icon "submit" at bounding box center [430, 102] width 5 height 5
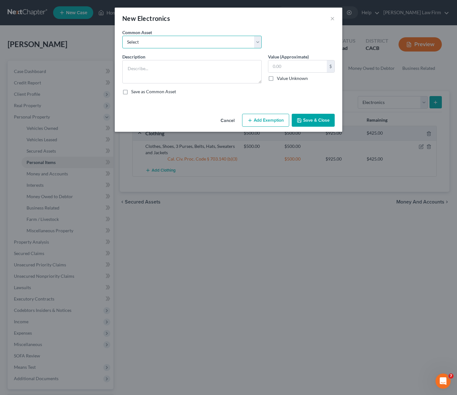
drag, startPoint x: 184, startPoint y: 45, endPoint x: 180, endPoint y: 47, distance: 4.2
click at [184, 45] on select "Select TV, Cell Phone TV, 2 Cellphones 3 TV's Cellphone TV, 4 Cellphones" at bounding box center [191, 42] width 139 height 13
click at [122, 36] on select "Select TV, Cell Phone TV, 2 Cellphones 3 TV's Cellphone TV, 4 Cellphones" at bounding box center [191, 42] width 139 height 13
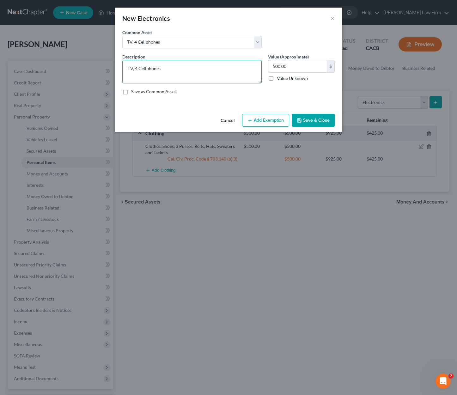
click at [136, 69] on textarea "TV, 4 Cellphones" at bounding box center [191, 71] width 139 height 23
click at [311, 65] on input "500.00" at bounding box center [297, 66] width 58 height 12
click at [262, 120] on button "Add Exemption" at bounding box center [265, 120] width 47 height 13
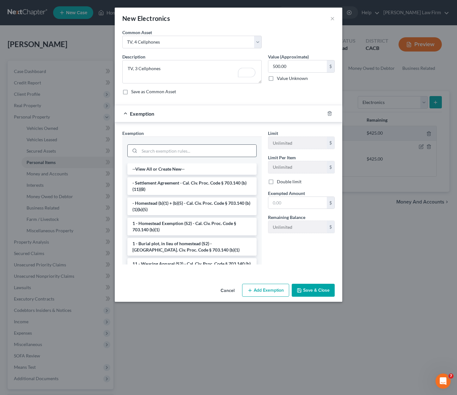
click at [160, 149] on input "search" at bounding box center [197, 151] width 117 height 12
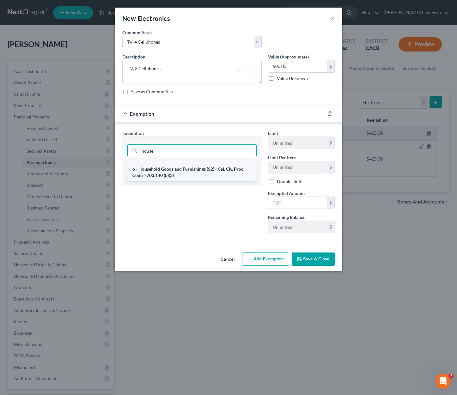
click at [171, 173] on li "6 - Household Goods and Furnishings (S2) - Cal. Civ. Proc. Code § 703.140 (b)(3)" at bounding box center [191, 172] width 129 height 18
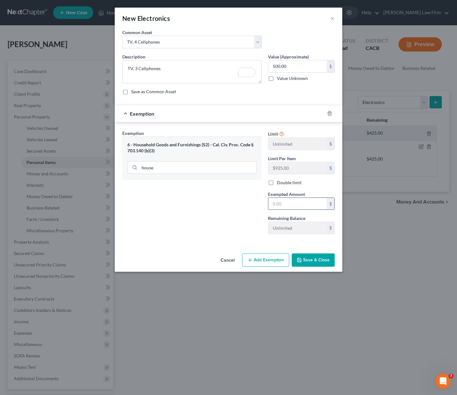
click at [299, 207] on input "text" at bounding box center [297, 204] width 58 height 12
click at [318, 256] on button "Save & Close" at bounding box center [313, 259] width 43 height 13
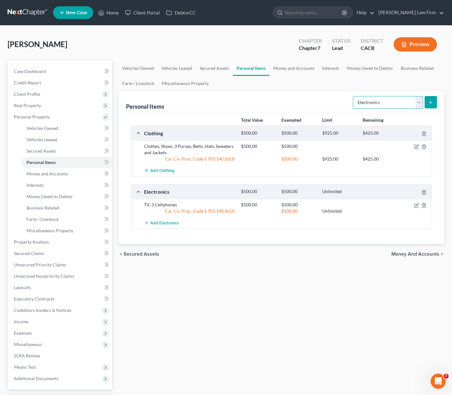
click at [374, 100] on select "Select Item Type Clothing Collectibles Of Value Electronics Firearms Household …" at bounding box center [388, 102] width 70 height 13
click at [354, 96] on select "Select Item Type Clothing Collectibles Of Value Electronics Firearms Household …" at bounding box center [388, 102] width 70 height 13
click at [430, 100] on icon "submit" at bounding box center [430, 102] width 5 height 5
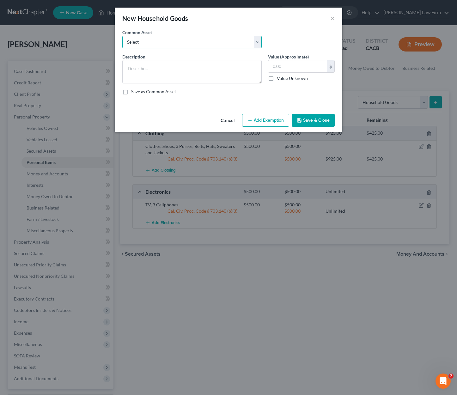
drag, startPoint x: 144, startPoint y: 43, endPoint x: 147, endPoint y: 46, distance: 5.1
click at [144, 43] on select "Select Bedroom Set, Living Room Set Bedroom Set, Couch and Sofa, Microwave, Ref…" at bounding box center [191, 42] width 139 height 13
click at [122, 36] on select "Select Bedroom Set, Living Room Set Bedroom Set, Couch and Sofa, Microwave, Ref…" at bounding box center [191, 42] width 139 height 13
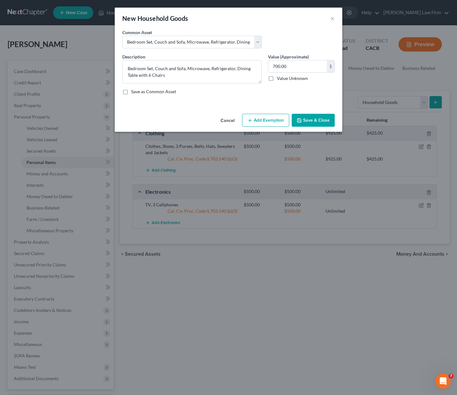
click at [266, 120] on button "Add Exemption" at bounding box center [265, 120] width 47 height 13
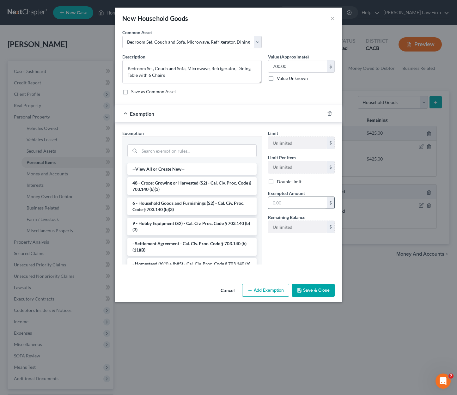
click at [173, 203] on li "6 - Household Goods and Furnishings (S2) - Cal. Civ. Proc. Code § 703.140 (b)(3)" at bounding box center [191, 206] width 129 height 18
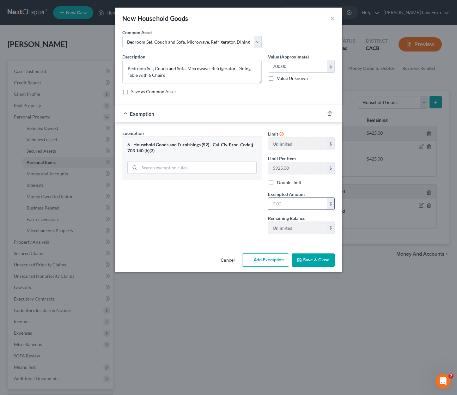
click at [299, 204] on input "text" at bounding box center [297, 204] width 58 height 12
drag, startPoint x: 307, startPoint y: 262, endPoint x: 301, endPoint y: 258, distance: 7.6
click at [307, 262] on button "Save & Close" at bounding box center [313, 259] width 43 height 13
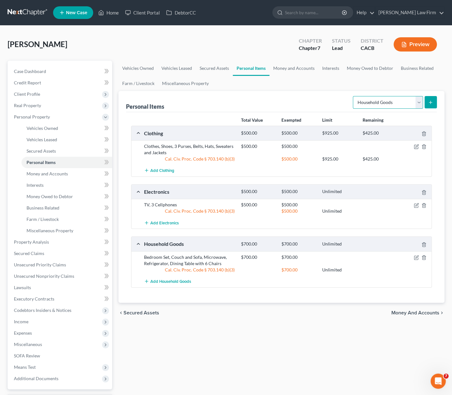
click at [383, 98] on select "Select Item Type Clothing Collectibles Of Value Electronics Firearms Household …" at bounding box center [388, 102] width 70 height 13
click at [354, 96] on select "Select Item Type Clothing Collectibles Of Value Electronics Firearms Household …" at bounding box center [388, 102] width 70 height 13
click at [432, 106] on button "submit" at bounding box center [431, 102] width 12 height 12
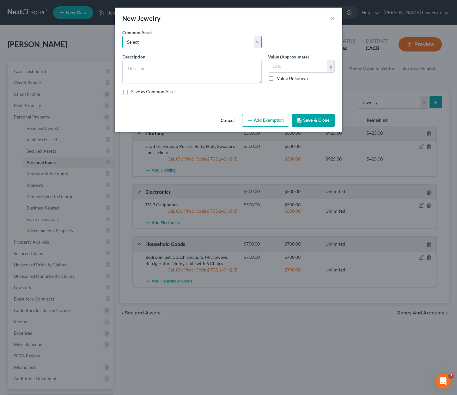
drag, startPoint x: 149, startPoint y: 41, endPoint x: 153, endPoint y: 45, distance: 5.4
click at [149, 41] on select "Select 3 Watches Earrings" at bounding box center [191, 42] width 139 height 13
click at [122, 36] on select "Select 3 Watches Earrings" at bounding box center [191, 42] width 139 height 13
drag, startPoint x: 192, startPoint y: 41, endPoint x: 191, endPoint y: 47, distance: 6.1
click at [192, 41] on select "Select 3 Watches Earrings" at bounding box center [191, 42] width 139 height 13
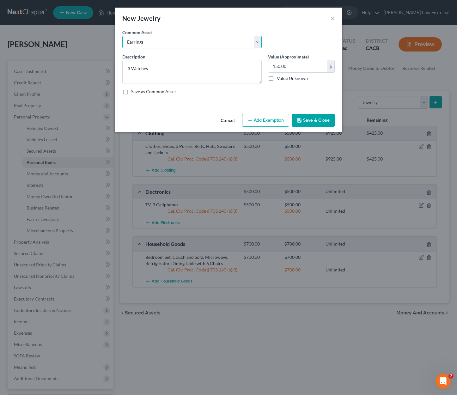
click at [122, 36] on select "Select 3 Watches Earrings" at bounding box center [191, 42] width 139 height 13
drag, startPoint x: 267, startPoint y: 121, endPoint x: 266, endPoint y: 128, distance: 6.8
click at [268, 121] on button "Add Exemption" at bounding box center [265, 120] width 47 height 13
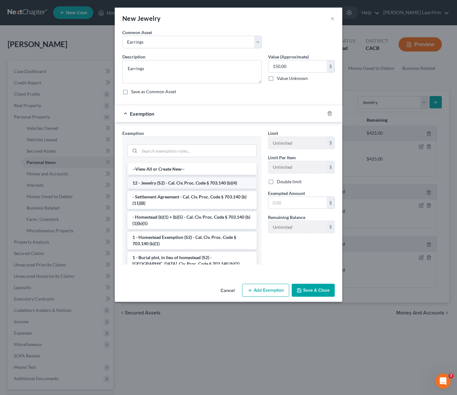
drag, startPoint x: 201, startPoint y: 182, endPoint x: 268, endPoint y: 194, distance: 68.3
click at [202, 181] on li "12 - Jewelry (S2) - Cal. Civ. Proc. Code § 703.140 (b)(4)" at bounding box center [191, 182] width 129 height 11
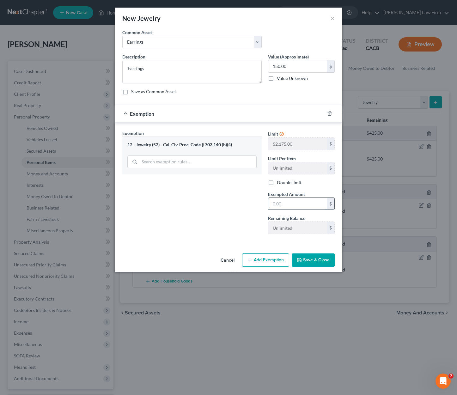
drag, startPoint x: 287, startPoint y: 199, endPoint x: 295, endPoint y: 198, distance: 7.4
click at [292, 199] on input "text" at bounding box center [297, 204] width 58 height 12
click at [319, 253] on button "Save & Close" at bounding box center [313, 259] width 43 height 13
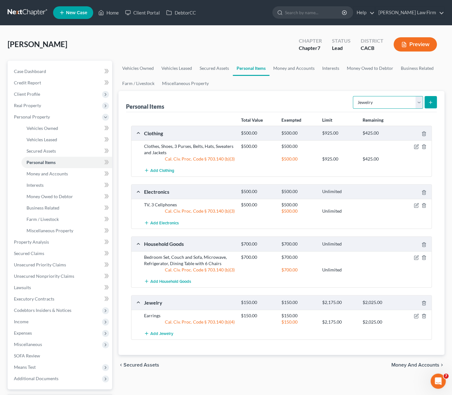
click at [388, 99] on select "Select Item Type Clothing Collectibles Of Value Electronics Firearms Household …" at bounding box center [388, 102] width 70 height 13
drag, startPoint x: 388, startPoint y: 99, endPoint x: 332, endPoint y: 81, distance: 59.6
click at [388, 99] on select "Select Item Type Clothing Collectibles Of Value Electronics Firearms Household …" at bounding box center [388, 102] width 70 height 13
drag, startPoint x: 297, startPoint y: 67, endPoint x: 341, endPoint y: 80, distance: 46.3
click at [297, 67] on link "Money and Accounts" at bounding box center [293, 68] width 49 height 15
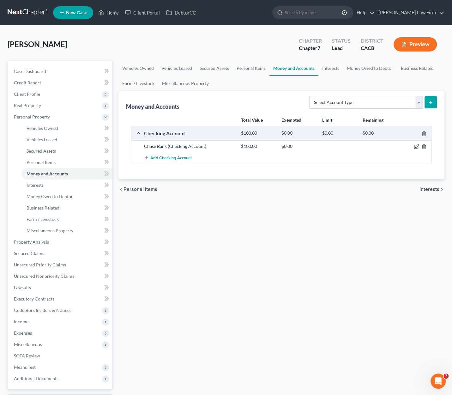
click at [417, 145] on icon "button" at bounding box center [416, 146] width 5 height 5
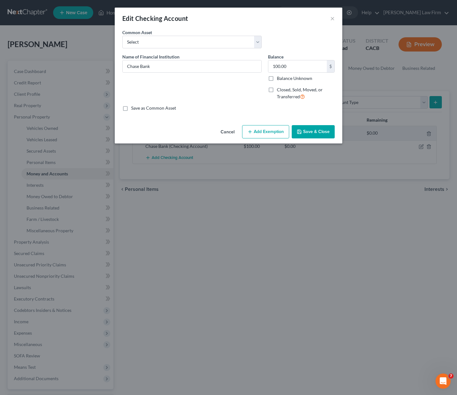
click at [265, 129] on button "Add Exemption" at bounding box center [265, 131] width 47 height 13
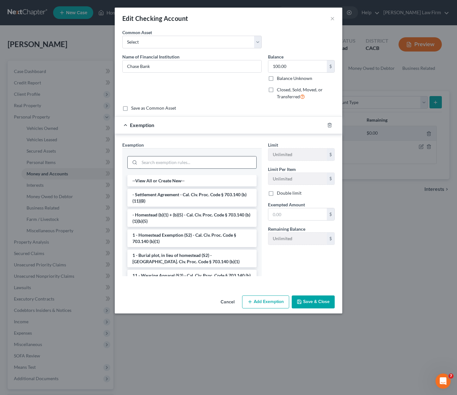
click at [159, 161] on input "search" at bounding box center [197, 162] width 117 height 12
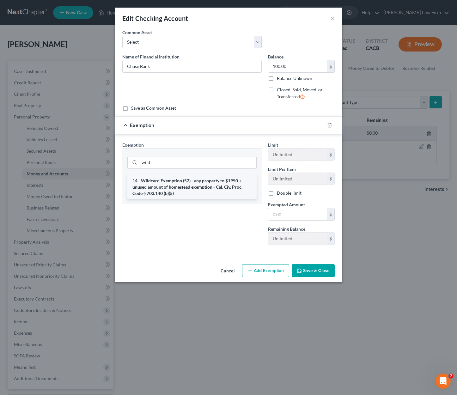
click at [173, 187] on li "14 - Wildcard Exemption (S2) - any property to $1950 + unused amount of homeste…" at bounding box center [191, 187] width 129 height 24
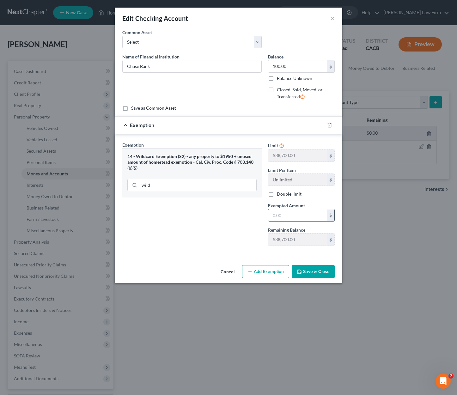
click at [287, 219] on input "text" at bounding box center [297, 215] width 58 height 12
click at [308, 268] on button "Save & Close" at bounding box center [313, 271] width 43 height 13
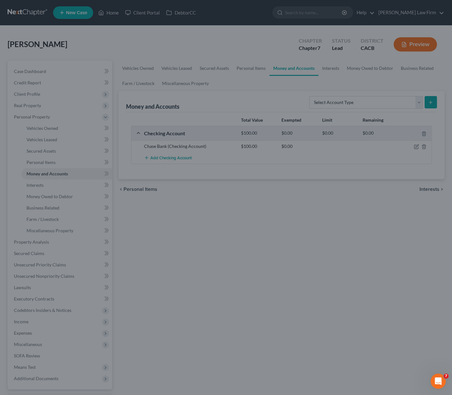
click at [348, 258] on div at bounding box center [226, 197] width 452 height 395
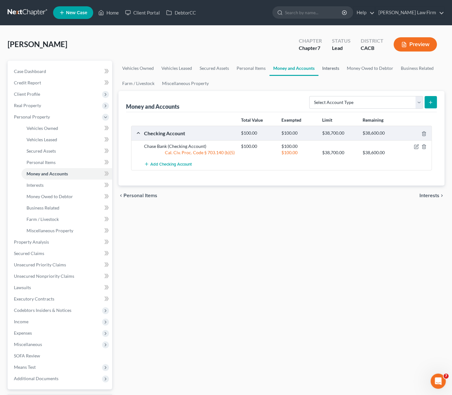
click at [334, 68] on link "Interests" at bounding box center [330, 68] width 25 height 15
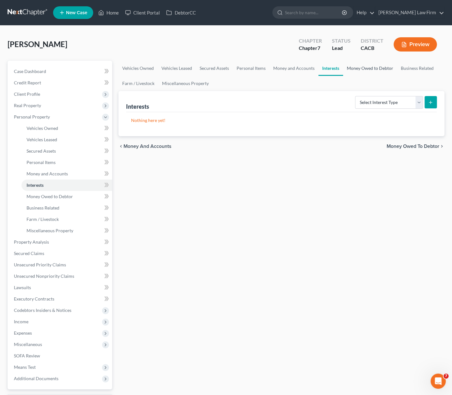
click at [368, 67] on link "Money Owed to Debtor" at bounding box center [370, 68] width 54 height 15
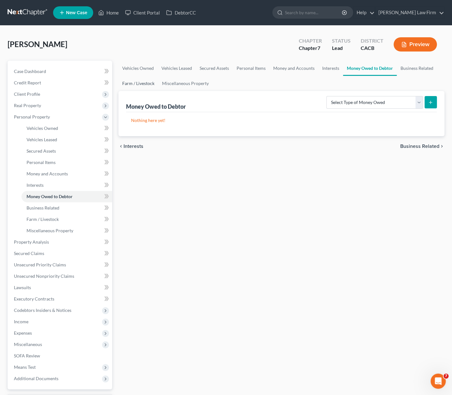
click at [140, 79] on link "Farm / Livestock" at bounding box center [138, 83] width 40 height 15
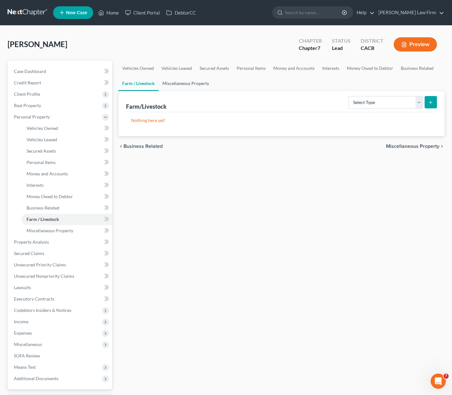
click at [195, 81] on link "Miscellaneous Property" at bounding box center [186, 83] width 54 height 15
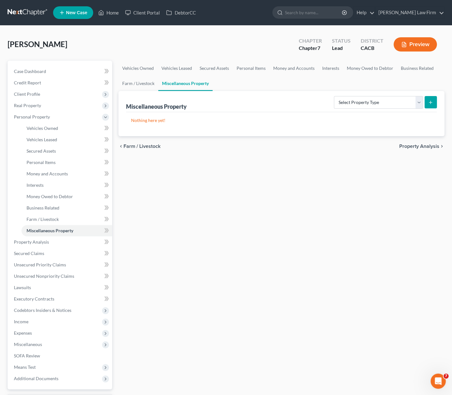
click at [420, 144] on span "Property Analysis" at bounding box center [419, 146] width 40 height 5
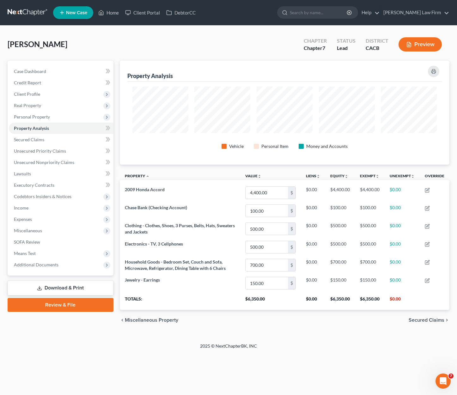
scroll to position [104, 330]
click at [435, 318] on span "Secured Claims" at bounding box center [426, 319] width 36 height 5
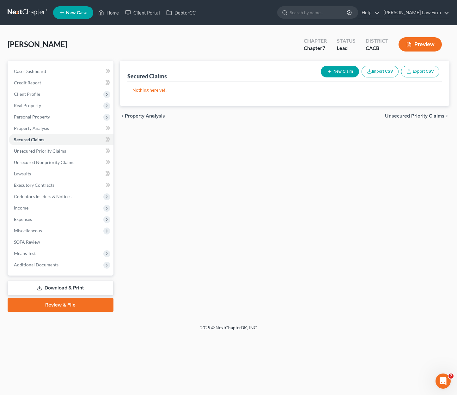
click at [424, 114] on span "Unsecured Priority Claims" at bounding box center [414, 115] width 59 height 5
click at [435, 118] on span "Unsecured Nonpriority Claims" at bounding box center [410, 115] width 69 height 5
click at [232, 44] on div "Lara, Yovana Upgraded Chapter Chapter 7 Status Lead District CACB Preview" at bounding box center [229, 46] width 442 height 27
click at [436, 111] on div "chevron_left Unsecured Priority Claims Lawsuits chevron_right" at bounding box center [285, 116] width 330 height 20
drag, startPoint x: 257, startPoint y: 218, endPoint x: 62, endPoint y: 201, distance: 196.3
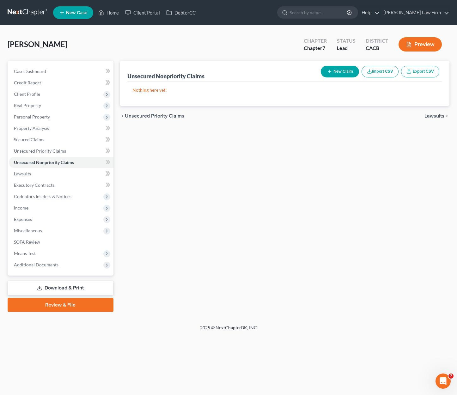
click at [257, 218] on div "Unsecured Nonpriority Claims New Claim Import CSV Export CSV Nothing here yet! …" at bounding box center [285, 186] width 336 height 251
click at [26, 176] on span "Lawsuits" at bounding box center [22, 173] width 17 height 5
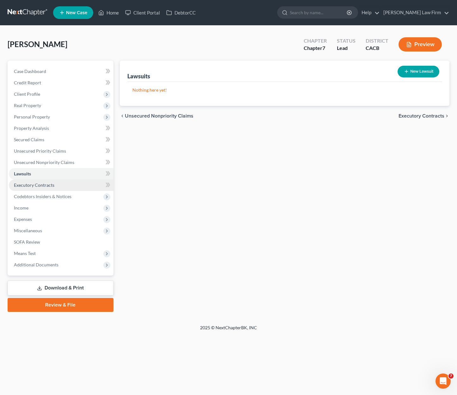
click at [33, 186] on span "Executory Contracts" at bounding box center [34, 184] width 40 height 5
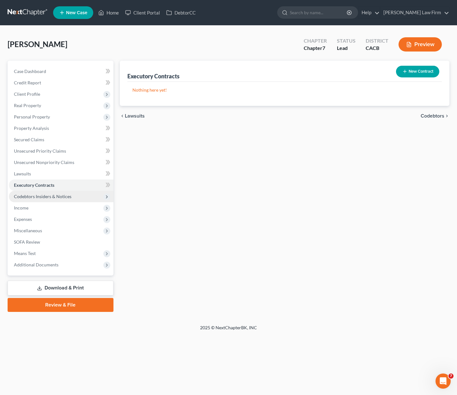
click at [31, 198] on span "Codebtors Insiders & Notices" at bounding box center [42, 196] width 57 height 5
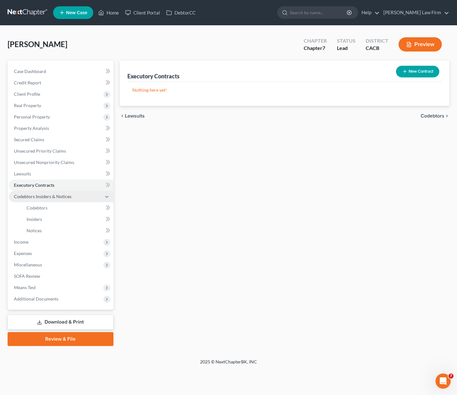
click at [35, 198] on span "Codebtors Insiders & Notices" at bounding box center [42, 196] width 57 height 5
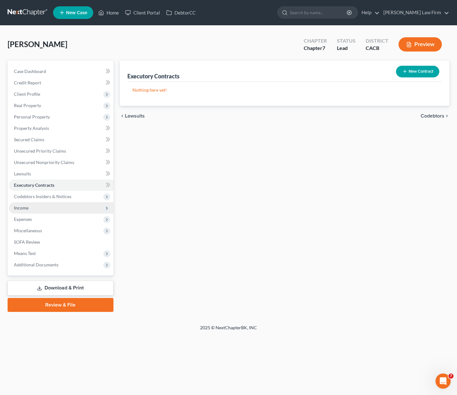
click at [29, 206] on span "Income" at bounding box center [61, 207] width 105 height 11
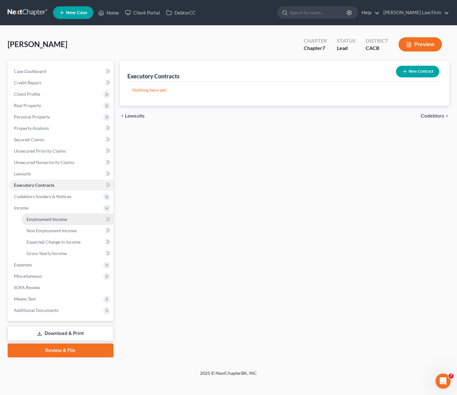
click at [45, 218] on span "Employment Income" at bounding box center [47, 218] width 40 height 5
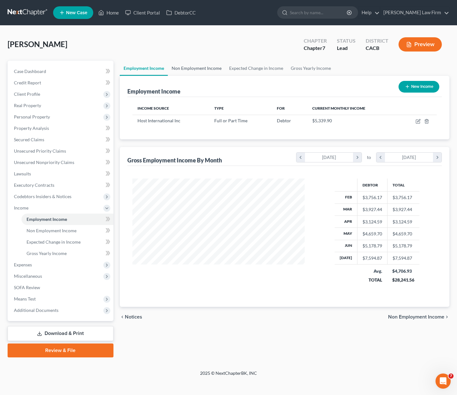
scroll to position [112, 185]
click at [195, 64] on link "Non Employment Income" at bounding box center [196, 68] width 57 height 15
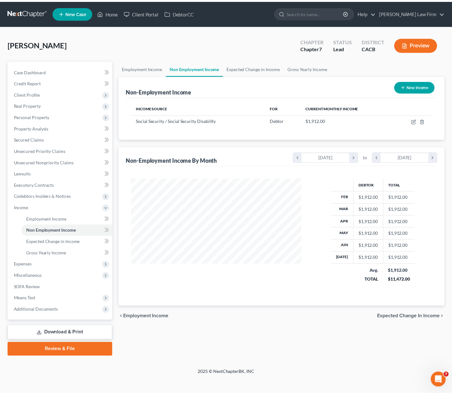
scroll to position [112, 185]
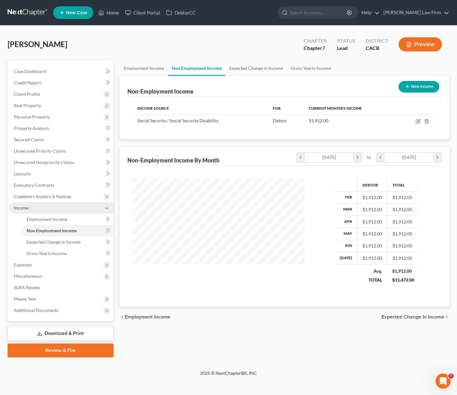
click at [20, 209] on span "Income" at bounding box center [21, 207] width 15 height 5
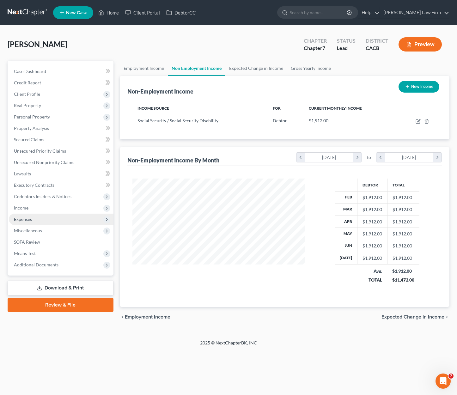
click at [24, 220] on span "Expenses" at bounding box center [23, 218] width 18 height 5
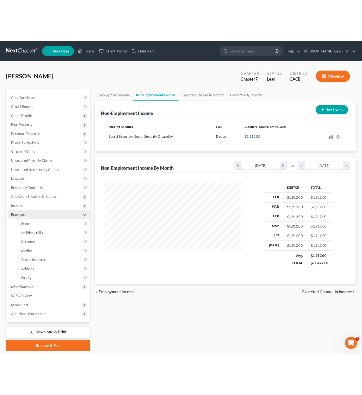
scroll to position [315741, 315670]
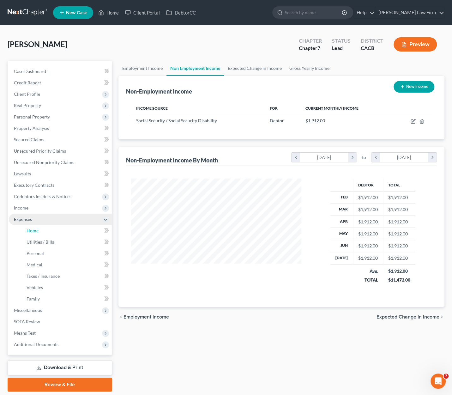
drag, startPoint x: 41, startPoint y: 228, endPoint x: 53, endPoint y: 224, distance: 12.8
click at [41, 228] on link "Home" at bounding box center [66, 230] width 91 height 11
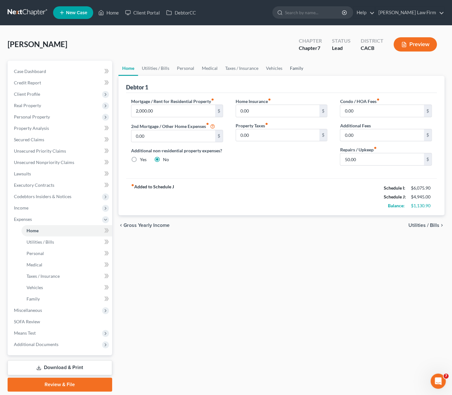
click at [290, 70] on link "Family" at bounding box center [296, 68] width 21 height 15
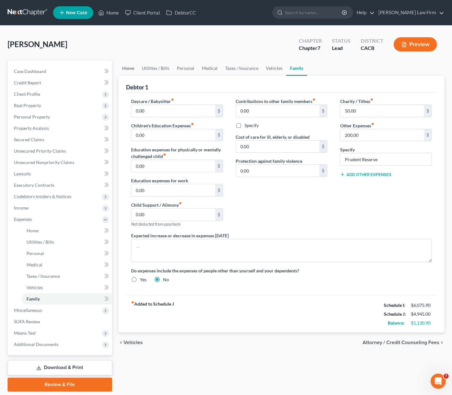
drag, startPoint x: 124, startPoint y: 66, endPoint x: 29, endPoint y: 208, distance: 171.4
click at [124, 66] on link "Home" at bounding box center [128, 68] width 20 height 15
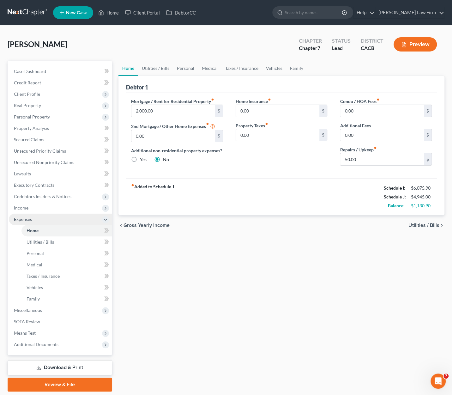
click at [26, 221] on span "Expenses" at bounding box center [23, 218] width 18 height 5
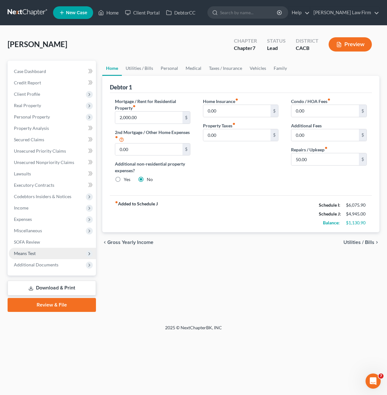
click at [33, 250] on span "Means Test" at bounding box center [25, 252] width 22 height 5
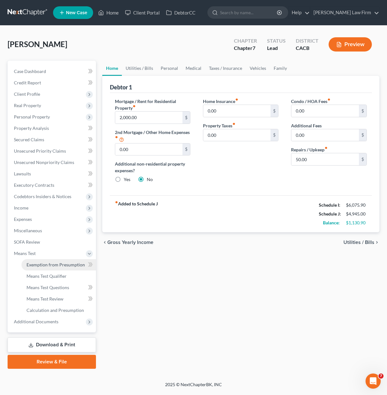
click at [73, 262] on span "Exemption from Presumption" at bounding box center [56, 264] width 58 height 5
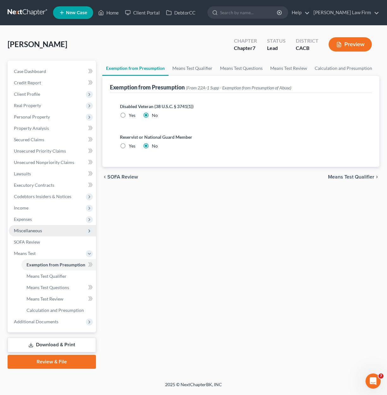
click at [35, 225] on span "Miscellaneous" at bounding box center [52, 230] width 87 height 11
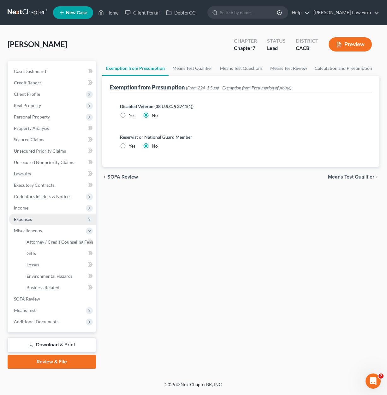
click at [35, 220] on span "Expenses" at bounding box center [52, 219] width 87 height 11
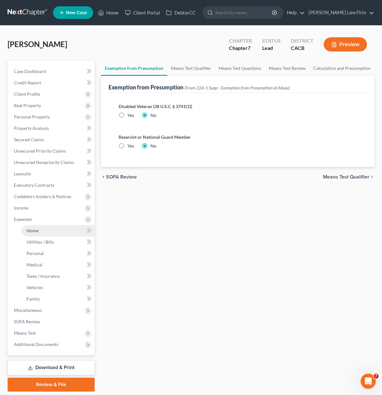
click at [45, 229] on link "Home" at bounding box center [57, 230] width 73 height 11
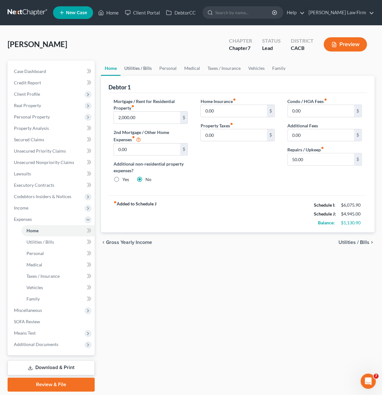
click at [134, 68] on link "Utilities / Bills" at bounding box center [138, 68] width 35 height 15
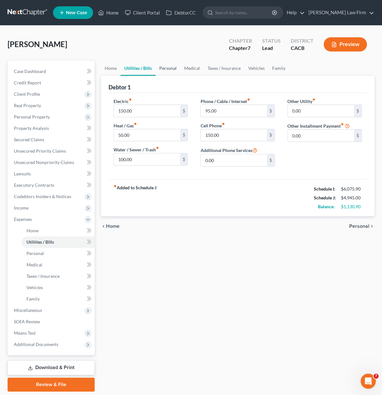
click at [171, 69] on link "Personal" at bounding box center [168, 68] width 25 height 15
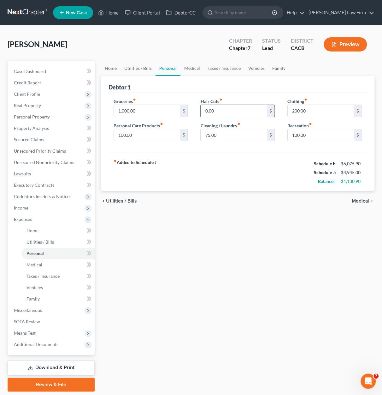
click at [228, 113] on input "0.00" at bounding box center [234, 111] width 66 height 12
click at [189, 73] on link "Medical" at bounding box center [192, 68] width 23 height 15
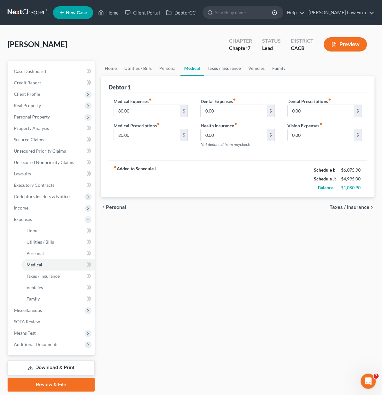
click at [225, 67] on link "Taxes / Insurance" at bounding box center [224, 68] width 41 height 15
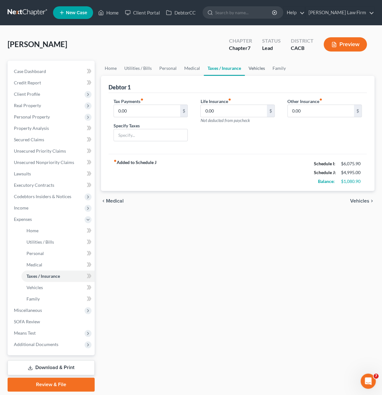
click at [262, 67] on link "Vehicles" at bounding box center [257, 68] width 24 height 15
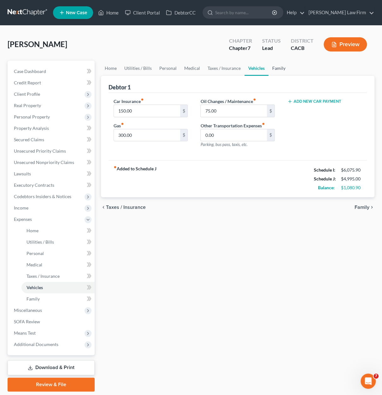
click at [277, 69] on link "Family" at bounding box center [279, 68] width 21 height 15
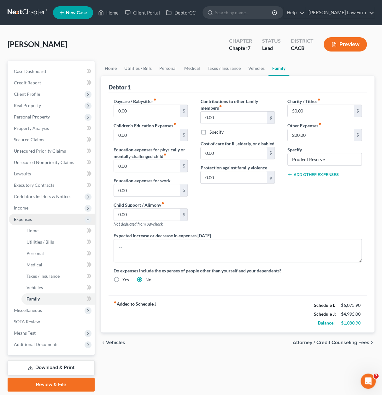
click at [32, 221] on span "Expenses" at bounding box center [52, 219] width 86 height 11
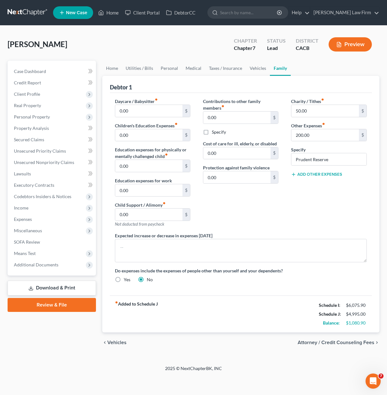
drag, startPoint x: 311, startPoint y: 226, endPoint x: 193, endPoint y: 3, distance: 253.2
click at [311, 226] on div "Charity / Tithes fiber_manual_record 50.00 $ Other Expenses fiber_manual_record…" at bounding box center [329, 165] width 88 height 134
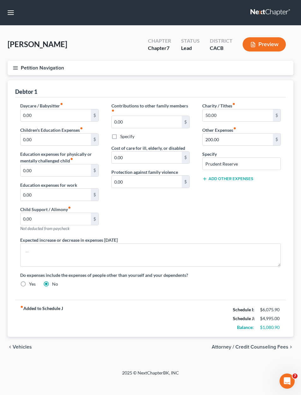
click at [0, 55] on html "Home New Case Client Portal DebtorCC Cynthia Grande Law Firm diazeunice1988@gma…" at bounding box center [150, 197] width 301 height 395
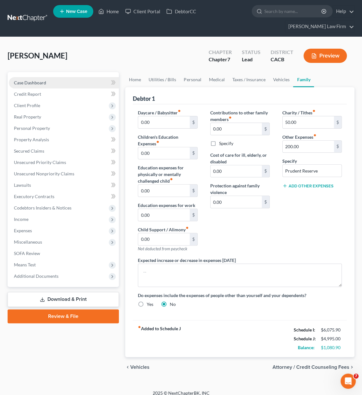
drag, startPoint x: 100, startPoint y: 52, endPoint x: 27, endPoint y: 84, distance: 80.3
click at [100, 52] on div "Lara, Yovana Upgraded Chapter Chapter 7 Status Lead District CACB Preview" at bounding box center [181, 58] width 346 height 27
click at [27, 11] on nav "Home New Case Client Portal DebtorCC Cynthia Grande Law Firm diazeunice1988@gma…" at bounding box center [181, 18] width 362 height 37
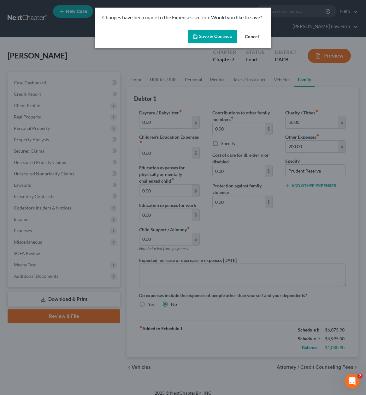
click at [217, 29] on div "Save & Continue Cancel" at bounding box center [183, 37] width 177 height 21
click at [216, 38] on button "Save & Continue" at bounding box center [213, 36] width 50 height 13
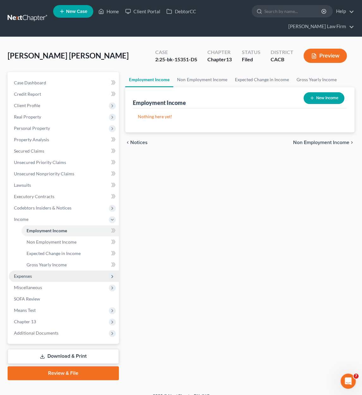
click at [33, 280] on span "Expenses" at bounding box center [64, 275] width 110 height 11
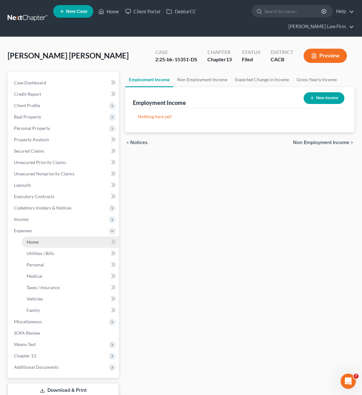
click at [35, 241] on span "Home" at bounding box center [33, 241] width 12 height 5
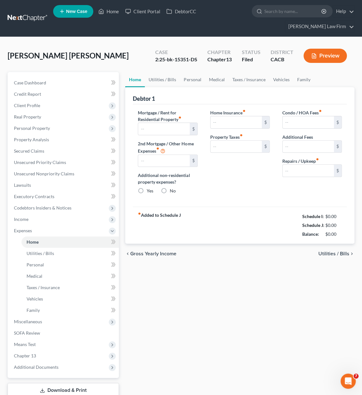
type input "2,779.40"
type input "0.00"
radio input "true"
type input "0.00"
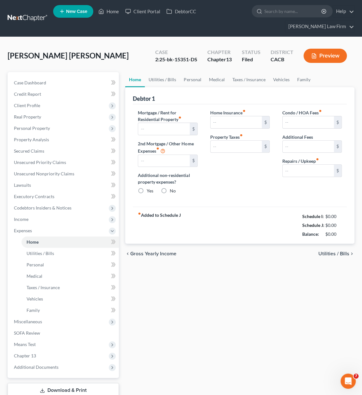
type input "0.00"
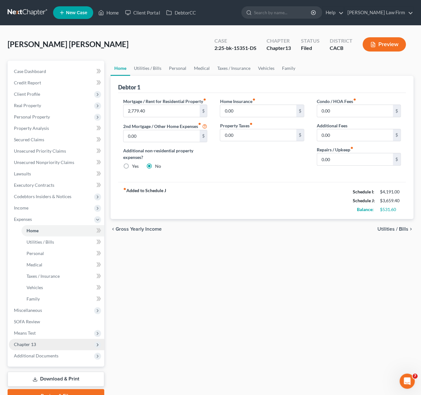
click at [35, 340] on span "Chapter 13" at bounding box center [56, 344] width 95 height 11
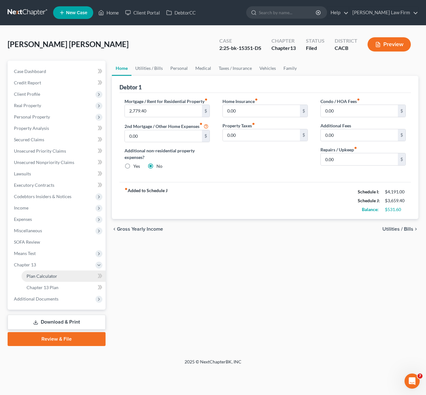
click at [48, 274] on span "Plan Calculator" at bounding box center [42, 275] width 31 height 5
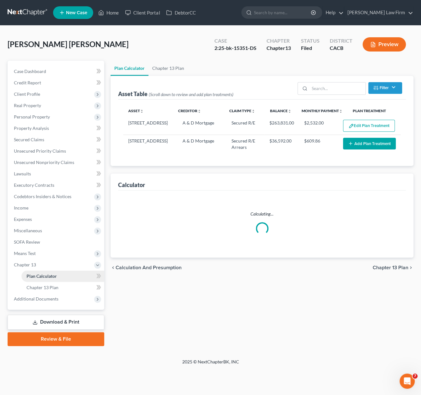
select select "59"
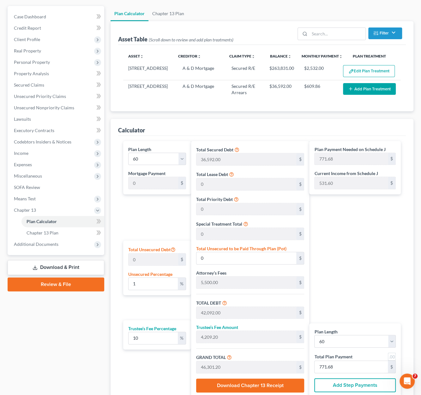
scroll to position [107, 0]
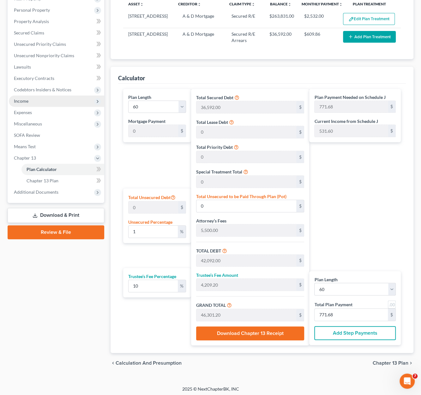
click at [27, 100] on span "Income" at bounding box center [21, 100] width 15 height 5
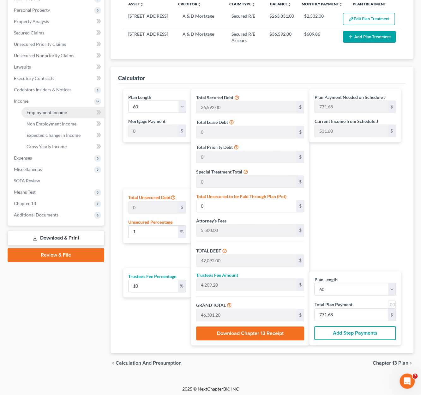
click at [36, 112] on span "Employment Income" at bounding box center [47, 112] width 40 height 5
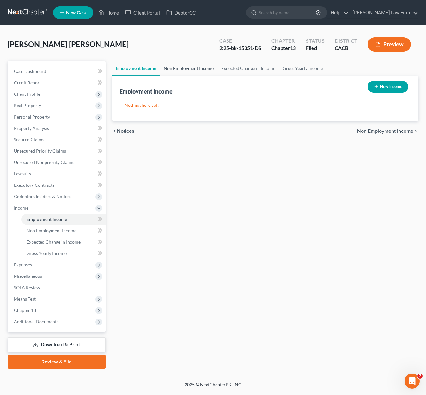
click at [179, 67] on link "Non Employment Income" at bounding box center [188, 68] width 57 height 15
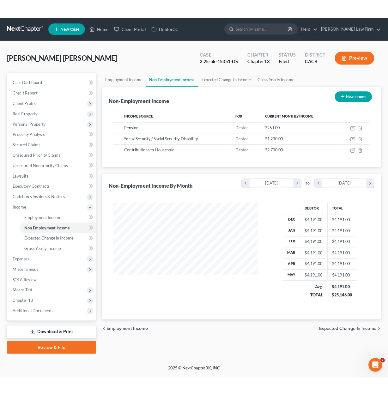
scroll to position [112, 171]
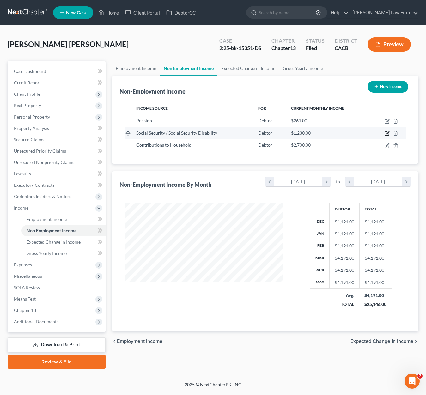
click at [361, 134] on icon "button" at bounding box center [386, 133] width 5 height 5
select select "4"
select select "0"
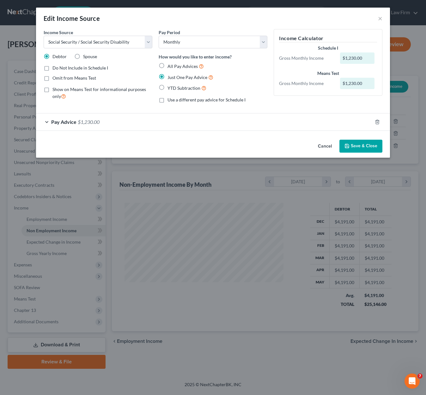
click at [92, 122] on span "$1,230.00" at bounding box center [89, 122] width 22 height 6
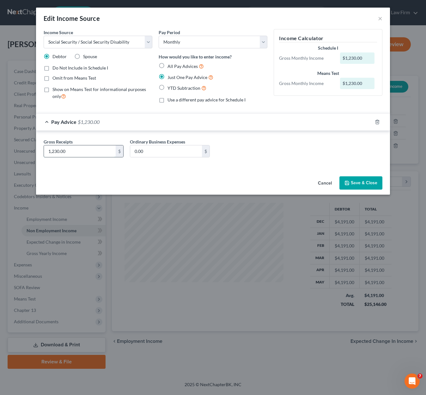
click at [75, 149] on input "1,230.00" at bounding box center [80, 151] width 72 height 12
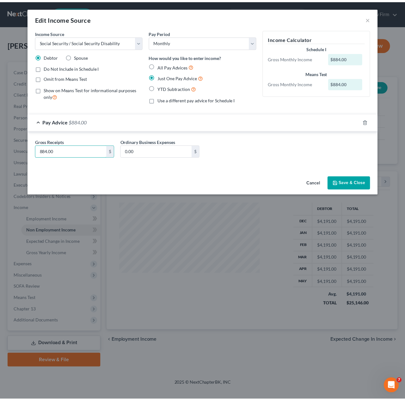
scroll to position [112, 164]
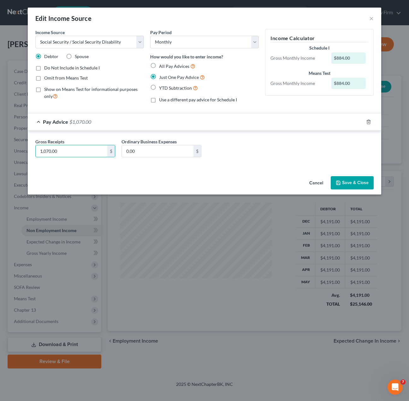
type input "1,070.00"
click at [346, 176] on button "Save & Close" at bounding box center [352, 182] width 43 height 13
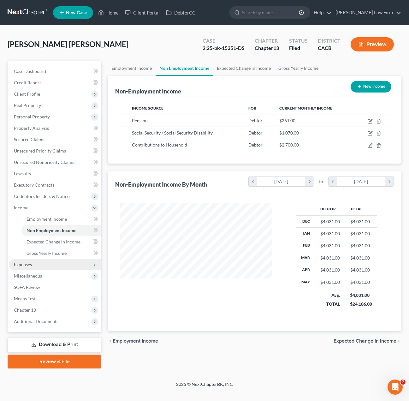
click at [38, 261] on span "Expenses" at bounding box center [55, 264] width 93 height 11
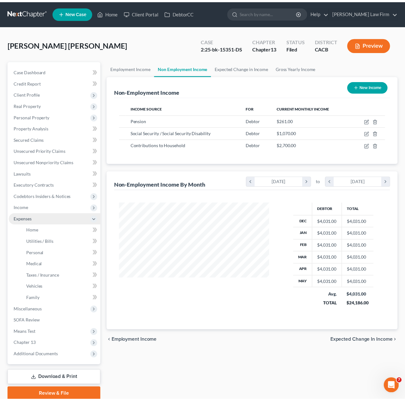
scroll to position [315741, 315691]
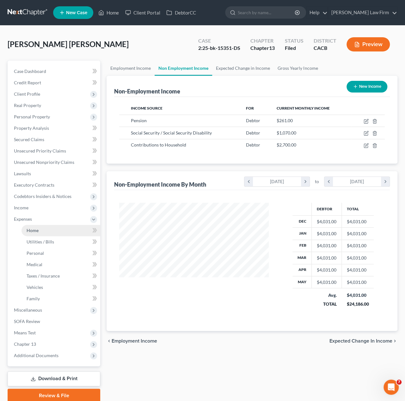
click at [44, 230] on link "Home" at bounding box center [60, 230] width 79 height 11
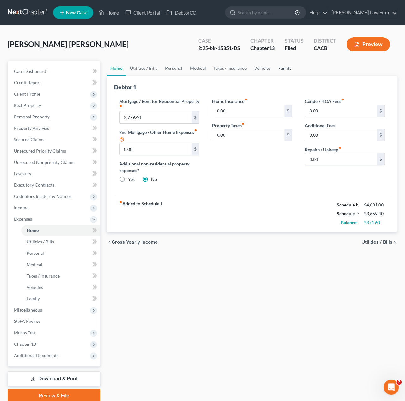
click at [275, 67] on link "Family" at bounding box center [284, 68] width 21 height 15
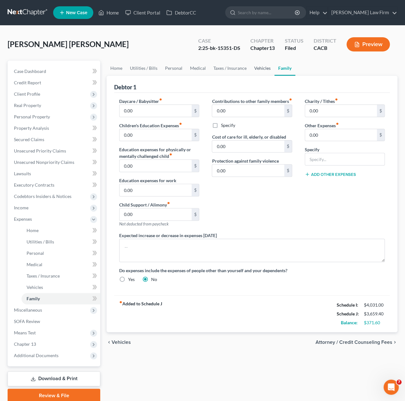
click at [263, 69] on link "Vehicles" at bounding box center [262, 68] width 24 height 15
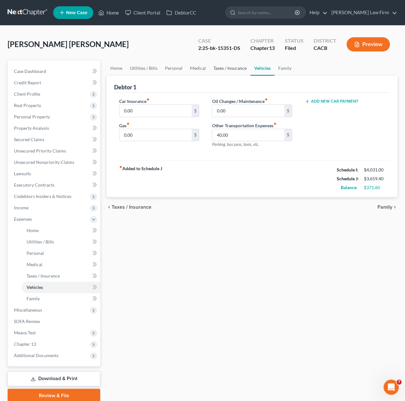
click at [230, 70] on link "Taxes / Insurance" at bounding box center [229, 68] width 41 height 15
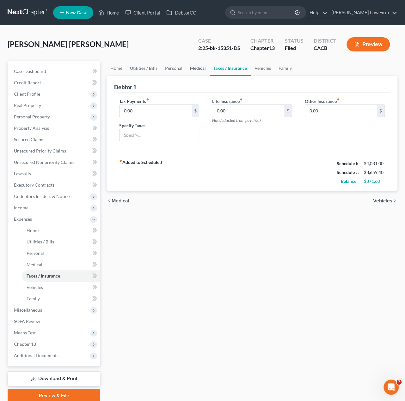
click at [188, 70] on link "Medical" at bounding box center [197, 68] width 23 height 15
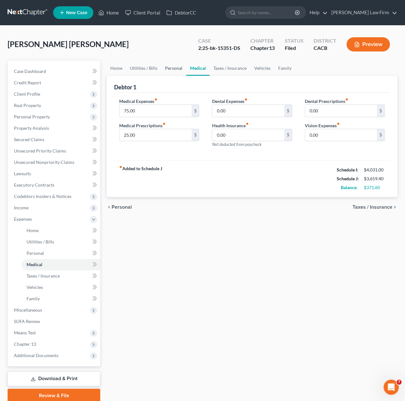
click at [172, 65] on link "Personal" at bounding box center [173, 68] width 25 height 15
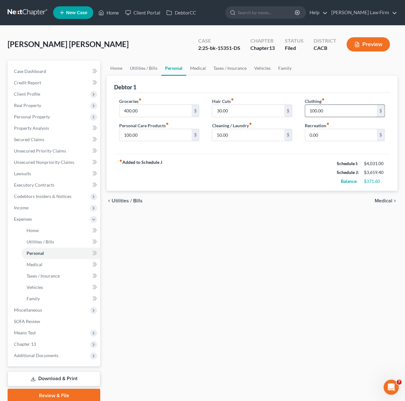
click at [346, 111] on input "100.00" at bounding box center [341, 111] width 72 height 12
type input "0.00"
click at [232, 110] on input "30.00" at bounding box center [248, 111] width 72 height 12
type input "50.00"
type input "2"
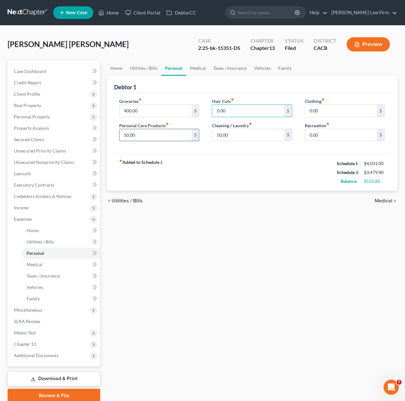
type input "0.00"
type input "20.00"
click at [156, 108] on input "400.00" at bounding box center [155, 111] width 72 height 12
type input "240.00"
click at [33, 346] on span "Chapter 13" at bounding box center [54, 344] width 91 height 11
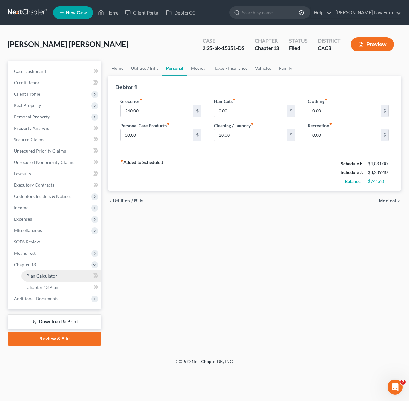
click at [57, 276] on link "Plan Calculator" at bounding box center [61, 275] width 80 height 11
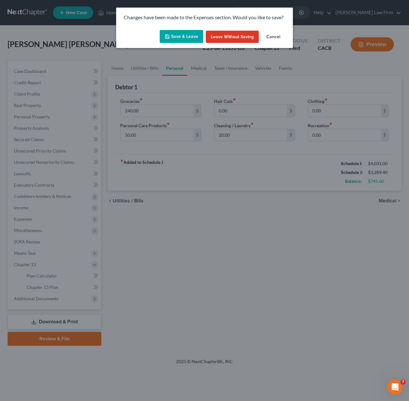
click at [181, 38] on button "Save & Leave" at bounding box center [182, 36] width 44 height 13
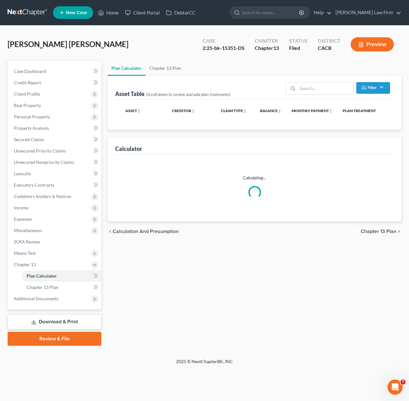
select select "59"
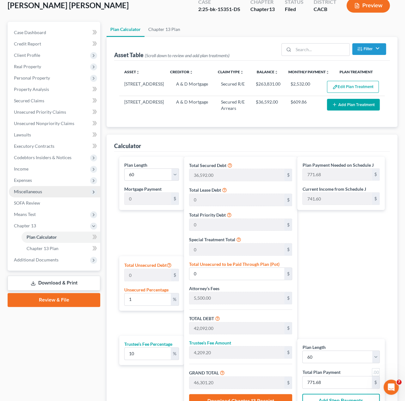
scroll to position [37, 0]
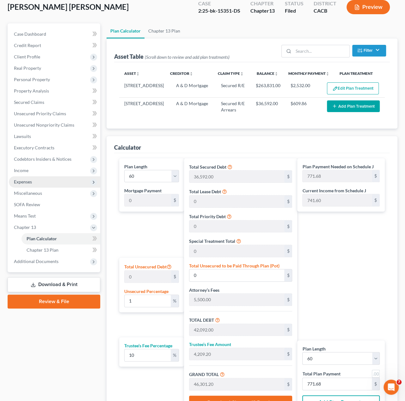
click at [37, 181] on span "Expenses" at bounding box center [54, 181] width 91 height 11
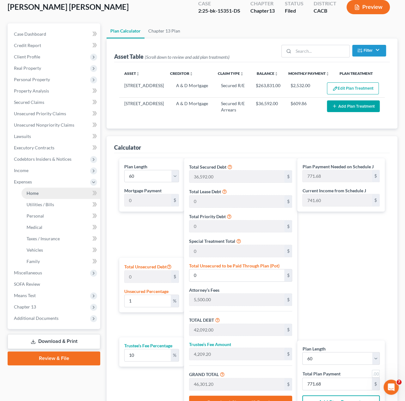
click at [42, 193] on link "Home" at bounding box center [60, 193] width 79 height 11
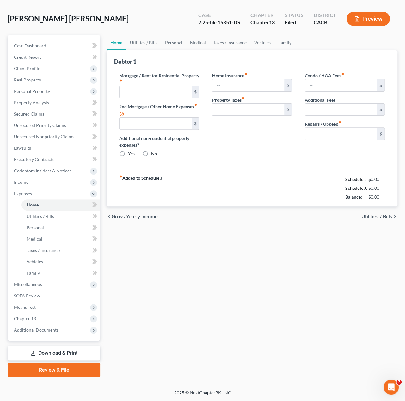
type input "2,779.40"
type input "0.00"
radio input "true"
type input "0.00"
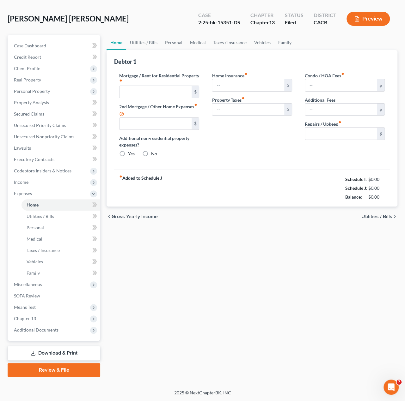
type input "0.00"
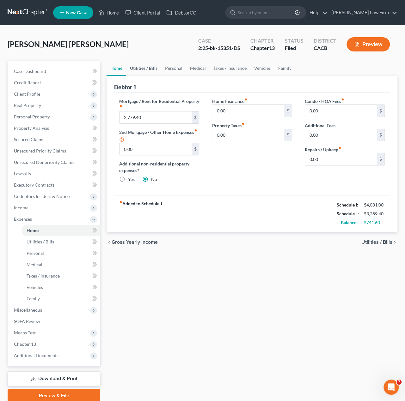
click at [149, 68] on link "Utilities / Bills" at bounding box center [143, 68] width 35 height 15
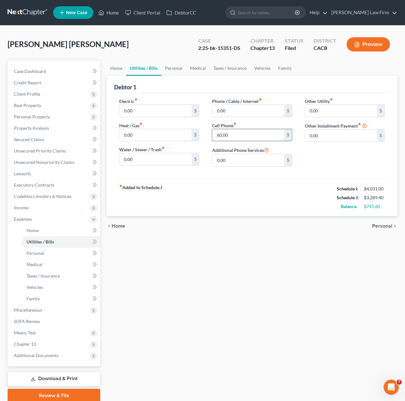
drag, startPoint x: 245, startPoint y: 137, endPoint x: 243, endPoint y: 135, distance: 3.3
click at [245, 136] on input "60.00" at bounding box center [248, 135] width 72 height 12
type input "50.00"
click at [172, 63] on link "Personal" at bounding box center [173, 68] width 25 height 15
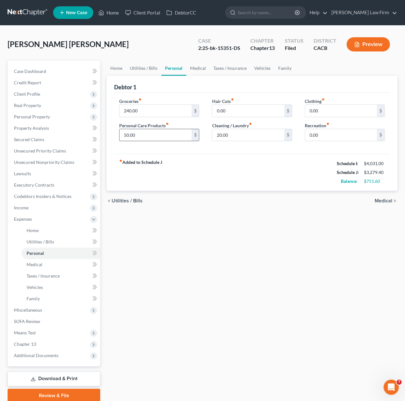
click at [157, 135] on input "50.00" at bounding box center [155, 135] width 72 height 12
type input "25.00"
type input "10.00"
click at [139, 132] on input "25.00" at bounding box center [155, 135] width 72 height 12
type input "30.00"
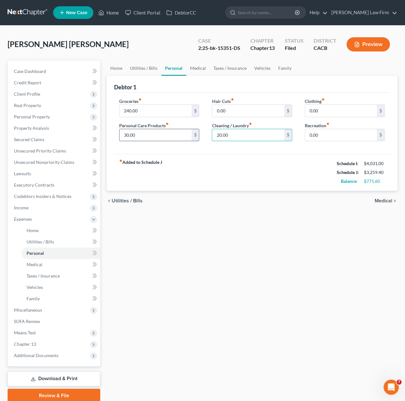
type input "20.00"
click at [194, 68] on link "Medical" at bounding box center [197, 68] width 23 height 15
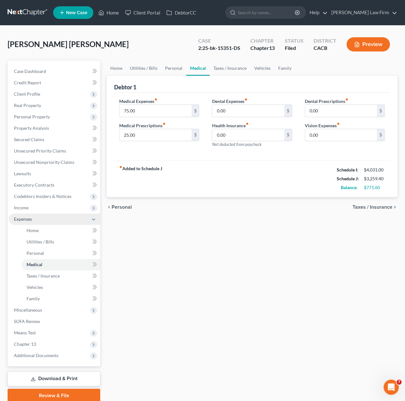
click at [39, 220] on span "Expenses" at bounding box center [54, 219] width 91 height 11
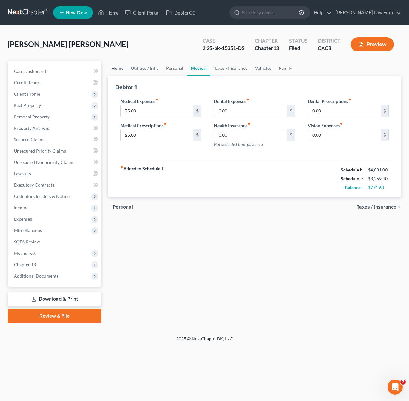
click at [117, 68] on link "Home" at bounding box center [118, 68] width 20 height 15
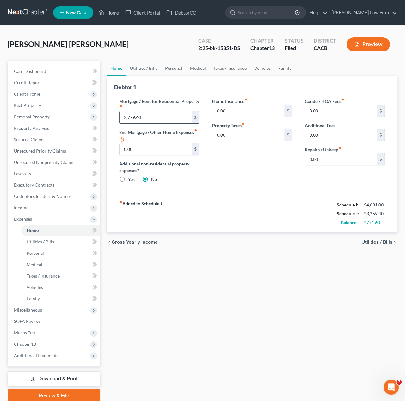
click at [160, 118] on input "2,779.40" at bounding box center [155, 117] width 72 height 12
click at [37, 355] on span "Additional Documents" at bounding box center [36, 355] width 45 height 5
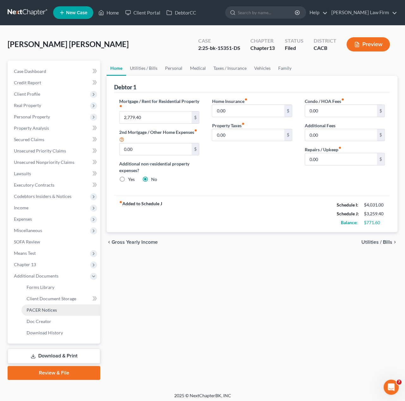
click at [42, 313] on link "PACER Notices" at bounding box center [60, 309] width 79 height 11
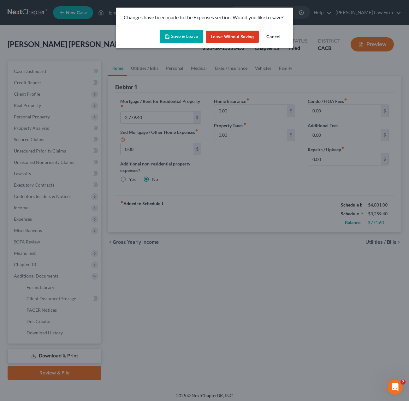
click at [185, 32] on button "Save & Leave" at bounding box center [182, 36] width 44 height 13
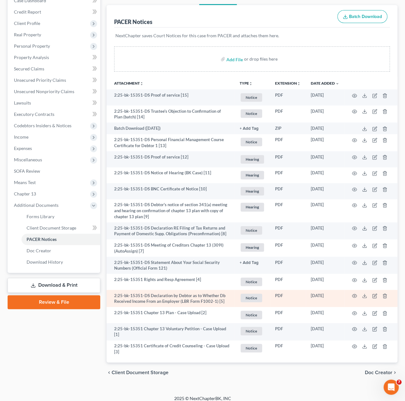
scroll to position [76, 0]
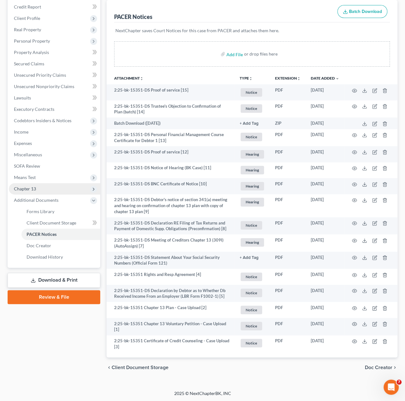
click at [36, 185] on span "Chapter 13" at bounding box center [54, 188] width 91 height 11
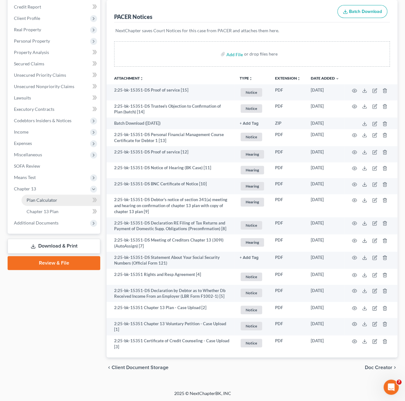
click at [56, 199] on span "Plan Calculator" at bounding box center [42, 199] width 31 height 5
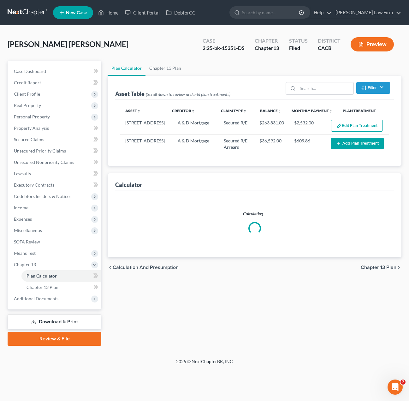
select select "59"
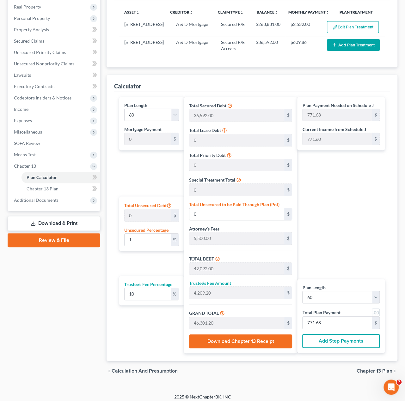
scroll to position [100, 0]
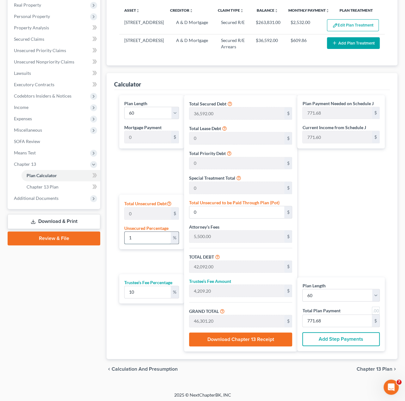
click at [153, 235] on input "1" at bounding box center [147, 238] width 46 height 12
type input "100"
click at [361, 278] on div "Plan Length 1 2 3 4 5 6 7 8 9 10 11 12 13 14 15 16 17 18 19 20 21 22 23 24 25 2…" at bounding box center [340, 314] width 87 height 74
click at [340, 316] on input "771.68" at bounding box center [336, 321] width 69 height 12
click at [361, 232] on div "Plan Payment Needed on Schedule J 771.68 $ Current Income from Schedule J 771.6…" at bounding box center [342, 223] width 91 height 256
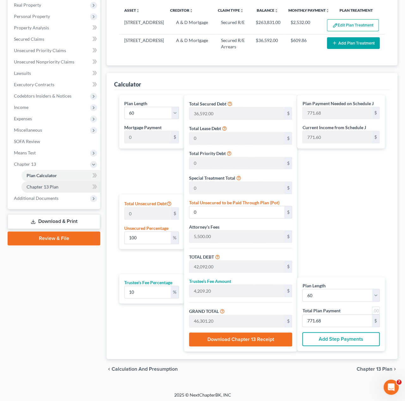
click at [41, 185] on span "Chapter 13 Plan" at bounding box center [43, 186] width 32 height 5
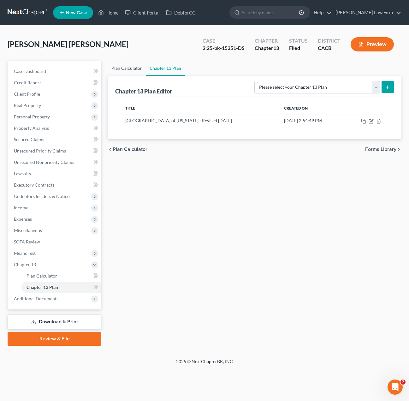
click at [131, 66] on link "Plan Calculator" at bounding box center [127, 68] width 38 height 15
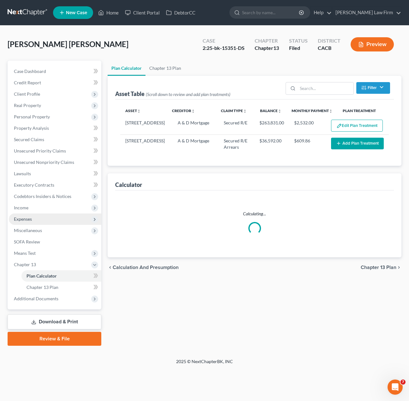
click at [24, 222] on span "Expenses" at bounding box center [55, 219] width 93 height 11
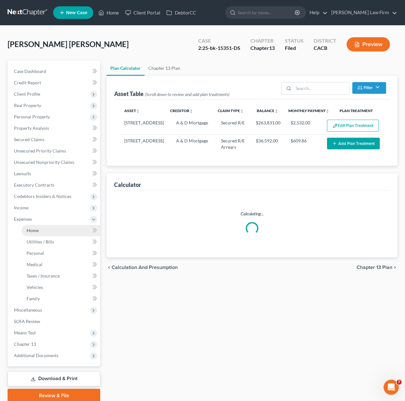
select select "59"
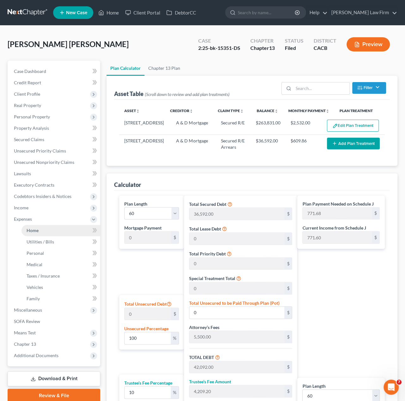
click at [40, 226] on link "Home" at bounding box center [60, 230] width 79 height 11
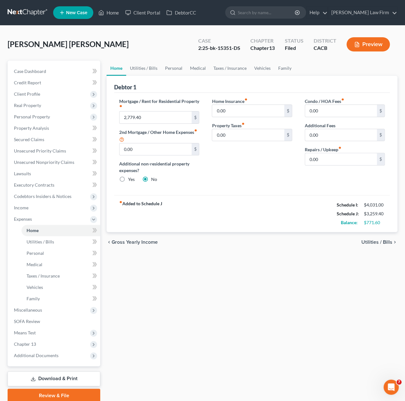
drag, startPoint x: 244, startPoint y: 338, endPoint x: 249, endPoint y: 319, distance: 18.9
click at [244, 338] on div "Home Utilities / Bills Personal Medical Taxes / Insurance Vehicles Family Debto…" at bounding box center [251, 232] width 297 height 342
drag, startPoint x: 132, startPoint y: 69, endPoint x: 142, endPoint y: 68, distance: 10.4
click at [132, 69] on link "Utilities / Bills" at bounding box center [143, 68] width 35 height 15
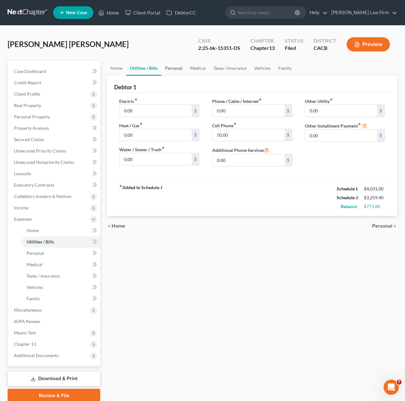
click at [181, 65] on link "Personal" at bounding box center [173, 68] width 25 height 15
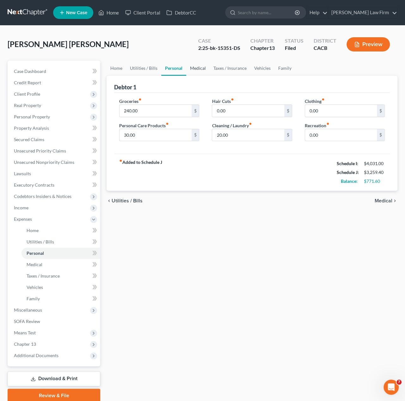
click at [199, 67] on link "Medical" at bounding box center [197, 68] width 23 height 15
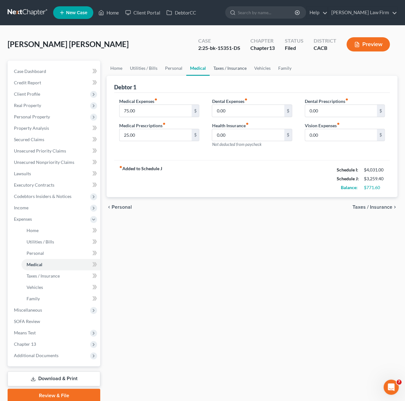
click at [239, 67] on link "Taxes / Insurance" at bounding box center [229, 68] width 41 height 15
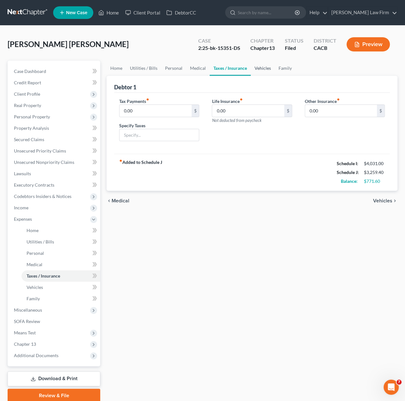
click at [262, 68] on link "Vehicles" at bounding box center [262, 68] width 24 height 15
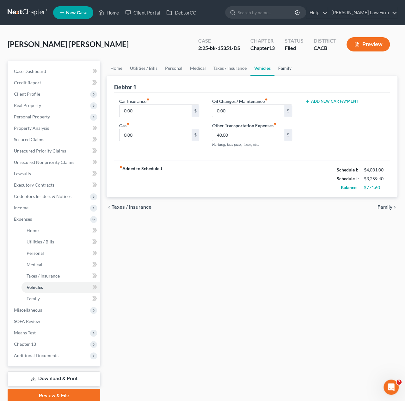
click at [292, 67] on link "Family" at bounding box center [284, 68] width 21 height 15
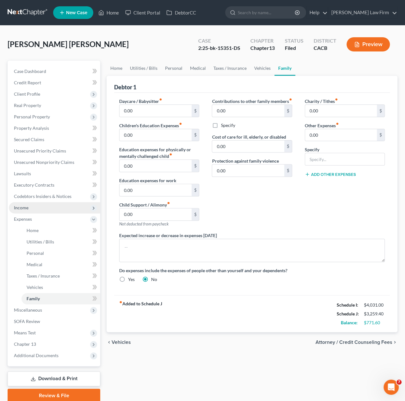
click at [27, 207] on span "Income" at bounding box center [21, 207] width 15 height 5
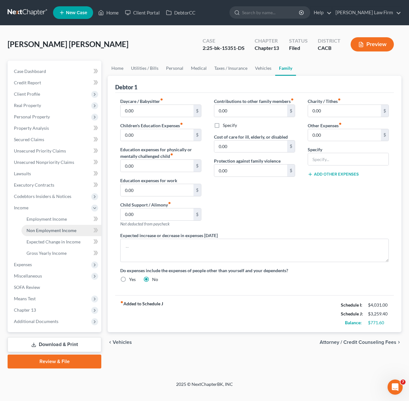
click at [53, 228] on span "Non Employment Income" at bounding box center [52, 230] width 50 height 5
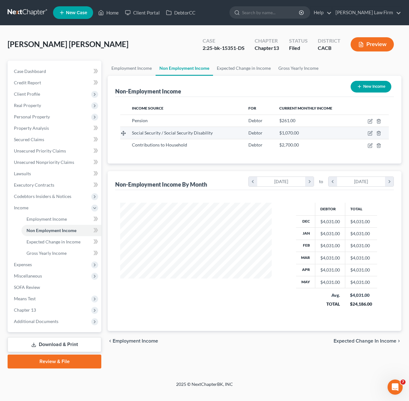
scroll to position [112, 164]
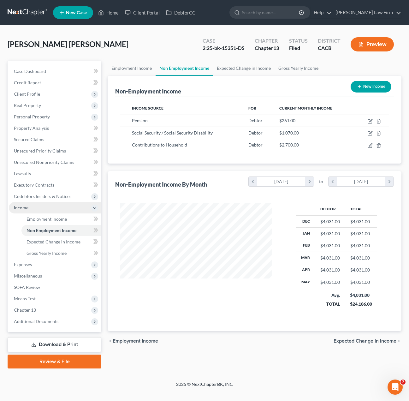
drag, startPoint x: 34, startPoint y: 209, endPoint x: 36, endPoint y: 205, distance: 4.2
click at [34, 209] on span "Income" at bounding box center [55, 207] width 93 height 11
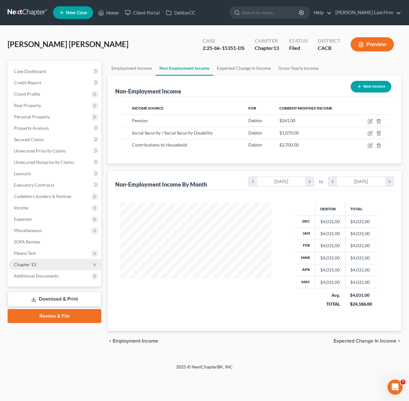
click at [27, 268] on span "Chapter 13" at bounding box center [55, 264] width 93 height 11
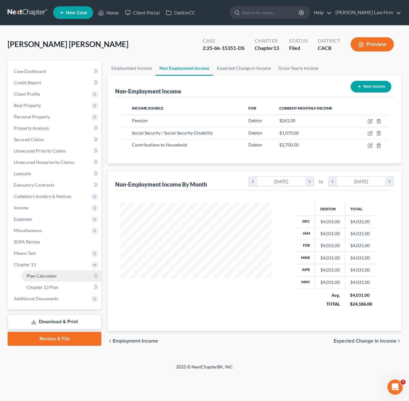
click at [40, 277] on span "Plan Calculator" at bounding box center [42, 275] width 31 height 5
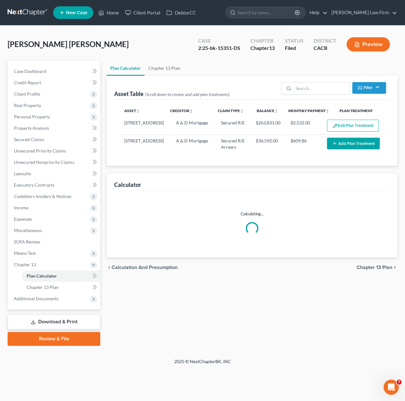
select select "59"
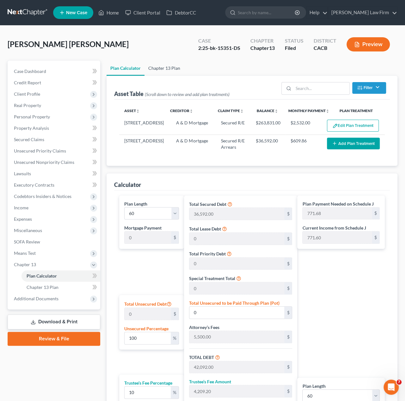
click at [155, 65] on link "Chapter 13 Plan" at bounding box center [163, 68] width 39 height 15
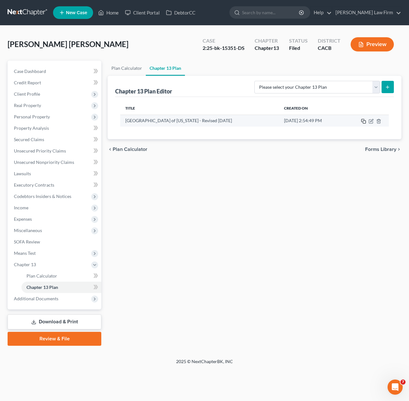
click at [361, 122] on icon "button" at bounding box center [363, 121] width 5 height 5
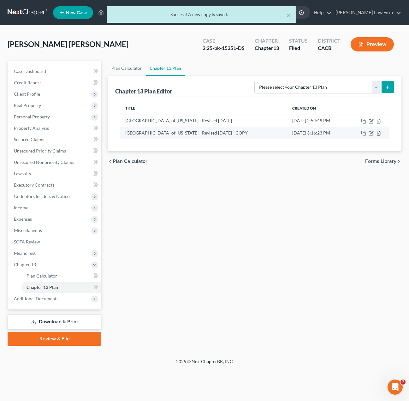
click at [361, 134] on icon "button" at bounding box center [378, 133] width 3 height 4
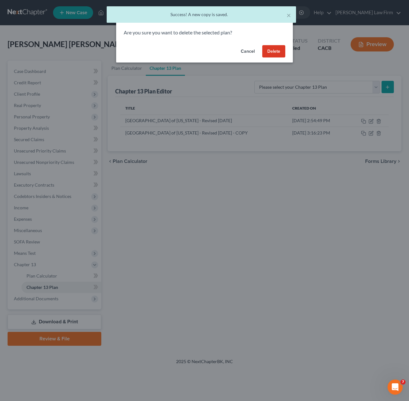
click at [270, 55] on button "Delete" at bounding box center [273, 51] width 23 height 13
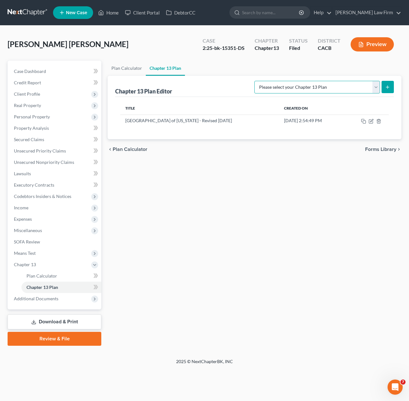
click at [352, 88] on select "Please select your Chapter 13 Plan Central District of California - Effective 1…" at bounding box center [318, 87] width 126 height 13
select select "1"
click at [268, 81] on select "Please select your Chapter 13 Plan Central District of California - Effective 1…" at bounding box center [318, 87] width 126 height 13
click at [361, 150] on span "Forms Library" at bounding box center [380, 149] width 31 height 5
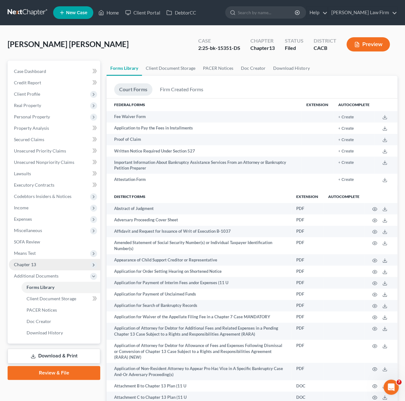
click at [40, 266] on span "Chapter 13" at bounding box center [54, 264] width 91 height 11
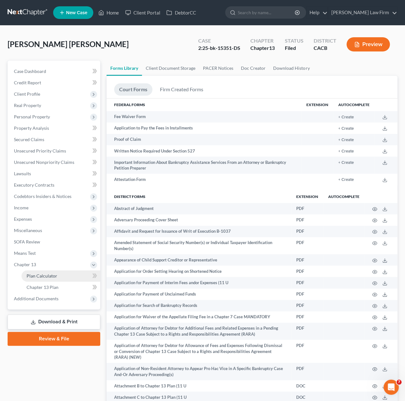
click at [45, 273] on span "Plan Calculator" at bounding box center [42, 275] width 31 height 5
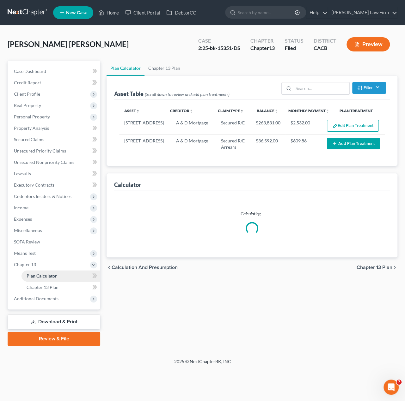
select select "59"
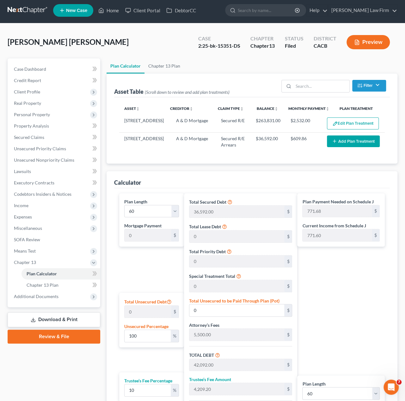
scroll to position [100, 0]
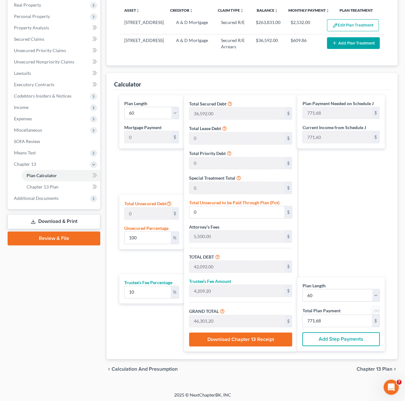
click at [361, 369] on span "Chapter 13 Plan" at bounding box center [374, 369] width 36 height 5
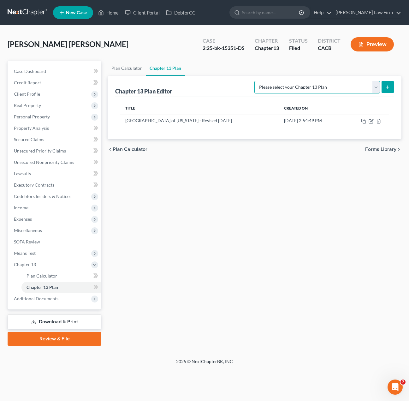
click at [361, 89] on select "Please select your Chapter 13 Plan Central District of California - Effective 1…" at bounding box center [318, 87] width 126 height 13
select select "1"
click at [268, 81] on select "Please select your Chapter 13 Plan Central District of California - Effective 1…" at bounding box center [318, 87] width 126 height 13
click at [361, 87] on icon "submit" at bounding box center [387, 87] width 5 height 5
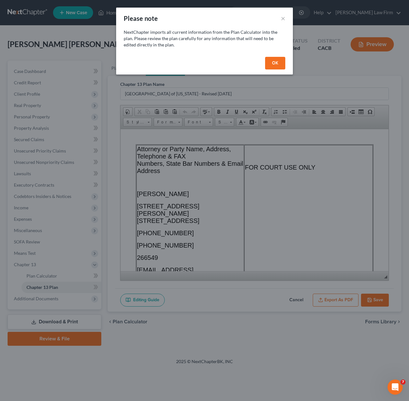
click at [277, 60] on button "OK" at bounding box center [275, 63] width 20 height 13
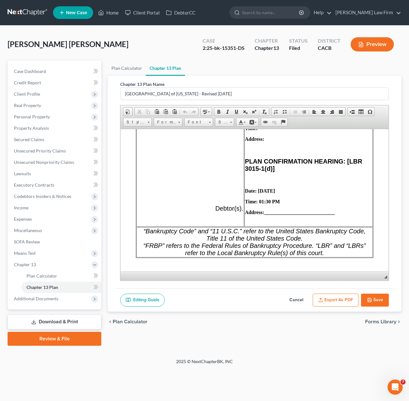
scroll to position [411, 0]
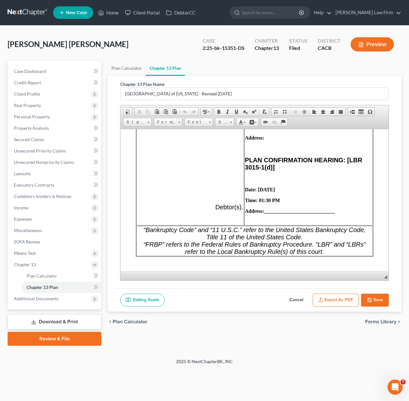
click at [291, 299] on button "Cancel" at bounding box center [297, 300] width 28 height 13
select select "1"
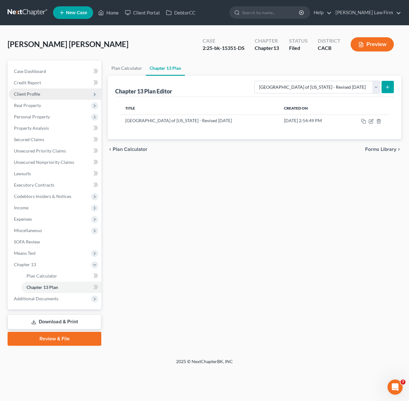
click at [39, 95] on span "Client Profile" at bounding box center [27, 93] width 26 height 5
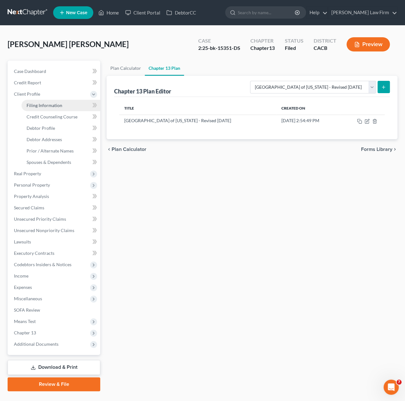
click at [46, 107] on span "Filing Information" at bounding box center [45, 105] width 36 height 5
select select "1"
select select "0"
select select "3"
select select "4"
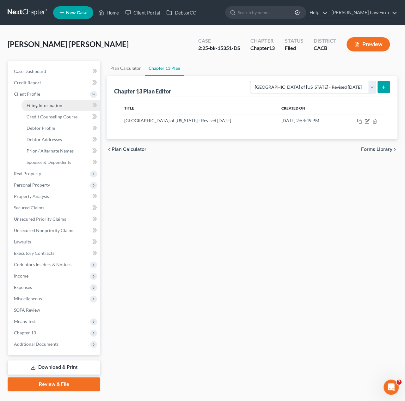
select select "1"
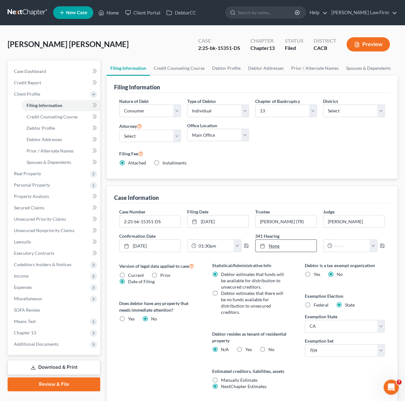
click at [288, 248] on link "None" at bounding box center [285, 246] width 61 height 12
type input "8/19/2025"
click at [354, 241] on input "text" at bounding box center [351, 246] width 38 height 12
click at [354, 244] on input "text" at bounding box center [351, 246] width 38 height 12
type input "9:20am"
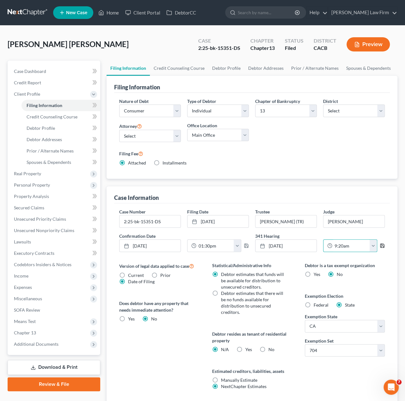
click at [361, 246] on icon "button" at bounding box center [382, 246] width 4 height 4
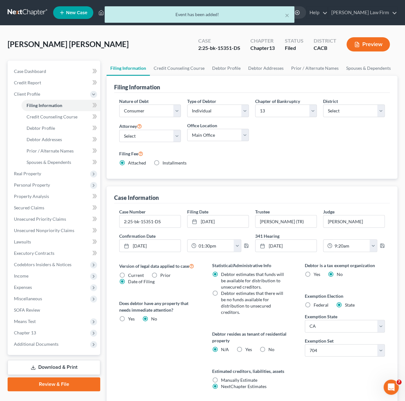
click at [339, 182] on div "Filing Information Nature of Debt Select Business Consumer Other Nature of Busi…" at bounding box center [251, 240] width 291 height 329
click at [41, 332] on span "Chapter 13" at bounding box center [54, 332] width 91 height 11
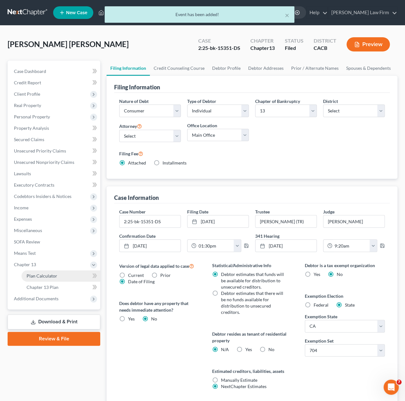
click at [47, 279] on link "Plan Calculator" at bounding box center [60, 275] width 79 height 11
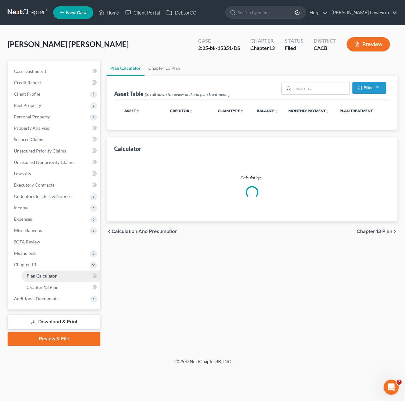
select select "59"
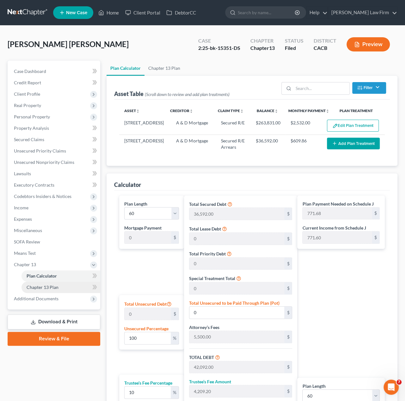
click at [57, 287] on span "Chapter 13 Plan" at bounding box center [43, 287] width 32 height 5
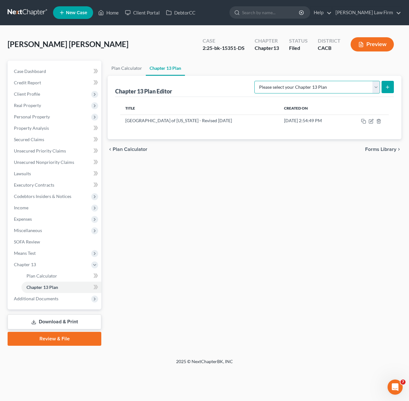
click at [342, 85] on select "Please select your Chapter 13 Plan Central District of California - Effective 1…" at bounding box center [318, 87] width 126 height 13
click at [343, 86] on select "Please select your Chapter 13 Plan Central District of California - Effective 1…" at bounding box center [318, 87] width 126 height 13
select select "1"
click at [268, 81] on select "Please select your Chapter 13 Plan Central District of California - Effective 1…" at bounding box center [318, 87] width 126 height 13
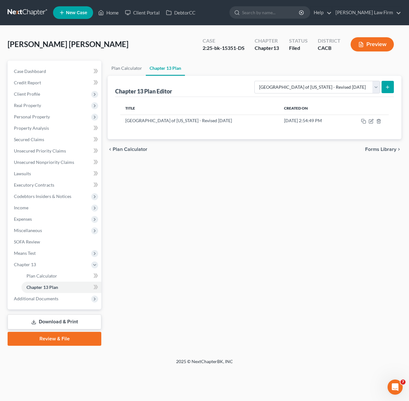
click at [361, 82] on button "submit" at bounding box center [388, 87] width 12 height 12
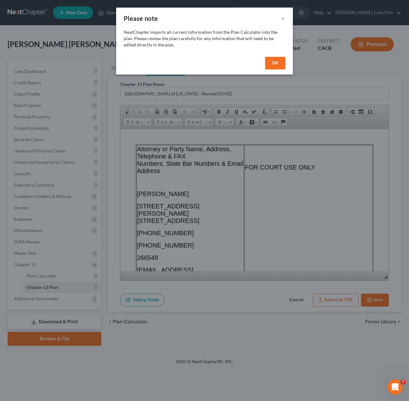
click at [279, 61] on button "OK" at bounding box center [275, 63] width 20 height 13
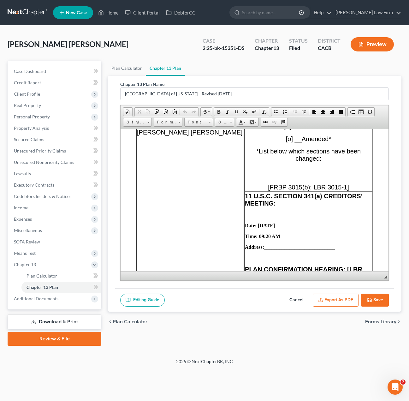
scroll to position [316, 0]
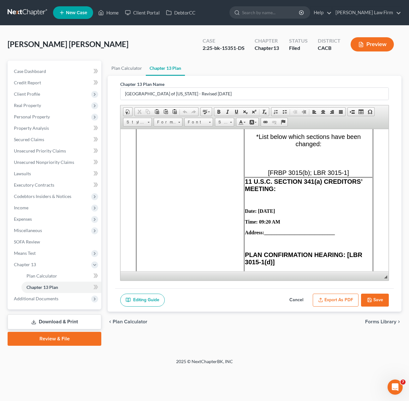
click at [304, 206] on td "11 U.S.C. SECTION 341(a) CREDITORS’ MEETING: Date: 08/01/2025 Time: 09:20 AM Ad…" at bounding box center [308, 248] width 129 height 143
drag, startPoint x: 348, startPoint y: 217, endPoint x: 275, endPoint y: 213, distance: 73.1
click at [275, 213] on td "11 U.S.C. SECTION 341(a) CREDITORS’ MEETING: Date: 08/01/2025 Time: 09:20 AM Ad…" at bounding box center [308, 248] width 129 height 143
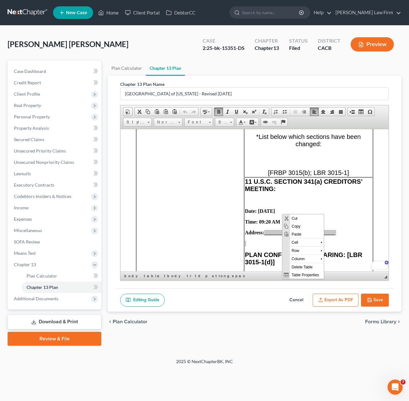
scroll to position [0, 0]
click at [297, 237] on span "Paste" at bounding box center [307, 234] width 34 height 8
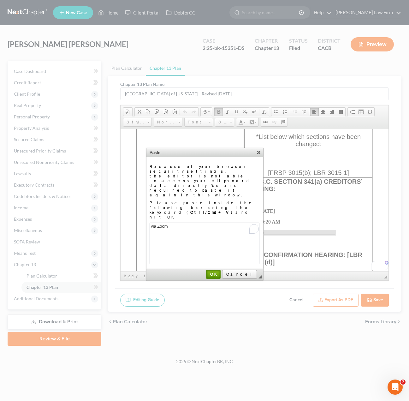
click at [220, 272] on span "OK" at bounding box center [213, 274] width 13 height 5
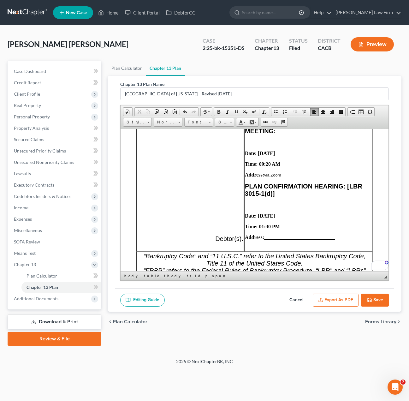
scroll to position [374, 0]
drag, startPoint x: 352, startPoint y: 219, endPoint x: 276, endPoint y: 218, distance: 75.2
click at [276, 234] on p "Address: ____________________________" at bounding box center [308, 237] width 127 height 6
paste body "To enrich screen reader interactions, please activate Accessibility in Grammarl…"
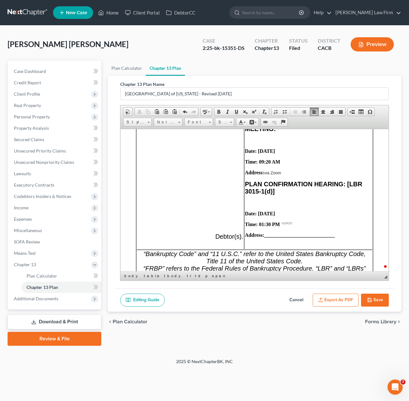
scroll to position [376, 0]
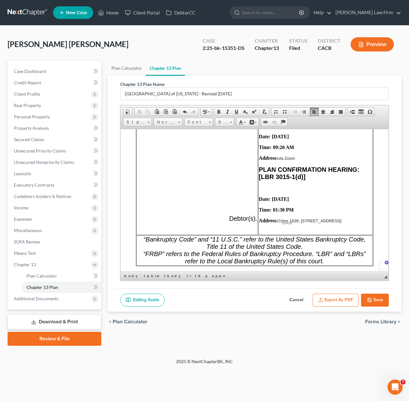
drag, startPoint x: 282, startPoint y: 216, endPoint x: 288, endPoint y: 222, distance: 8.1
click at [288, 222] on p "Address: Crtrm 1639, 255 E Temple St., Los Angeles, CA 90012" at bounding box center [315, 221] width 113 height 6
click at [348, 196] on p "Date: 08/21/2025" at bounding box center [315, 199] width 113 height 6
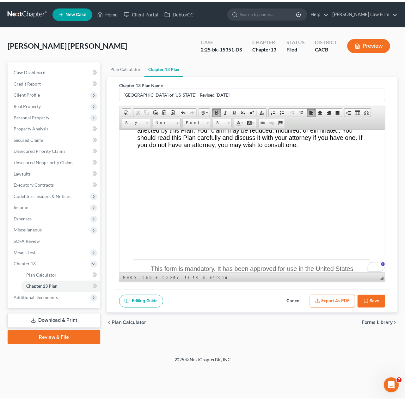
scroll to position [636, 0]
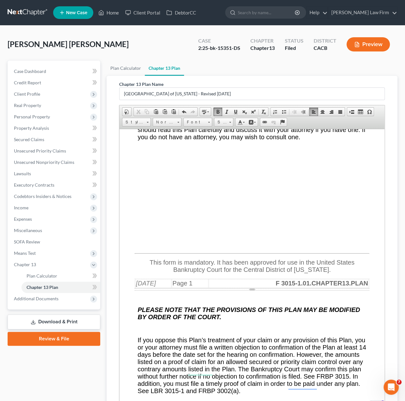
drag, startPoint x: 387, startPoint y: 277, endPoint x: 438, endPoint y: 416, distance: 148.9
click at [361, 395] on html "Home New Case Client Portal DebtorCC Cynthia Grande Law Firm diazeunice1988@gma…" at bounding box center [202, 248] width 405 height 496
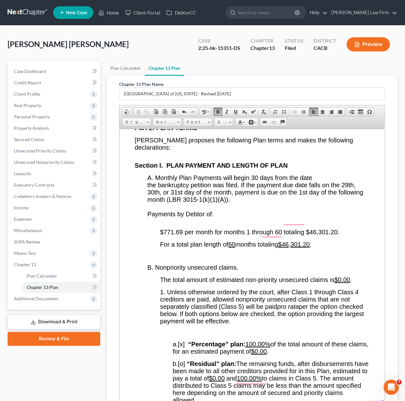
click at [173, 228] on span "$771.69 per month for months 1 through 60 totaling $46,301.20." at bounding box center [249, 231] width 179 height 7
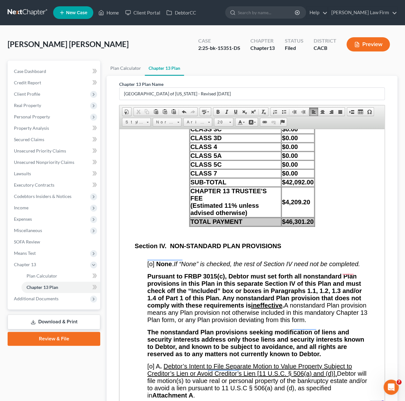
click at [151, 260] on span "[o]" at bounding box center [150, 263] width 7 height 7
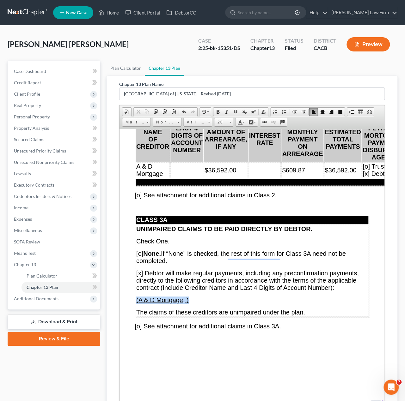
drag, startPoint x: 199, startPoint y: 276, endPoint x: 154, endPoint y: 277, distance: 44.9
click at [136, 276] on td "UNIMPAIRED CLAIMS TO BE PAID DIRECTLY BY DEBTOR. Check One. [o] None. If “None”…" at bounding box center [252, 271] width 232 height 92
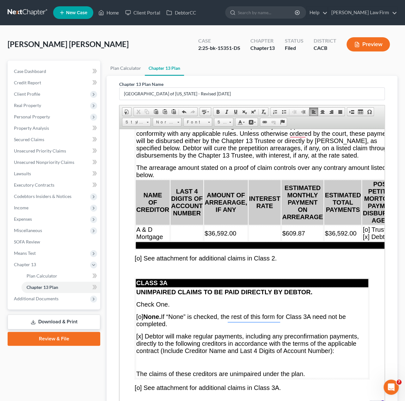
click at [138, 313] on span "[o] None. If “None” is checked, the rest of this form for Class 3A need not be …" at bounding box center [240, 320] width 209 height 14
drag, startPoint x: 140, startPoint y: 309, endPoint x: 136, endPoint y: 308, distance: 3.4
click at [139, 333] on span "[x] Debtor will make regular payments, including any preconfirmation payments, …" at bounding box center [247, 343] width 222 height 21
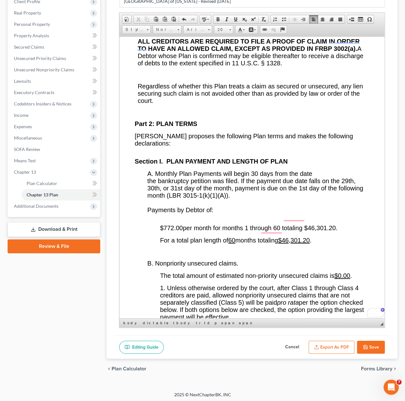
click at [173, 224] on span "$772.00 per month for months 1 through 60 totaling $46,301.20." at bounding box center [249, 227] width 178 height 7
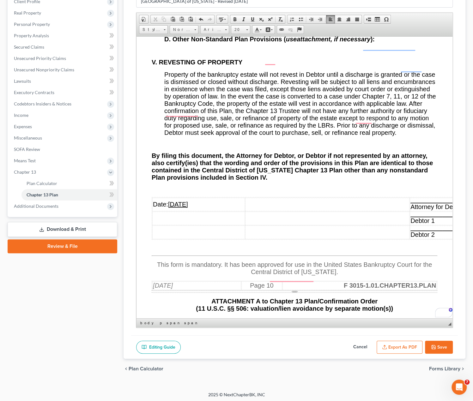
drag, startPoint x: 212, startPoint y: 155, endPoint x: 170, endPoint y: 154, distance: 41.4
click at [170, 197] on td "Date: 08/19/2025" at bounding box center [198, 204] width 93 height 14
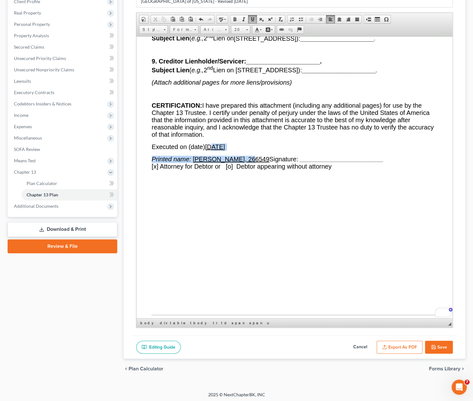
drag, startPoint x: 243, startPoint y: 95, endPoint x: 212, endPoint y: 90, distance: 31.3
click at [209, 143] on u "08/19/2025" at bounding box center [215, 146] width 20 height 7
drag, startPoint x: 207, startPoint y: 92, endPoint x: 242, endPoint y: 91, distance: 35.7
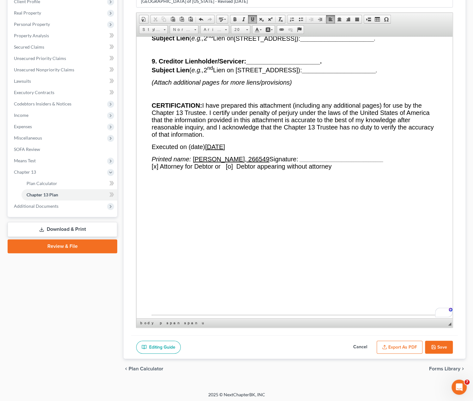
click at [242, 143] on p "Executed on (date) 08/19/2025" at bounding box center [295, 146] width 286 height 7
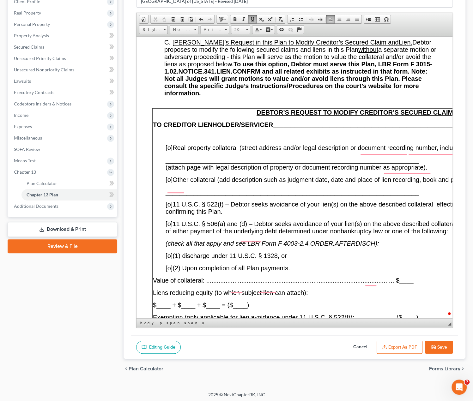
click at [361, 342] on button "Save" at bounding box center [439, 347] width 28 height 13
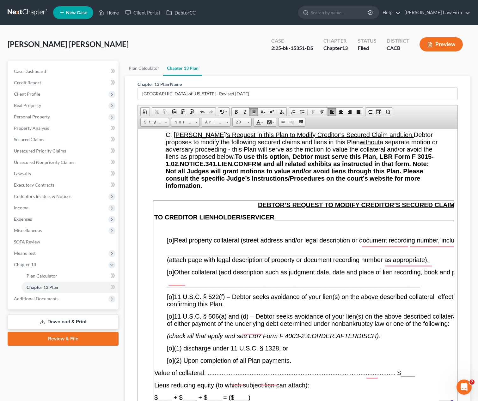
select select "1"
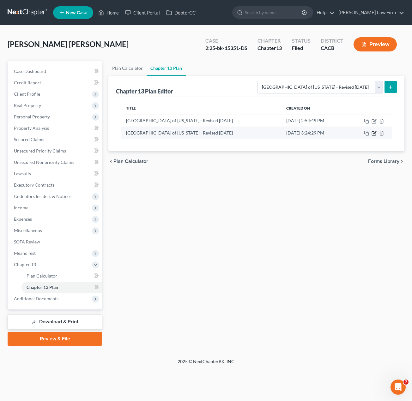
click at [361, 132] on icon "button" at bounding box center [373, 133] width 5 height 5
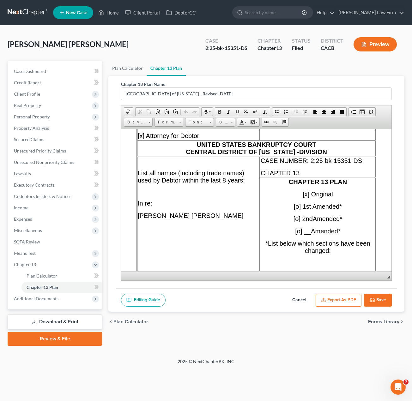
scroll to position [190, 0]
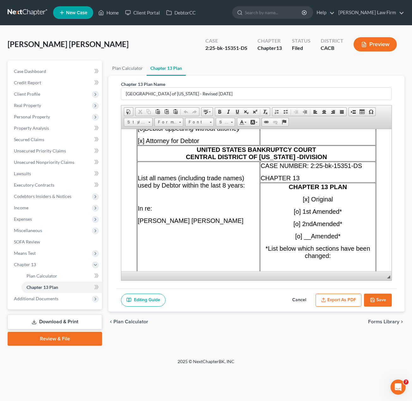
click at [295, 211] on span "[o] 1st Amended*" at bounding box center [318, 211] width 48 height 7
click at [306, 197] on span "[x] Original" at bounding box center [318, 199] width 30 height 7
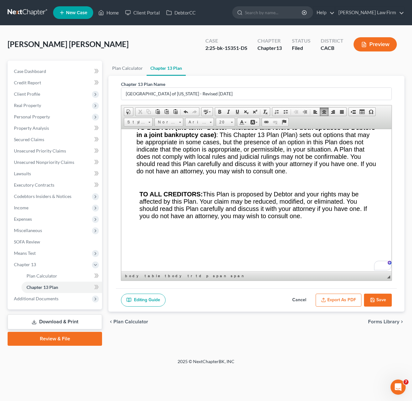
scroll to position [505, 0]
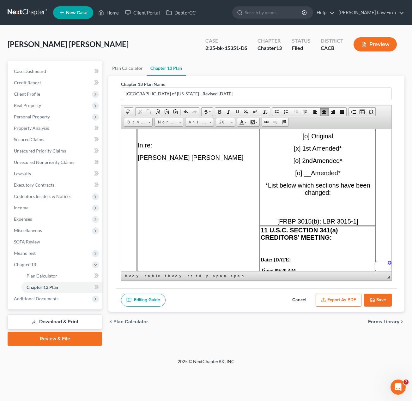
drag, startPoint x: 307, startPoint y: 197, endPoint x: 310, endPoint y: 204, distance: 8.2
click at [307, 197] on p "*List below which sections have been changed:" at bounding box center [318, 192] width 114 height 20
click at [331, 198] on span "Paste" at bounding box center [338, 201] width 34 height 8
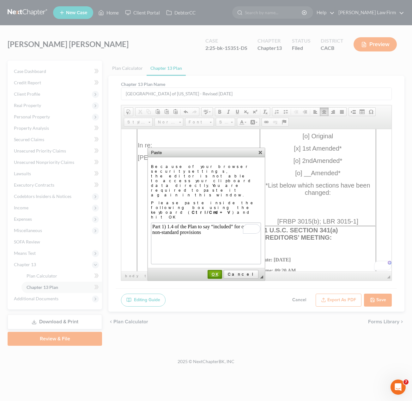
click at [221, 272] on span "OK" at bounding box center [214, 274] width 13 height 5
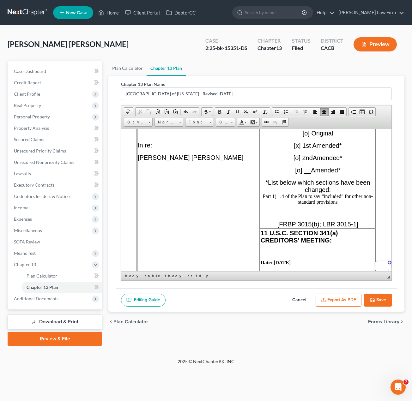
drag, startPoint x: 347, startPoint y: 199, endPoint x: 266, endPoint y: 196, distance: 81.3
click at [266, 196] on p "*List below which sections have been changed: ​ Part 1) 1.4 of the Plan to say …" at bounding box center [318, 192] width 114 height 26
click at [355, 198] on p "*List below which sections have been changed: Part 1) 1.4 of the Plan to say “i…" at bounding box center [318, 192] width 114 height 26
drag, startPoint x: 307, startPoint y: 192, endPoint x: 268, endPoint y: 193, distance: 39.2
click at [268, 193] on p "*List below which sections have been changed: Part 1) 1.4 of the Plan to say “i…" at bounding box center [318, 192] width 114 height 26
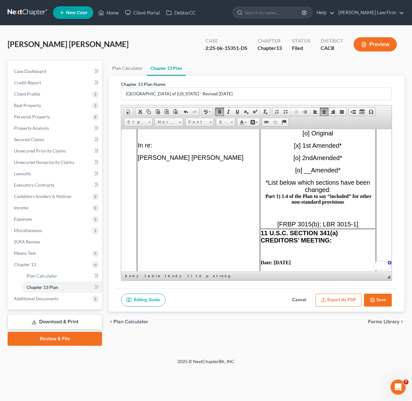
drag, startPoint x: 313, startPoint y: 192, endPoint x: 360, endPoint y: 197, distance: 46.8
click at [360, 197] on p "*List below which sections have been changed: Part 1) 1.4 of the Plan to say “i…" at bounding box center [318, 192] width 114 height 26
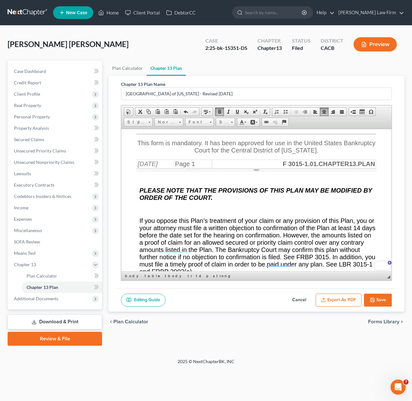
scroll to position [761, 0]
click at [361, 301] on button "Save" at bounding box center [378, 300] width 28 height 13
select select "1"
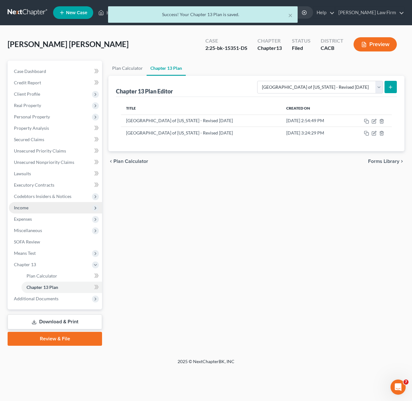
click at [25, 208] on span "Income" at bounding box center [21, 207] width 15 height 5
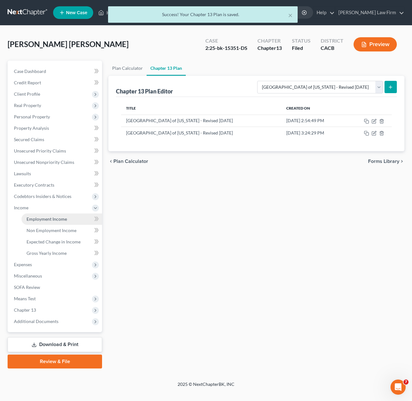
click at [45, 219] on span "Employment Income" at bounding box center [47, 218] width 40 height 5
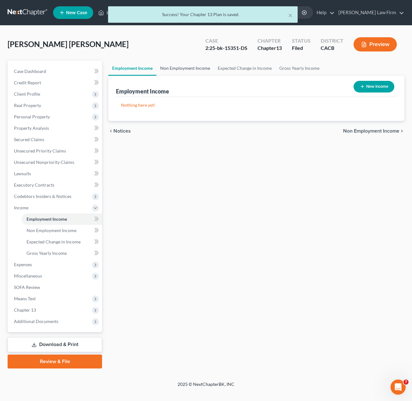
click at [186, 67] on link "Non Employment Income" at bounding box center [184, 68] width 57 height 15
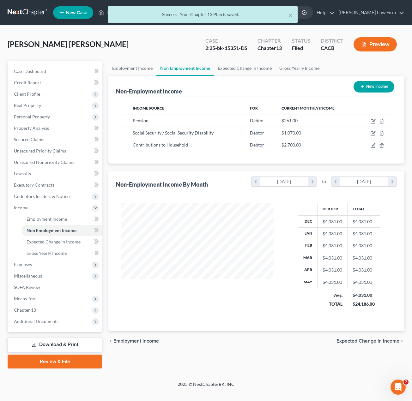
scroll to position [112, 165]
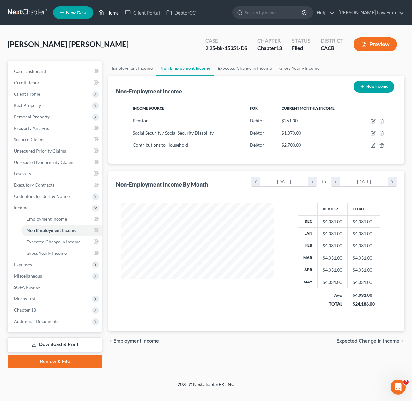
scroll to position [112, 165]
click at [23, 209] on span "Income" at bounding box center [21, 207] width 15 height 5
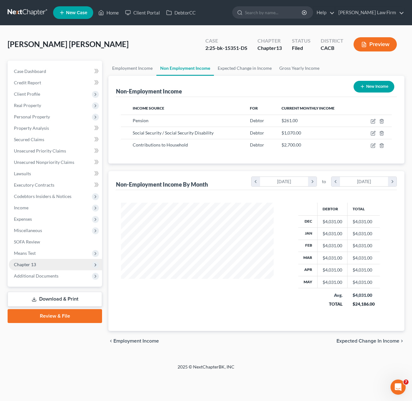
click at [51, 267] on span "Chapter 13" at bounding box center [55, 264] width 93 height 11
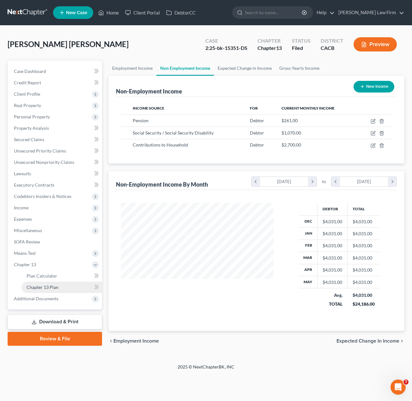
click at [57, 288] on span "Chapter 13 Plan" at bounding box center [43, 287] width 32 height 5
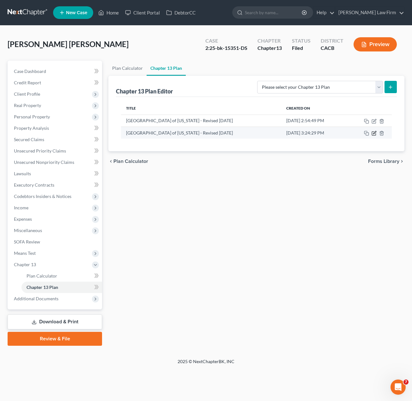
click at [374, 134] on icon "button" at bounding box center [373, 133] width 5 height 5
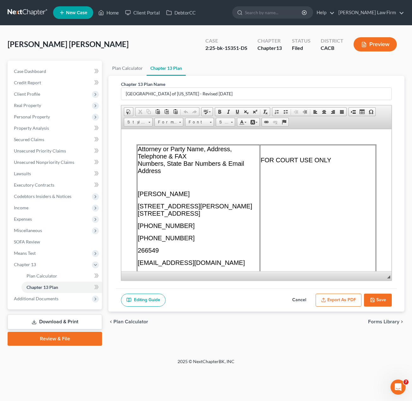
click at [335, 298] on button "Export as PDF" at bounding box center [339, 300] width 46 height 13
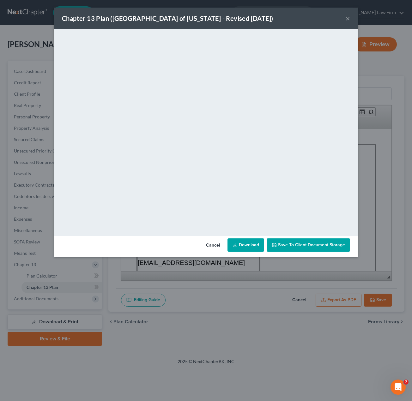
click at [349, 17] on button "×" at bounding box center [348, 19] width 4 height 8
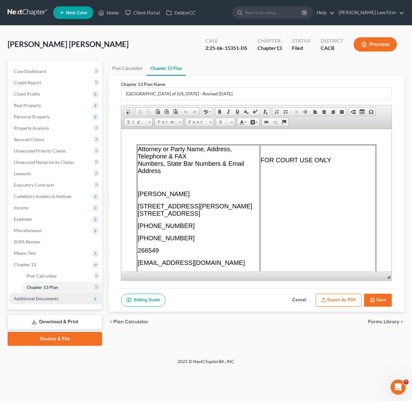
drag, startPoint x: 37, startPoint y: 295, endPoint x: 47, endPoint y: 299, distance: 10.3
click at [37, 295] on span "Additional Documents" at bounding box center [55, 298] width 93 height 11
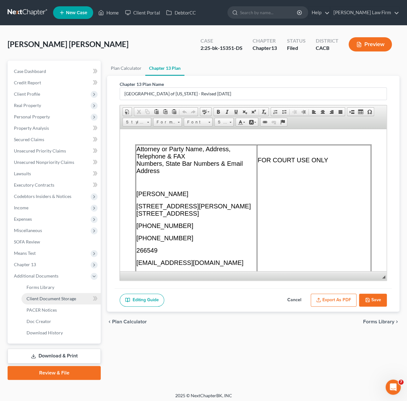
click at [70, 296] on span "Client Document Storage" at bounding box center [52, 298] width 50 height 5
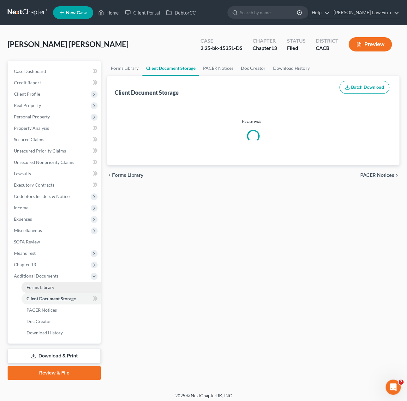
select select "41"
select select "19"
select select "30"
select select "10"
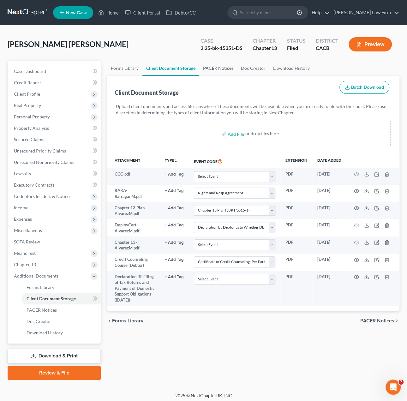
click at [223, 67] on link "PACER Notices" at bounding box center [218, 68] width 38 height 15
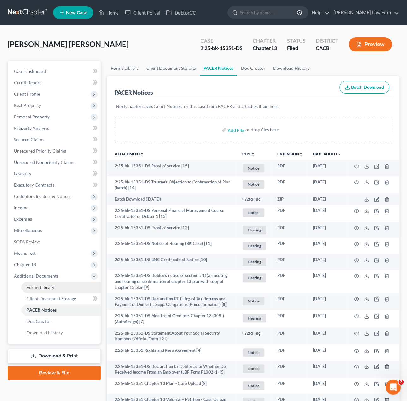
click at [61, 291] on link "Forms Library" at bounding box center [60, 287] width 79 height 11
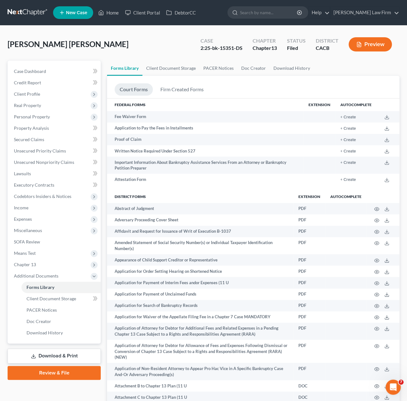
click at [212, 35] on div "Case 2:25-bk-15351-DS Chapter Chapter 13 Status Filed District CACB Preview" at bounding box center [296, 44] width 207 height 22
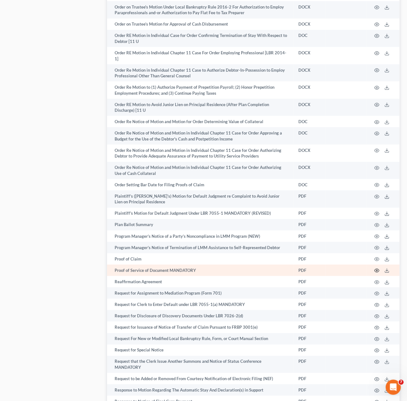
click at [374, 265] on td at bounding box center [383, 270] width 33 height 11
click at [376, 270] on circle "button" at bounding box center [376, 270] width 1 height 1
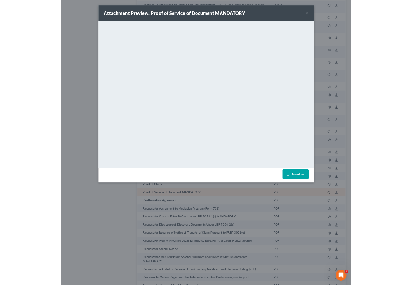
scroll to position [3111, 0]
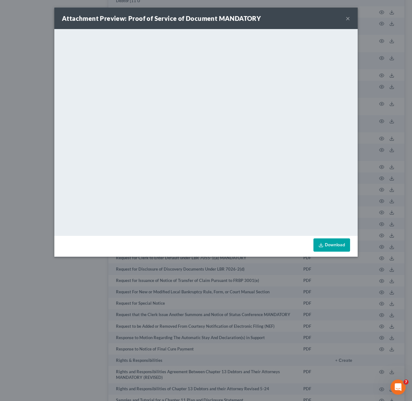
click at [329, 247] on link "Download" at bounding box center [331, 244] width 37 height 13
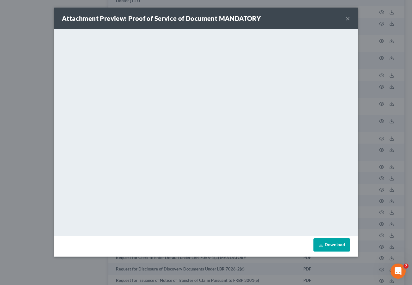
click at [348, 21] on button "×" at bounding box center [348, 19] width 4 height 8
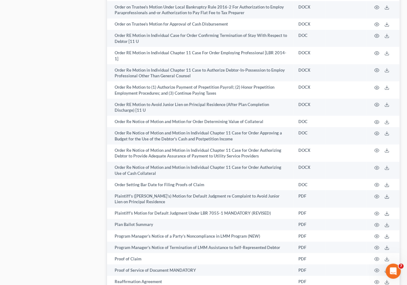
drag, startPoint x: 50, startPoint y: 186, endPoint x: 57, endPoint y: 190, distance: 8.3
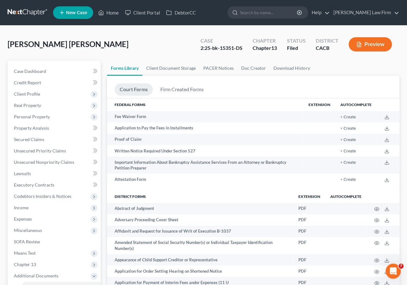
scroll to position [190, 0]
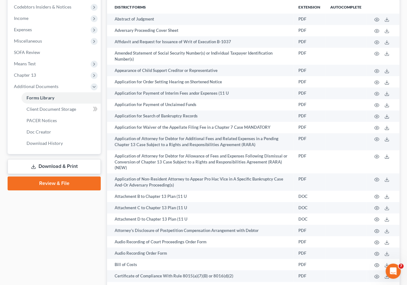
click at [61, 166] on link "Download & Print" at bounding box center [54, 166] width 93 height 15
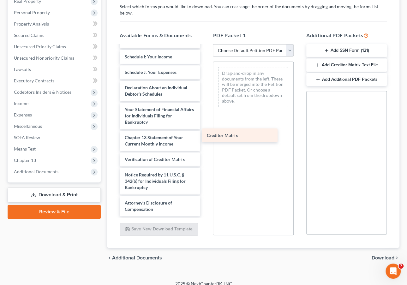
scroll to position [298, 0]
drag, startPoint x: 151, startPoint y: 135, endPoint x: 237, endPoint y: 136, distance: 85.9
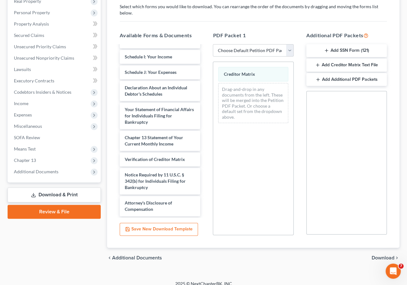
click at [382, 256] on span "Download" at bounding box center [383, 258] width 23 height 5
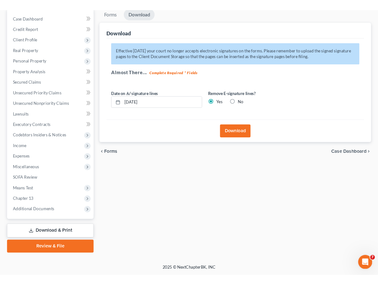
scroll to position [61, 0]
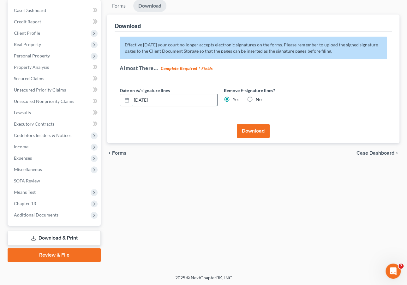
click at [193, 99] on input "08/19/2025" at bounding box center [175, 100] width 86 height 12
click at [263, 128] on button "Download" at bounding box center [253, 131] width 33 height 14
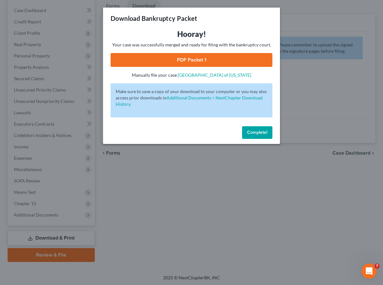
click at [189, 63] on link "PDF Packet 1" at bounding box center [192, 60] width 162 height 14
drag, startPoint x: 262, startPoint y: 132, endPoint x: 134, endPoint y: 43, distance: 156.1
click at [262, 132] on span "Complete!" at bounding box center [257, 132] width 20 height 5
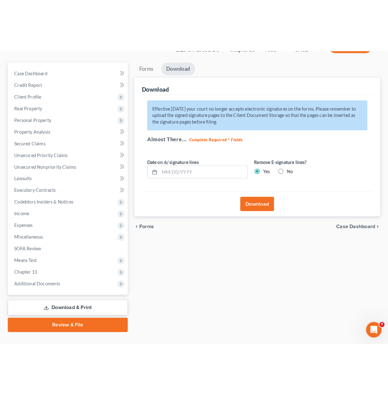
scroll to position [0, 0]
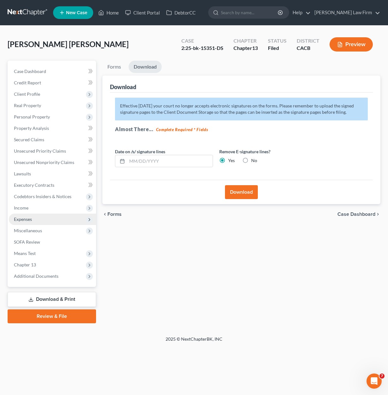
click at [25, 216] on span "Expenses" at bounding box center [23, 218] width 18 height 5
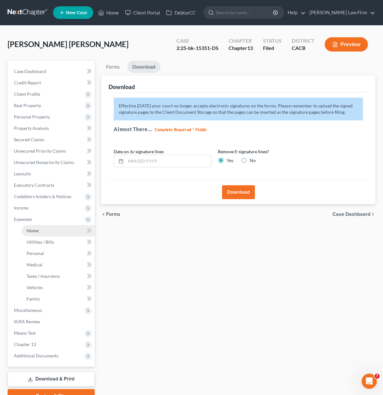
click at [30, 228] on span "Home" at bounding box center [33, 230] width 12 height 5
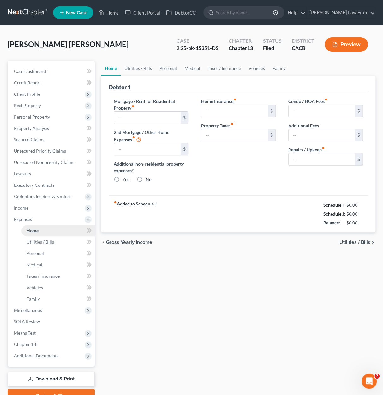
type input "2,779.40"
type input "0.00"
radio input "true"
type input "0.00"
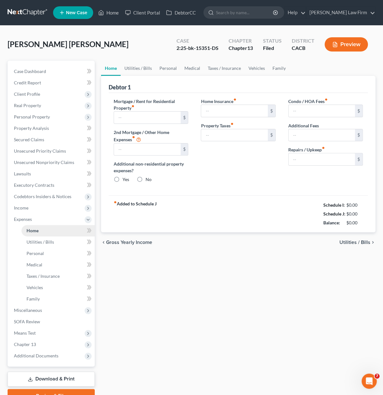
type input "0.00"
click at [144, 65] on link "Utilities / Bills" at bounding box center [138, 68] width 35 height 15
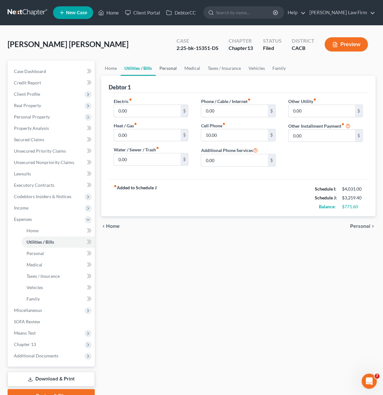
click at [172, 74] on link "Personal" at bounding box center [168, 68] width 25 height 15
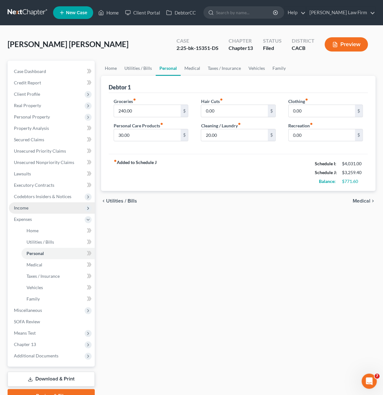
drag, startPoint x: 47, startPoint y: 217, endPoint x: 53, endPoint y: 212, distance: 7.6
click at [47, 217] on span "Expenses" at bounding box center [52, 219] width 86 height 11
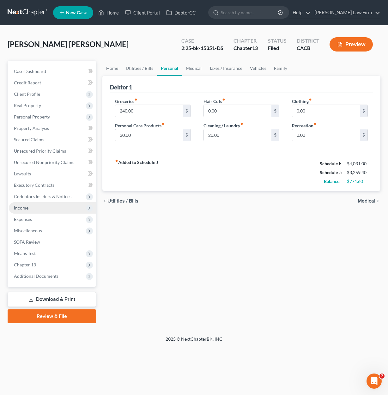
click at [46, 207] on span "Income" at bounding box center [52, 207] width 87 height 11
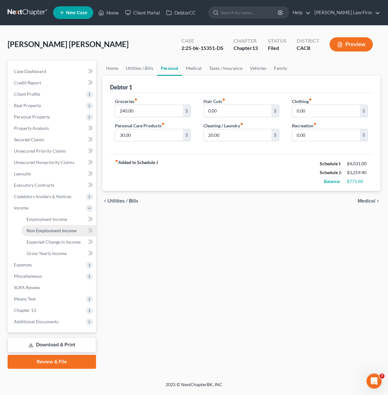
click at [49, 225] on link "Non Employment Income" at bounding box center [58, 230] width 75 height 11
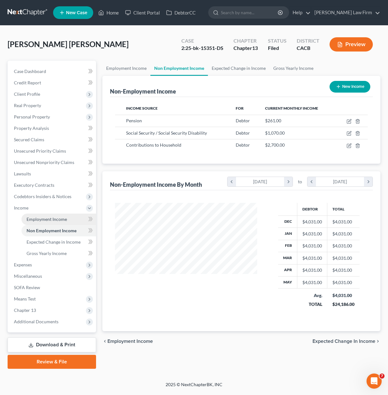
click at [53, 220] on span "Employment Income" at bounding box center [47, 218] width 40 height 5
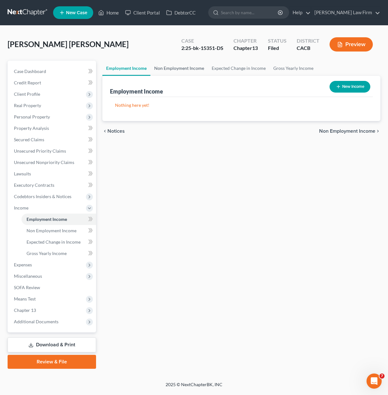
click at [174, 66] on link "Non Employment Income" at bounding box center [178, 68] width 57 height 15
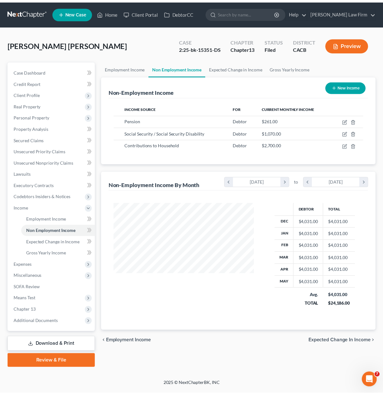
scroll to position [112, 155]
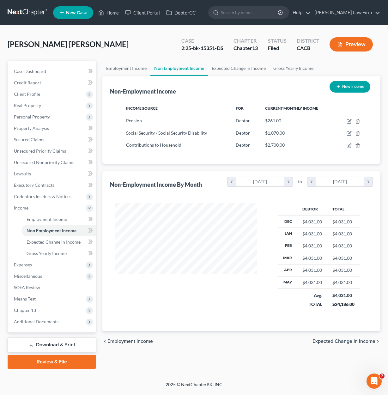
click at [60, 342] on link "Download & Print" at bounding box center [52, 344] width 88 height 15
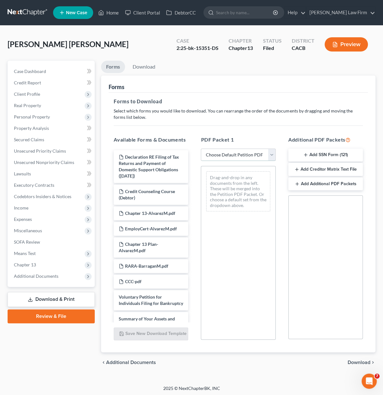
click at [222, 151] on select "Choose Default Petition PDF Packet Complete Bankruptcy Petition (all forms and …" at bounding box center [238, 154] width 75 height 13
select select "2"
click at [201, 148] on select "Choose Default Petition PDF Packet Complete Bankruptcy Petition (all forms and …" at bounding box center [238, 154] width 75 height 13
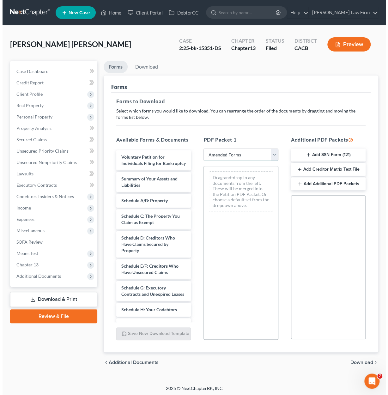
scroll to position [63, 0]
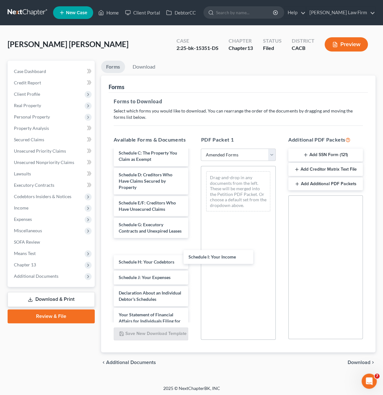
drag, startPoint x: 144, startPoint y: 275, endPoint x: 196, endPoint y: 263, distance: 53.8
click at [193, 255] on div "Schedule I: Your Income Voluntary Petition for Individuals Filing for Bankruptc…" at bounding box center [151, 262] width 85 height 350
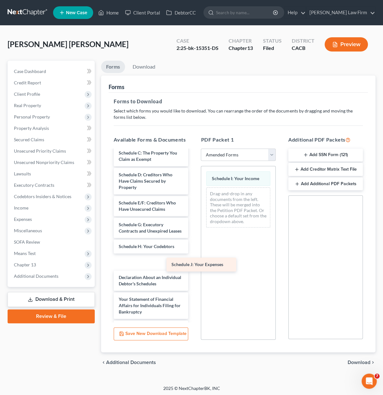
drag, startPoint x: 136, startPoint y: 274, endPoint x: 230, endPoint y: 258, distance: 95.8
click at [193, 258] on div "Schedule J: Your Expenses Voluntary Petition for Individuals Filing for Bankrup…" at bounding box center [151, 254] width 85 height 334
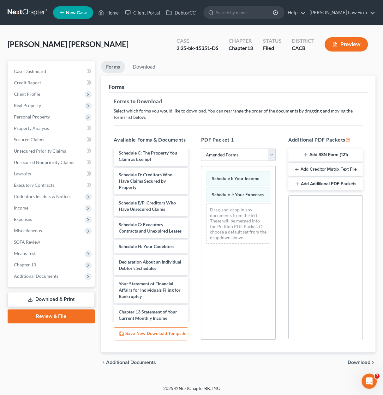
click at [363, 363] on span "Download" at bounding box center [359, 362] width 23 height 5
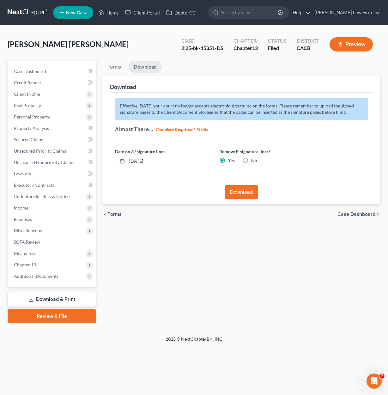
drag, startPoint x: 160, startPoint y: 151, endPoint x: 168, endPoint y: 157, distance: 10.1
click at [160, 152] on label "Date on /s/ signature lines" at bounding box center [140, 151] width 50 height 7
click at [168, 157] on input "08/19/2025" at bounding box center [170, 161] width 86 height 12
click at [231, 199] on div "Download" at bounding box center [241, 192] width 263 height 24
click at [232, 198] on button "Download" at bounding box center [241, 192] width 33 height 14
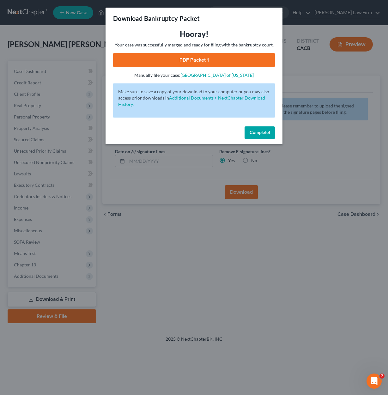
click at [215, 67] on div "Hooray! Your case was successfully merged and ready for filing with the bankrup…" at bounding box center [194, 53] width 162 height 49
click at [220, 62] on link "PDF Packet 1" at bounding box center [194, 60] width 162 height 14
drag, startPoint x: 260, startPoint y: 126, endPoint x: 234, endPoint y: 139, distance: 29.1
click at [260, 126] on button "Complete!" at bounding box center [259, 132] width 30 height 13
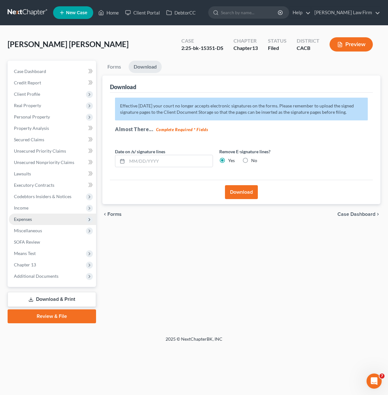
click at [28, 219] on span "Expenses" at bounding box center [23, 218] width 18 height 5
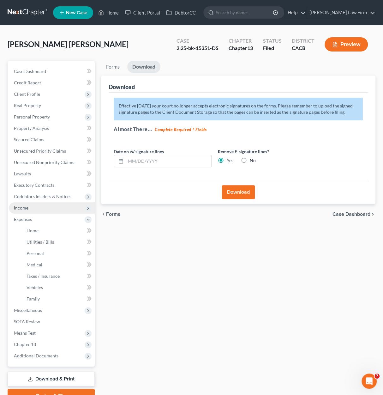
click at [29, 208] on span "Income" at bounding box center [52, 207] width 86 height 11
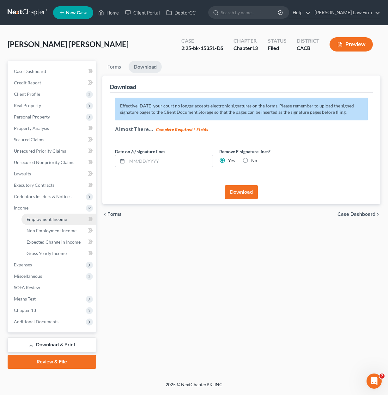
click at [46, 220] on span "Employment Income" at bounding box center [47, 218] width 40 height 5
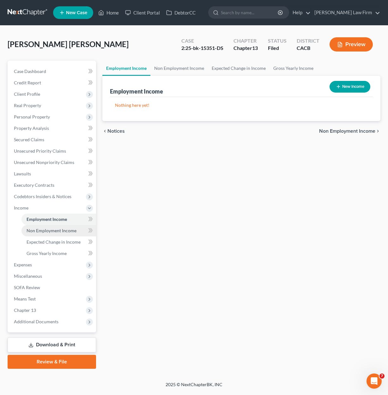
click at [49, 230] on span "Non Employment Income" at bounding box center [52, 230] width 50 height 5
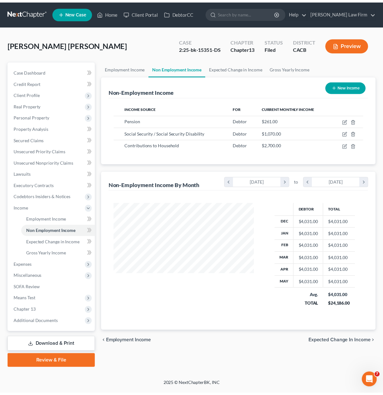
scroll to position [112, 155]
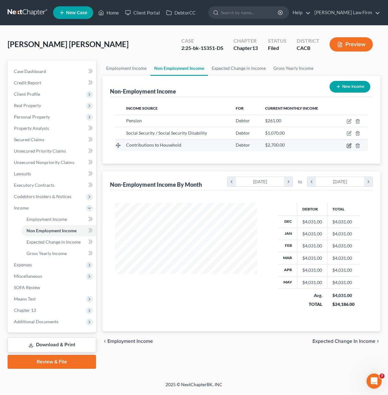
click at [350, 146] on icon "button" at bounding box center [348, 145] width 5 height 5
select select "8"
select select "0"
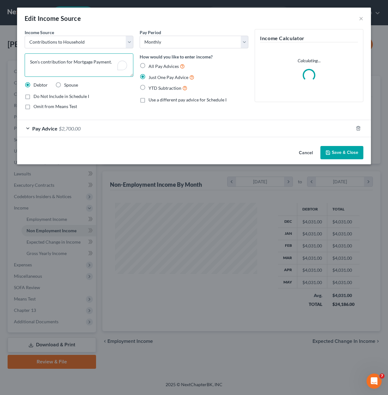
drag, startPoint x: 65, startPoint y: 61, endPoint x: 304, endPoint y: 48, distance: 240.1
click at [304, 48] on div "Income Source * Select Unemployment Disability (from employer) Pension Retireme…" at bounding box center [193, 72] width 345 height 86
click at [41, 63] on textarea "Son's contribution." at bounding box center [79, 64] width 109 height 23
type textarea "Son's household contribution."
click at [358, 153] on button "Save & Close" at bounding box center [341, 152] width 43 height 13
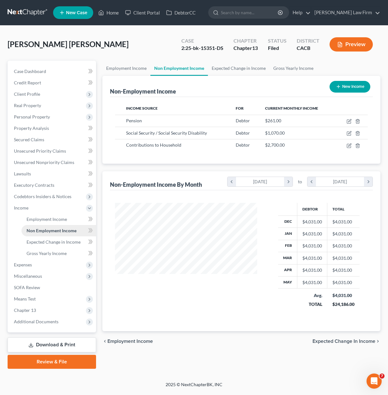
drag, startPoint x: 27, startPoint y: 204, endPoint x: 28, endPoint y: 226, distance: 21.8
click at [27, 204] on span "Income" at bounding box center [52, 207] width 87 height 11
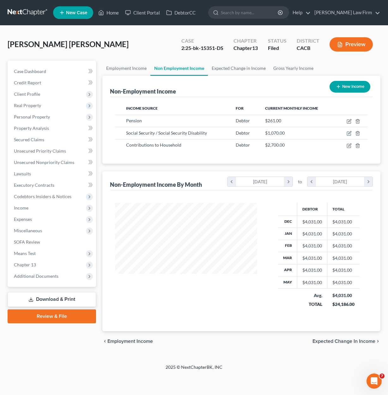
click at [51, 300] on link "Download & Print" at bounding box center [52, 299] width 88 height 15
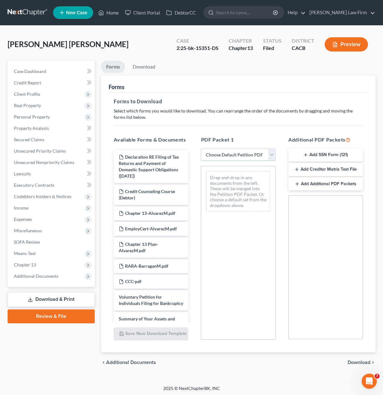
drag, startPoint x: 236, startPoint y: 153, endPoint x: 233, endPoint y: 159, distance: 6.1
click at [236, 153] on select "Choose Default Petition PDF Packet Complete Bankruptcy Petition (all forms and …" at bounding box center [238, 154] width 75 height 13
select select "2"
click at [201, 148] on select "Choose Default Petition PDF Packet Complete Bankruptcy Petition (all forms and …" at bounding box center [238, 154] width 75 height 13
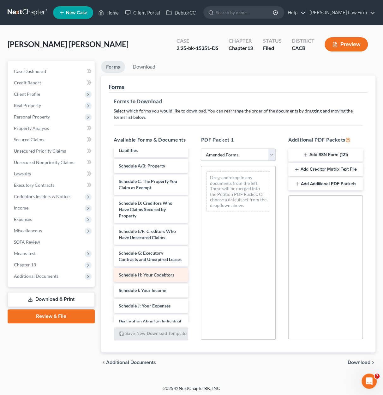
scroll to position [63, 0]
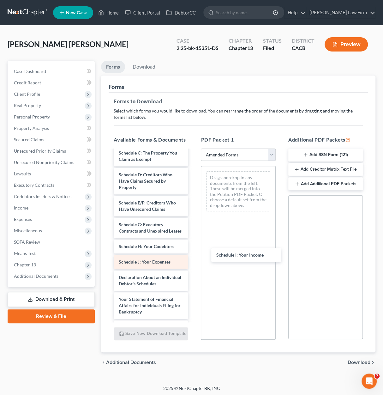
drag, startPoint x: 138, startPoint y: 274, endPoint x: 173, endPoint y: 275, distance: 35.7
click at [193, 256] on div "Schedule I: Your Income Voluntary Petition for Individuals Filing for Bankruptc…" at bounding box center [151, 254] width 85 height 334
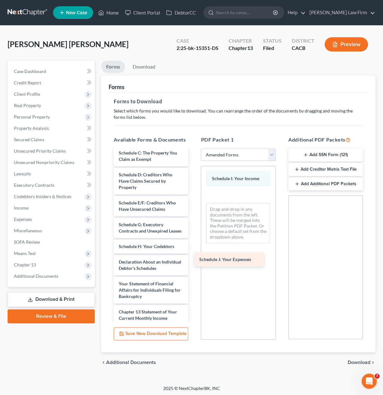
drag, startPoint x: 156, startPoint y: 273, endPoint x: 251, endPoint y: 263, distance: 95.6
click at [193, 257] on div "Schedule J: Your Expenses Voluntary Petition for Individuals Filing for Bankrup…" at bounding box center [151, 246] width 85 height 319
click at [370, 362] on span "Download" at bounding box center [359, 362] width 23 height 5
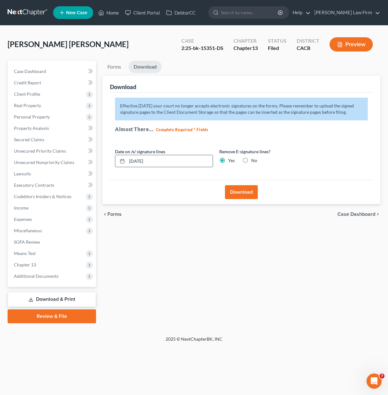
click at [167, 159] on input "08/19/2025" at bounding box center [170, 161] width 86 height 12
click at [237, 188] on button "Download" at bounding box center [241, 192] width 33 height 14
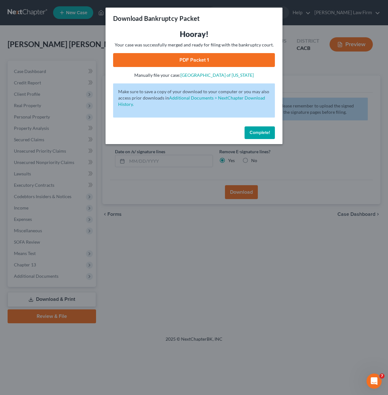
click at [169, 62] on link "PDF Packet 1" at bounding box center [194, 60] width 162 height 14
click at [250, 132] on span "Complete!" at bounding box center [260, 132] width 20 height 5
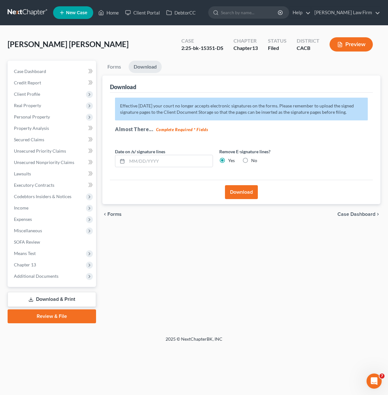
drag, startPoint x: 62, startPoint y: 298, endPoint x: 46, endPoint y: 310, distance: 19.6
click at [62, 298] on link "Download & Print" at bounding box center [52, 299] width 88 height 15
click at [53, 276] on span "Additional Documents" at bounding box center [36, 275] width 45 height 5
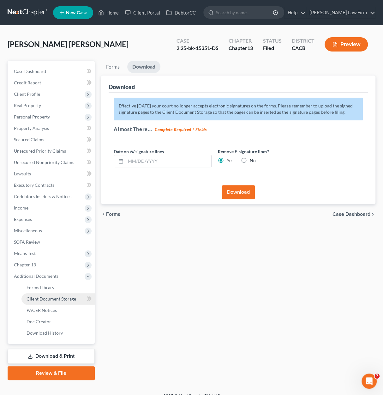
click at [56, 293] on link "Client Document Storage" at bounding box center [57, 298] width 73 height 11
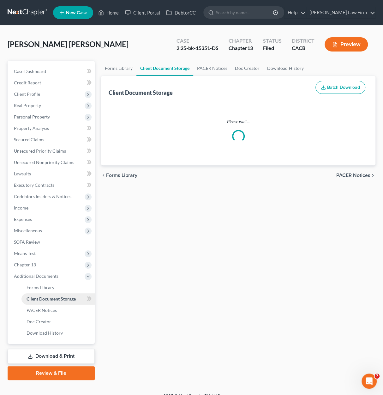
select select "41"
select select "19"
select select "30"
select select "10"
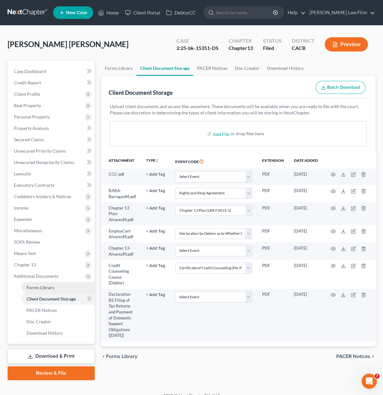
click at [51, 288] on span "Forms Library" at bounding box center [41, 287] width 28 height 5
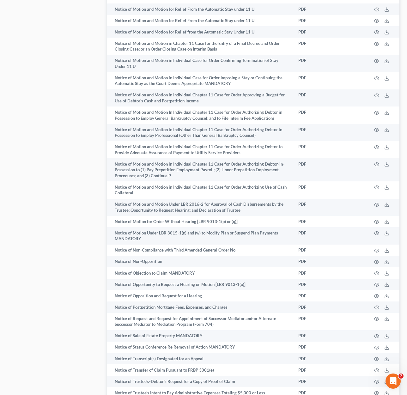
scroll to position [3484, 0]
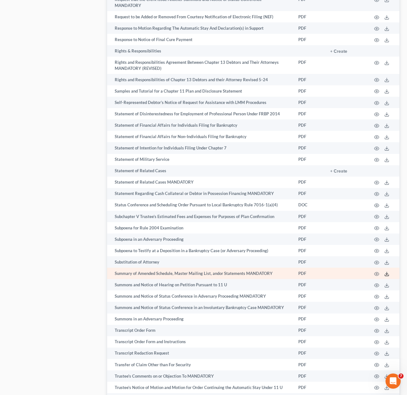
click at [387, 271] on icon at bounding box center [386, 273] width 5 height 5
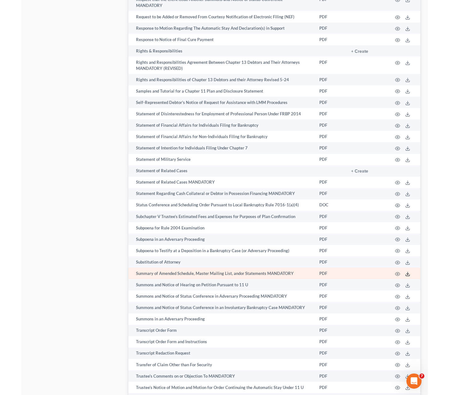
scroll to position [3339, 0]
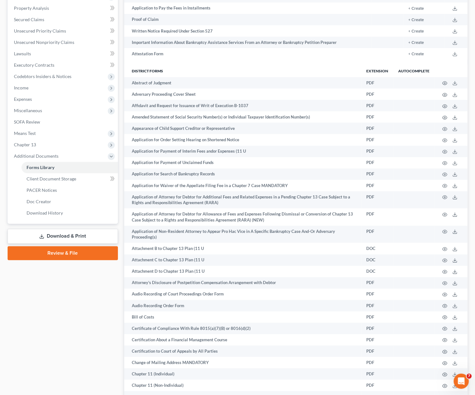
scroll to position [158, 0]
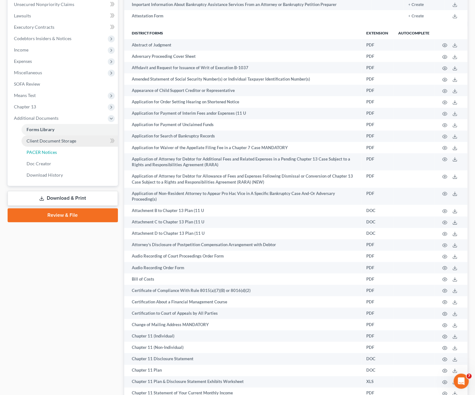
drag, startPoint x: 54, startPoint y: 151, endPoint x: 51, endPoint y: 143, distance: 8.4
click at [54, 151] on span "PACER Notices" at bounding box center [42, 151] width 30 height 5
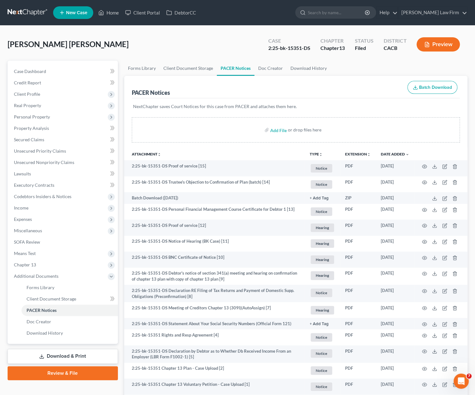
click at [20, 11] on link at bounding box center [28, 12] width 40 height 11
